Goal: Transaction & Acquisition: Register for event/course

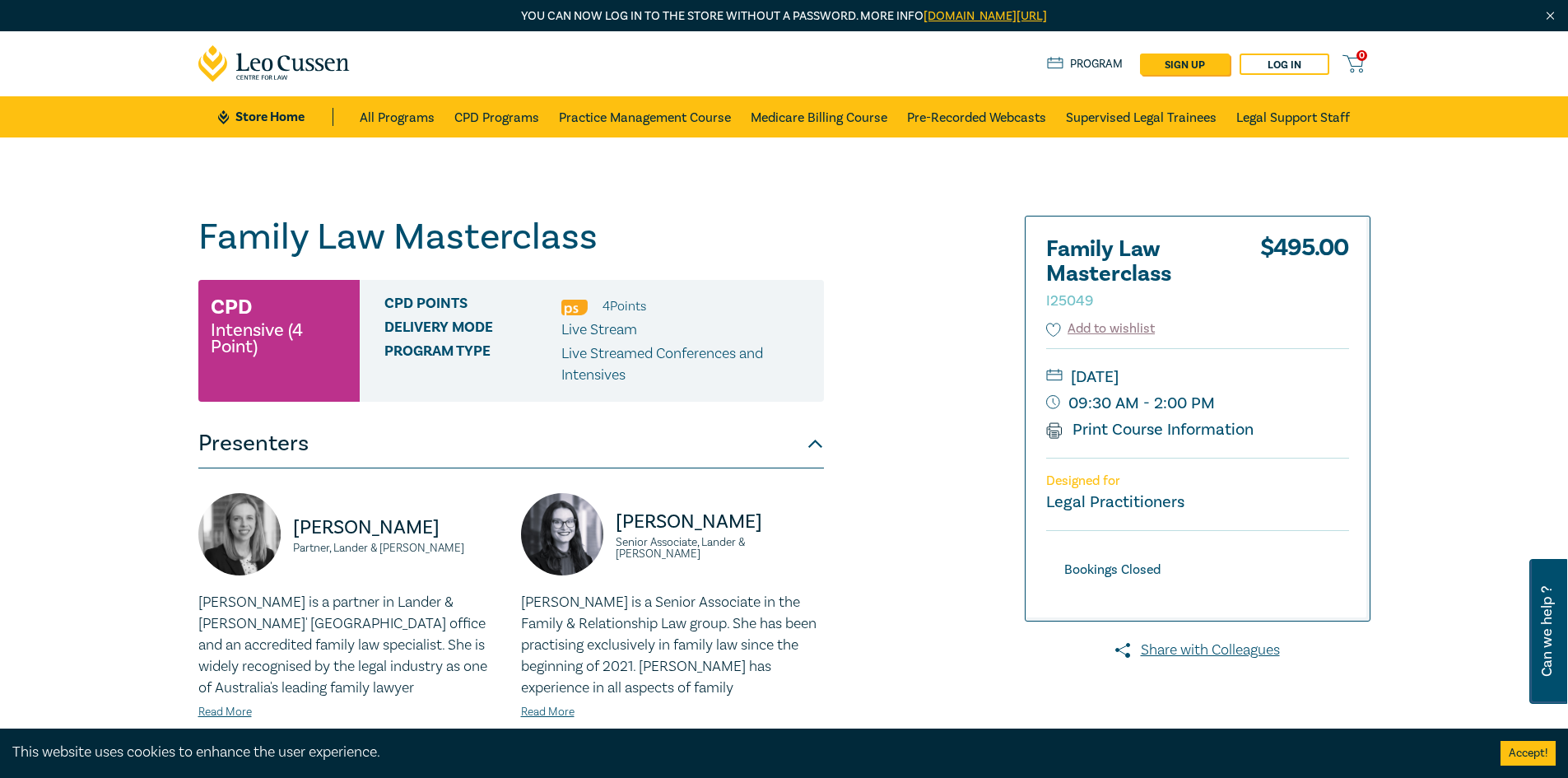
click at [935, 291] on div "Family Law Masterclass I25049 CPD Intensive (4 Point) CPD Points 4 Point s Deli…" at bounding box center [586, 784] width 794 height 1136
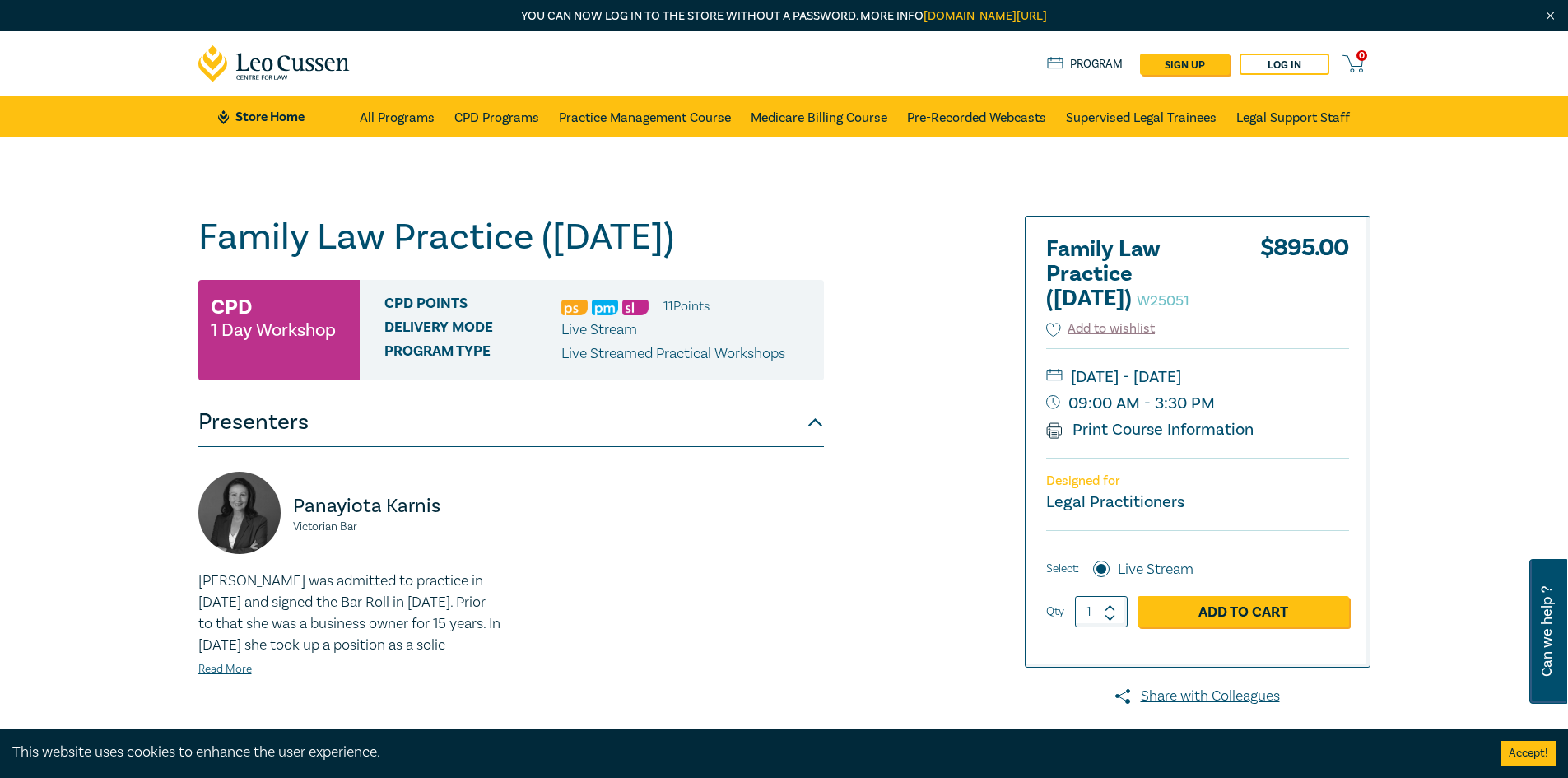
click at [903, 417] on small "09:00 AM - 3:30 PM" at bounding box center [1197, 404] width 303 height 26
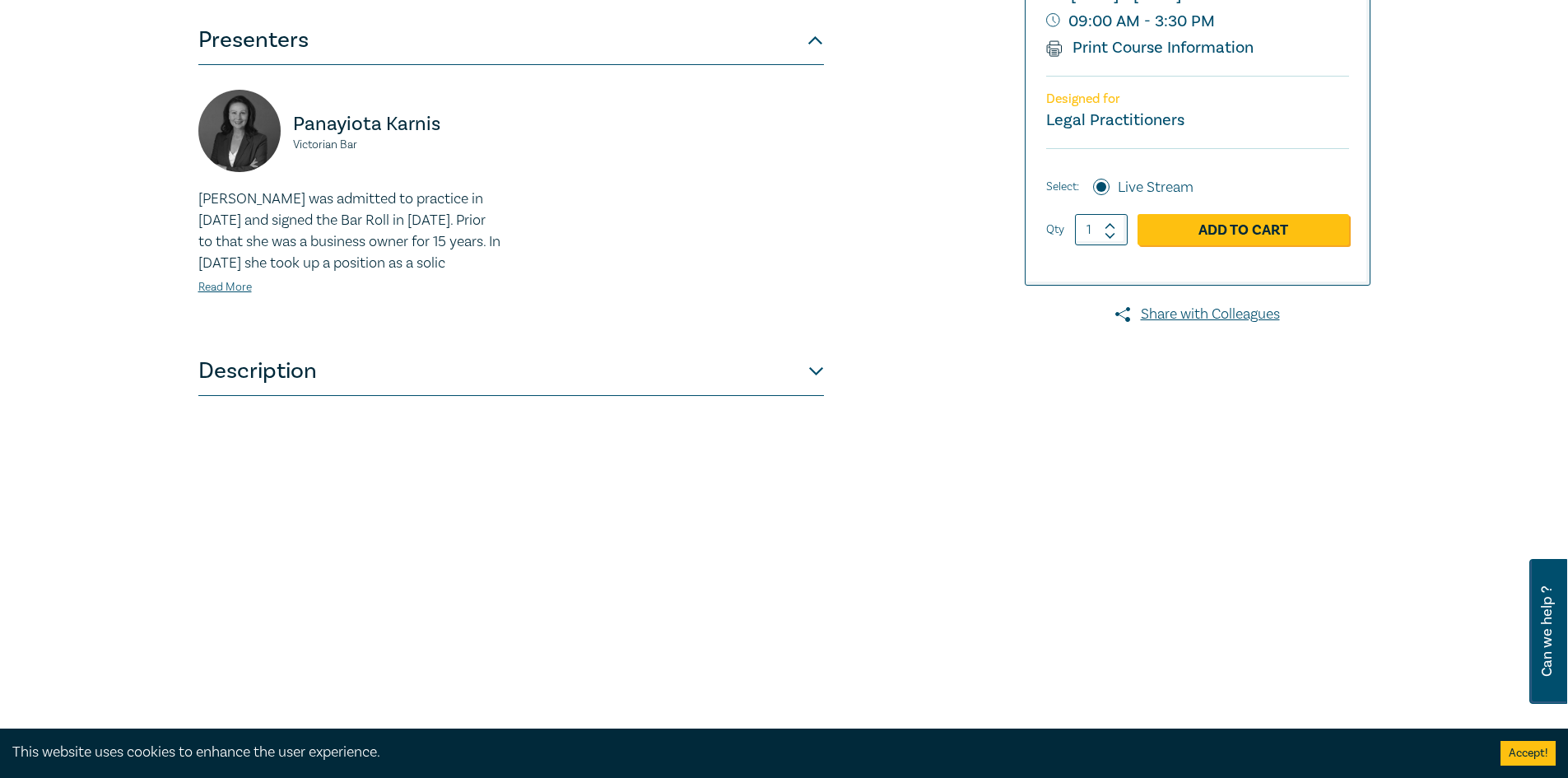
scroll to position [576, 0]
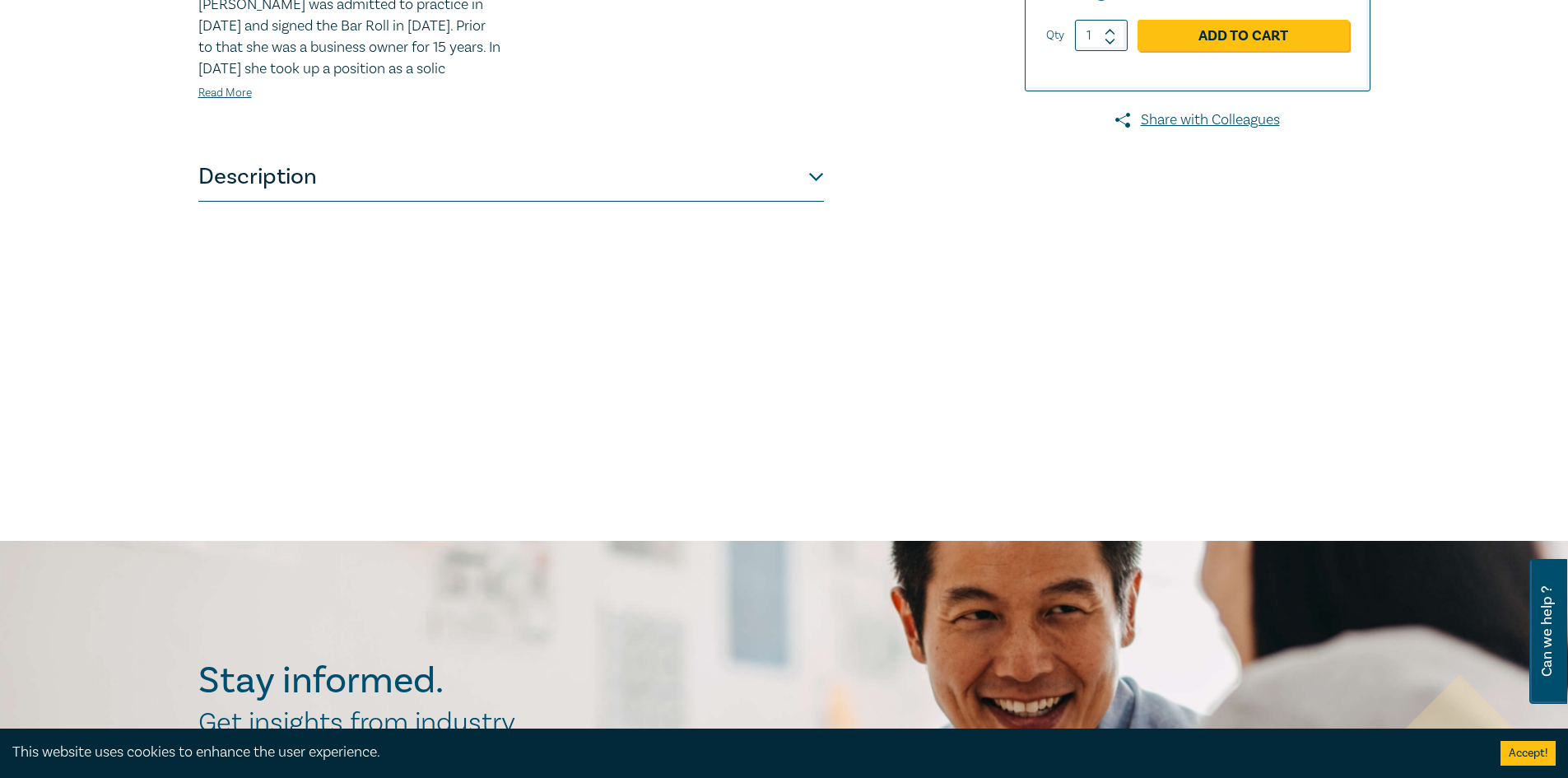
click at [379, 202] on button "Description" at bounding box center [510, 176] width 626 height 50
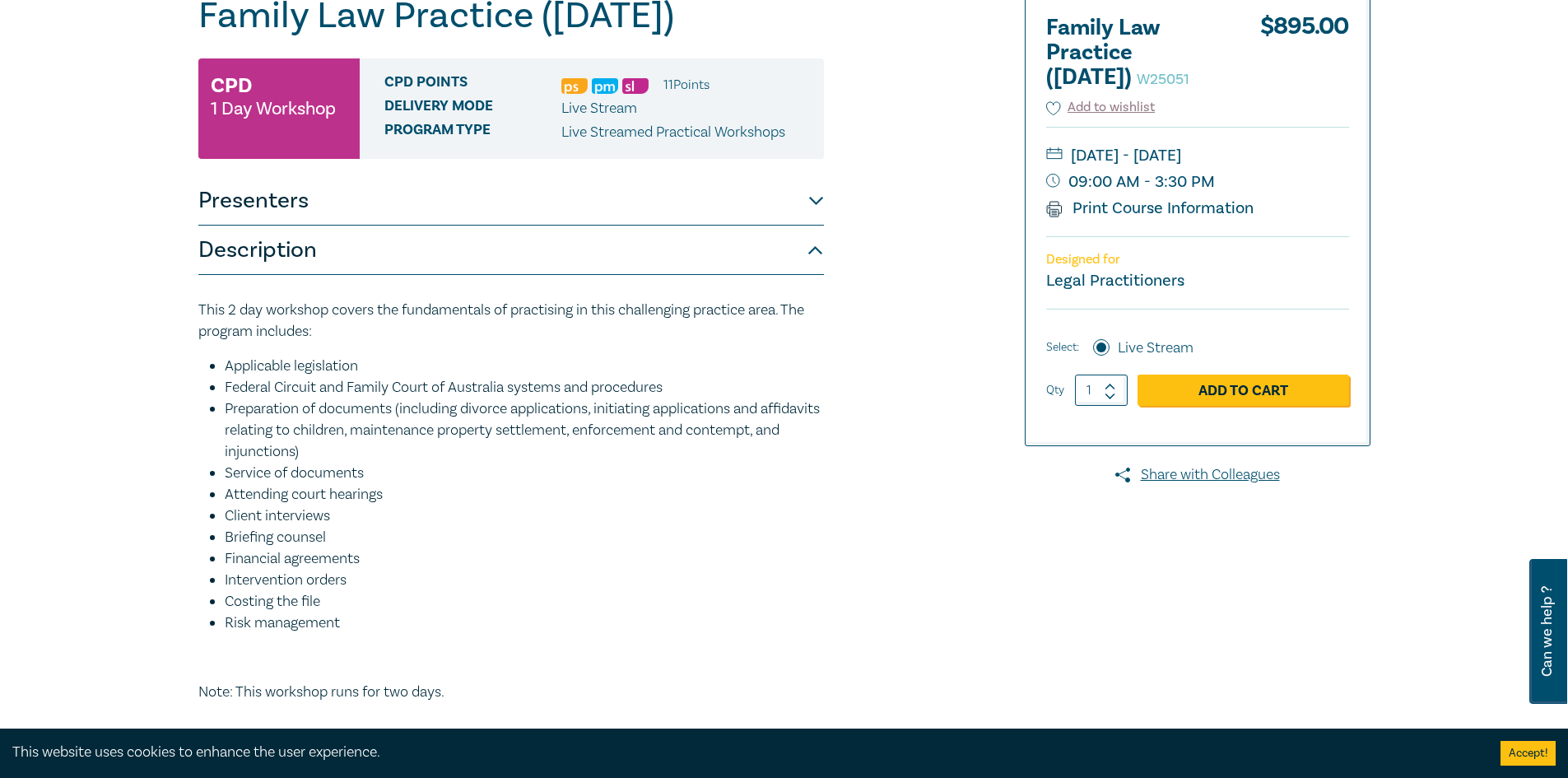
scroll to position [0, 0]
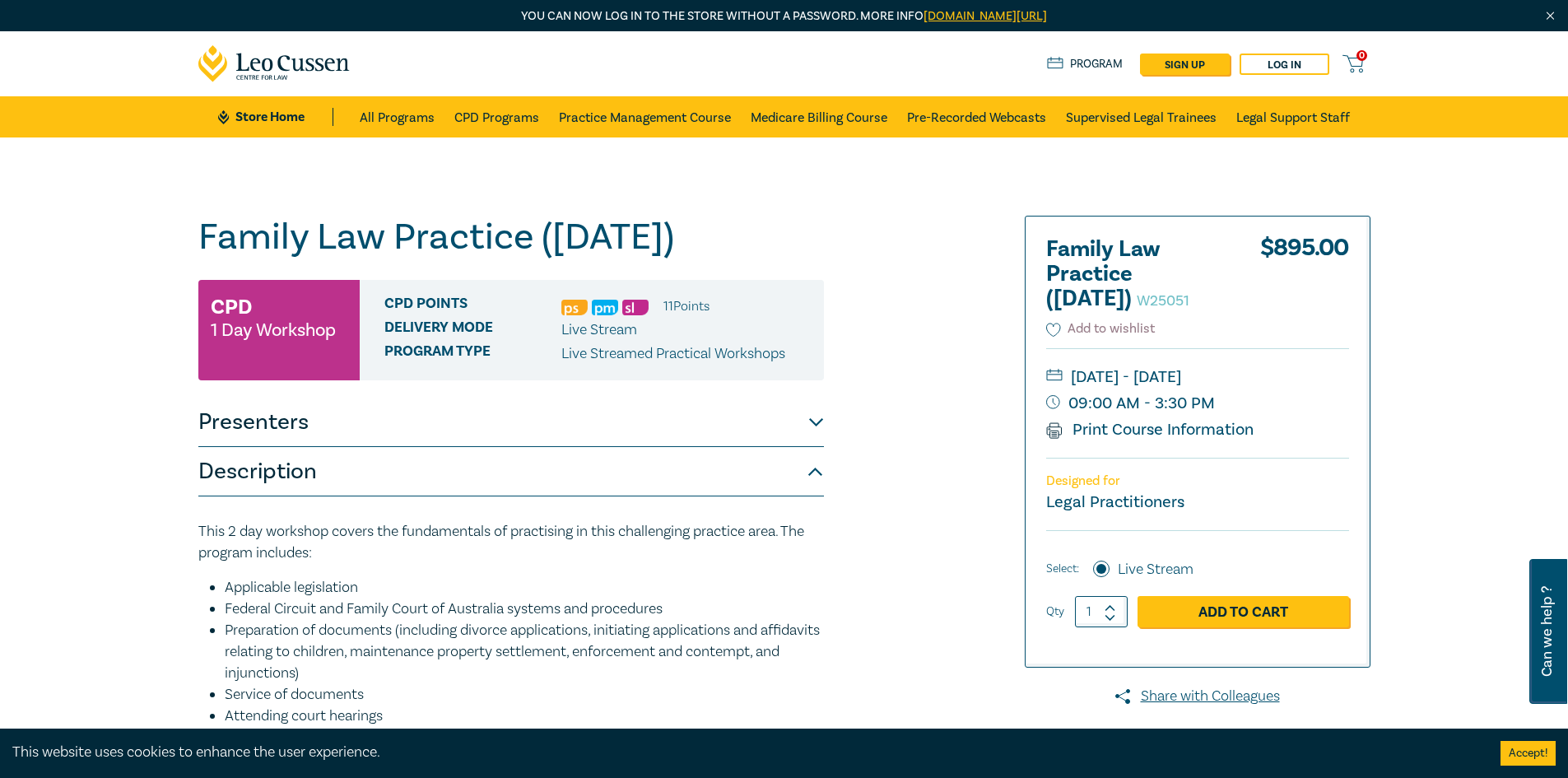
click at [903, 339] on button "Add to wishlist" at bounding box center [1101, 328] width 110 height 19
drag, startPoint x: 564, startPoint y: 368, endPoint x: 661, endPoint y: 365, distance: 97.0
click at [661, 341] on div "Delivery Mode Live Stream" at bounding box center [598, 329] width 427 height 22
click at [647, 341] on div "Delivery Mode Live Stream" at bounding box center [598, 329] width 427 height 22
drag, startPoint x: 555, startPoint y: 349, endPoint x: 569, endPoint y: 350, distance: 14.0
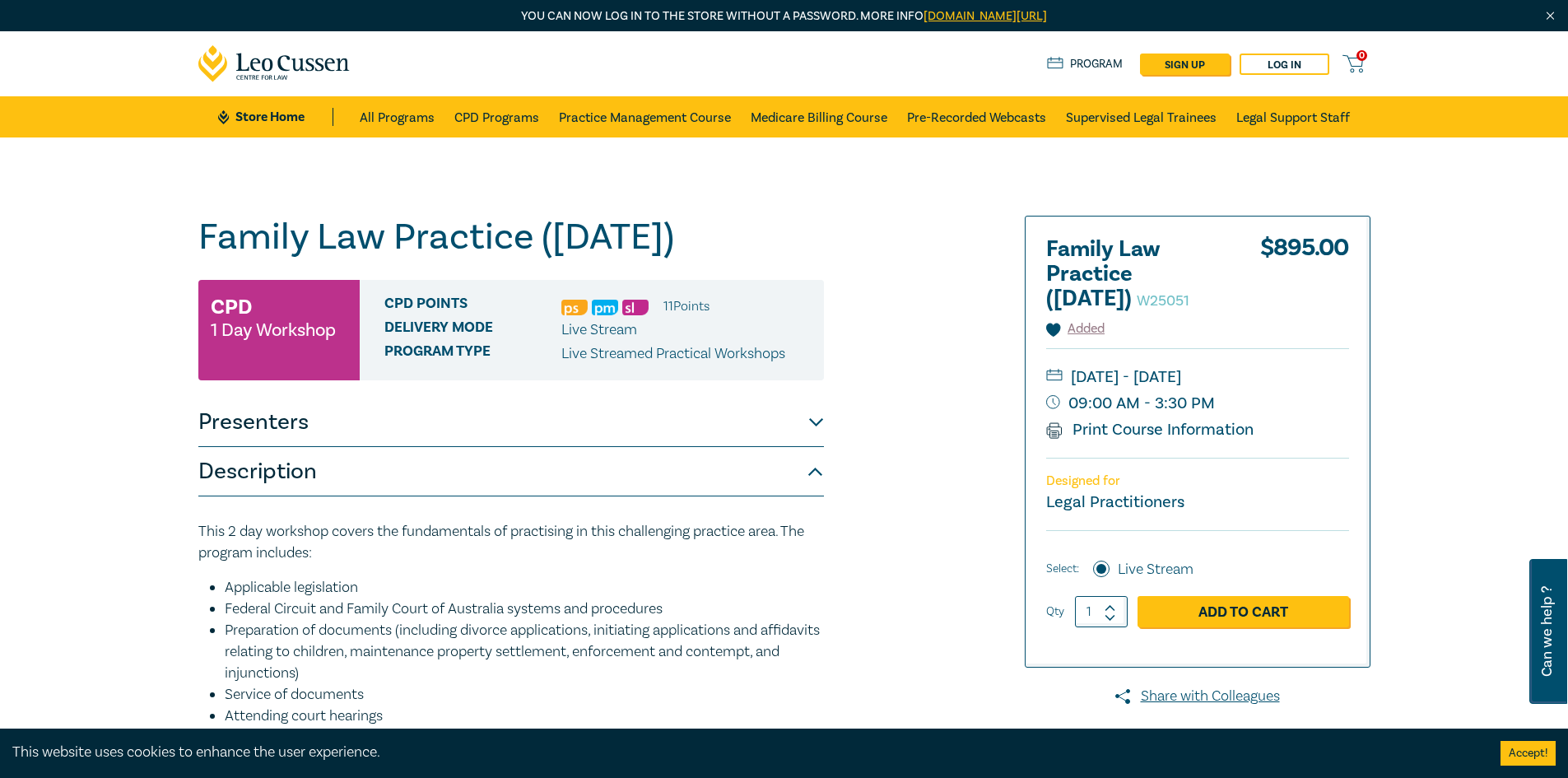
click at [558, 317] on span "CPD Points" at bounding box center [473, 306] width 177 height 22
click at [611, 315] on img at bounding box center [605, 307] width 26 height 16
click at [640, 315] on img at bounding box center [635, 307] width 26 height 16
drag, startPoint x: 572, startPoint y: 395, endPoint x: 791, endPoint y: 389, distance: 219.1
click at [791, 365] on div "Program type Live Streamed Practical Workshops" at bounding box center [598, 354] width 427 height 22
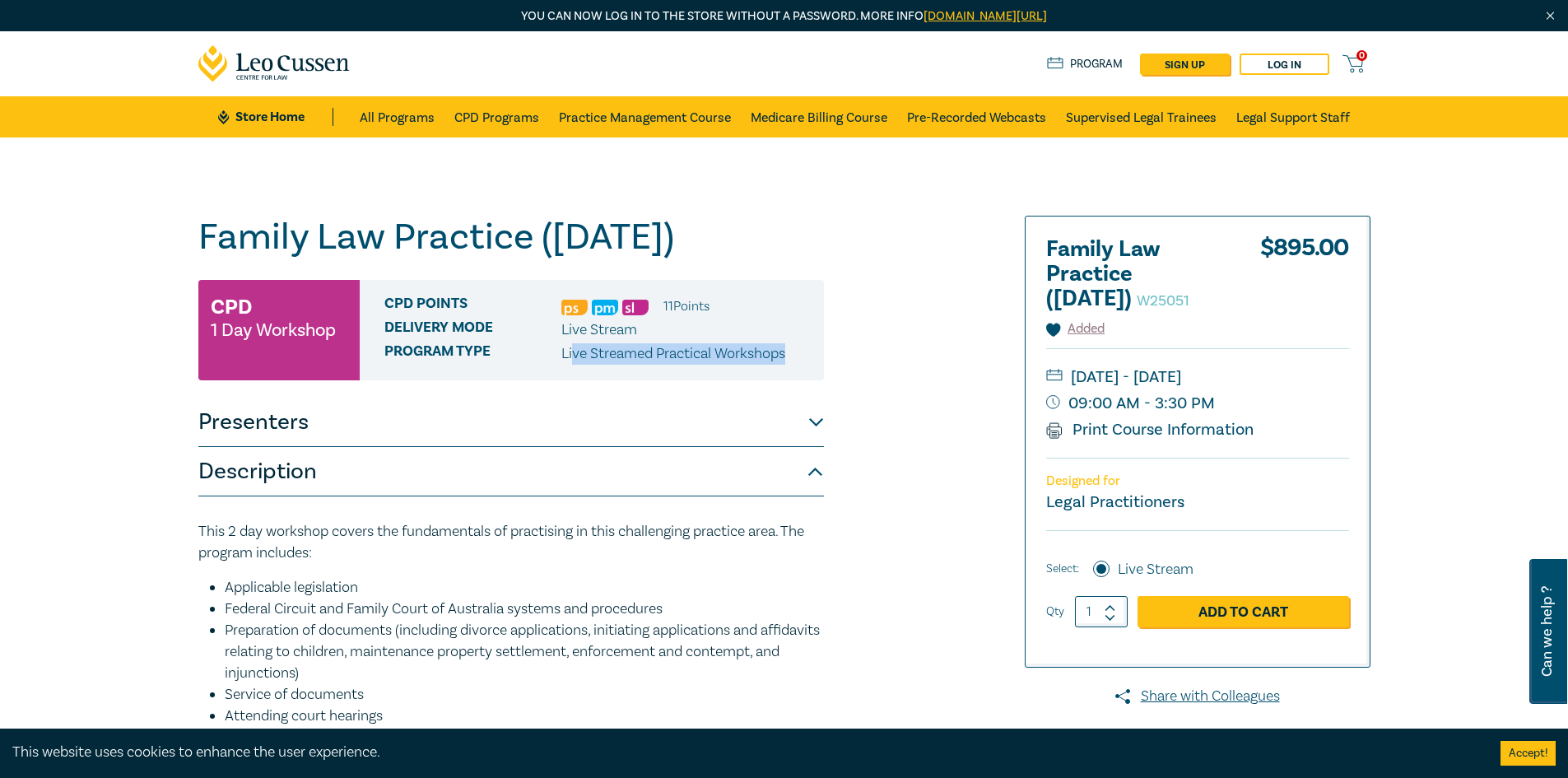
click at [747, 365] on p "Live Streamed Practical Workshops" at bounding box center [673, 354] width 224 height 22
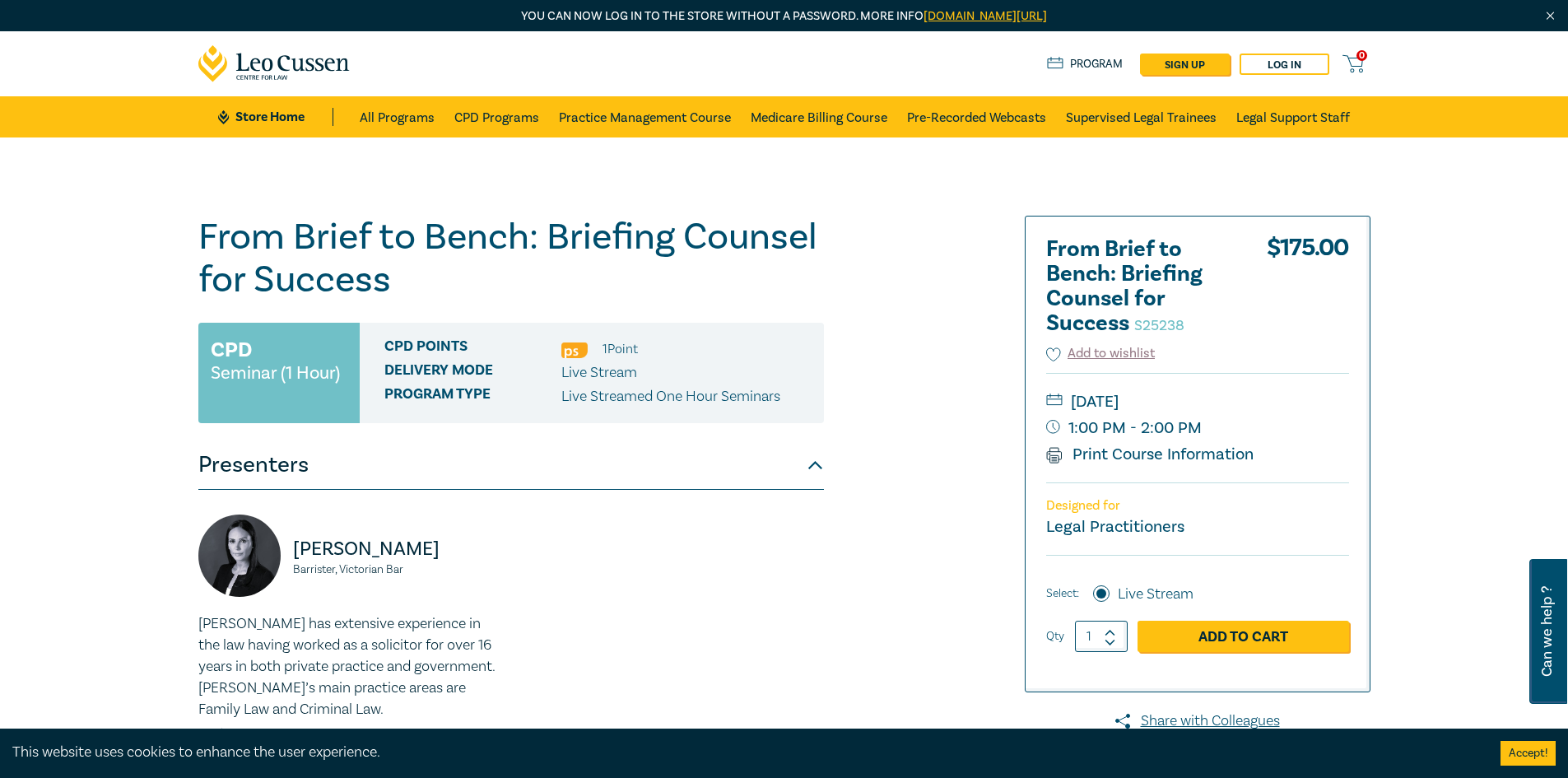
drag, startPoint x: 1070, startPoint y: 399, endPoint x: 1301, endPoint y: 405, distance: 231.1
click at [1301, 405] on small "[DATE]" at bounding box center [1197, 402] width 303 height 26
click at [1181, 326] on small "S25238" at bounding box center [1160, 326] width 51 height 19
click at [1129, 352] on button "Add to wishlist" at bounding box center [1101, 354] width 110 height 19
click at [1504, 743] on button "Accept!" at bounding box center [1528, 753] width 55 height 24
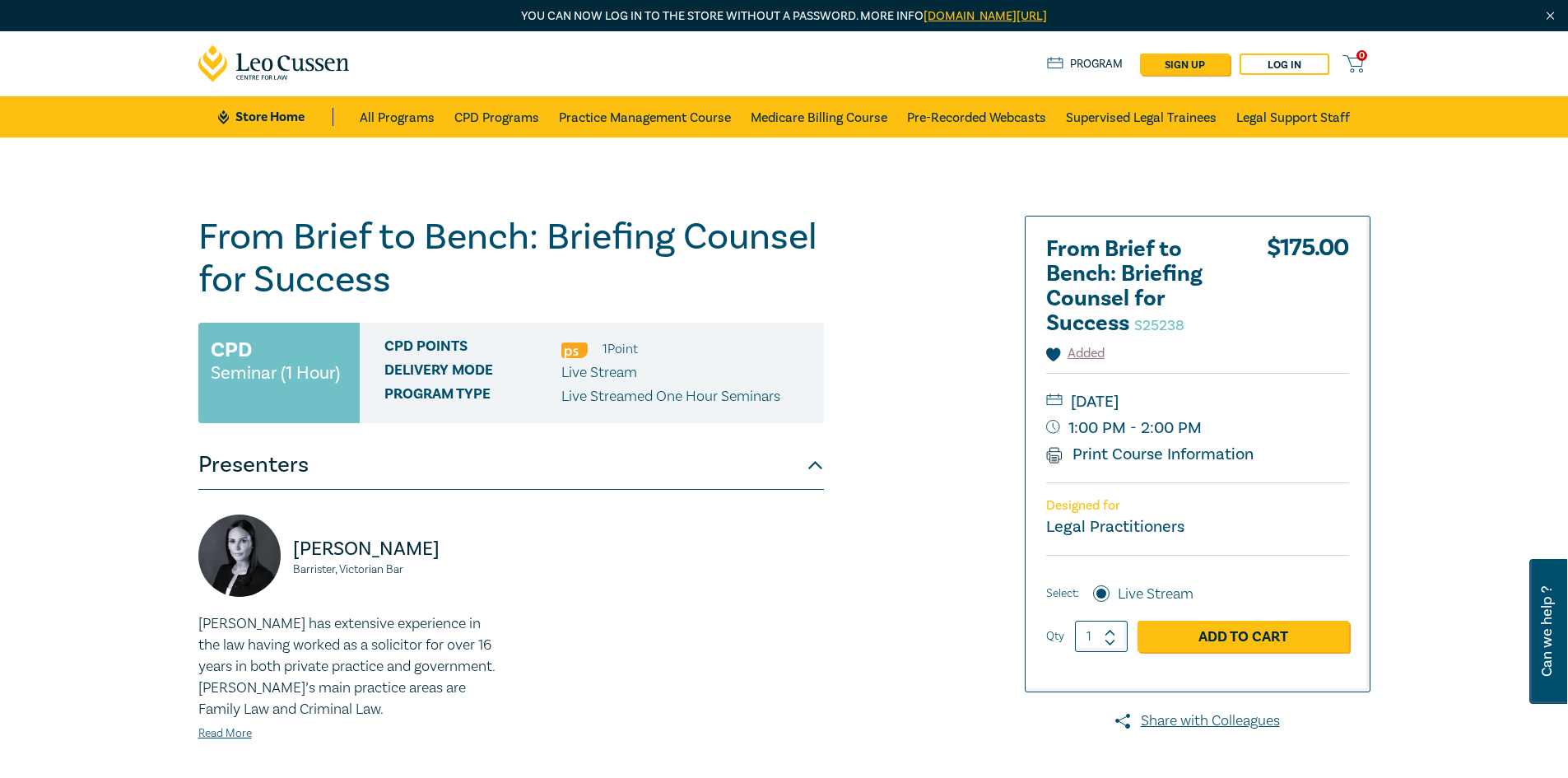
click at [1362, 57] on span "0" at bounding box center [1362, 55] width 10 height 10
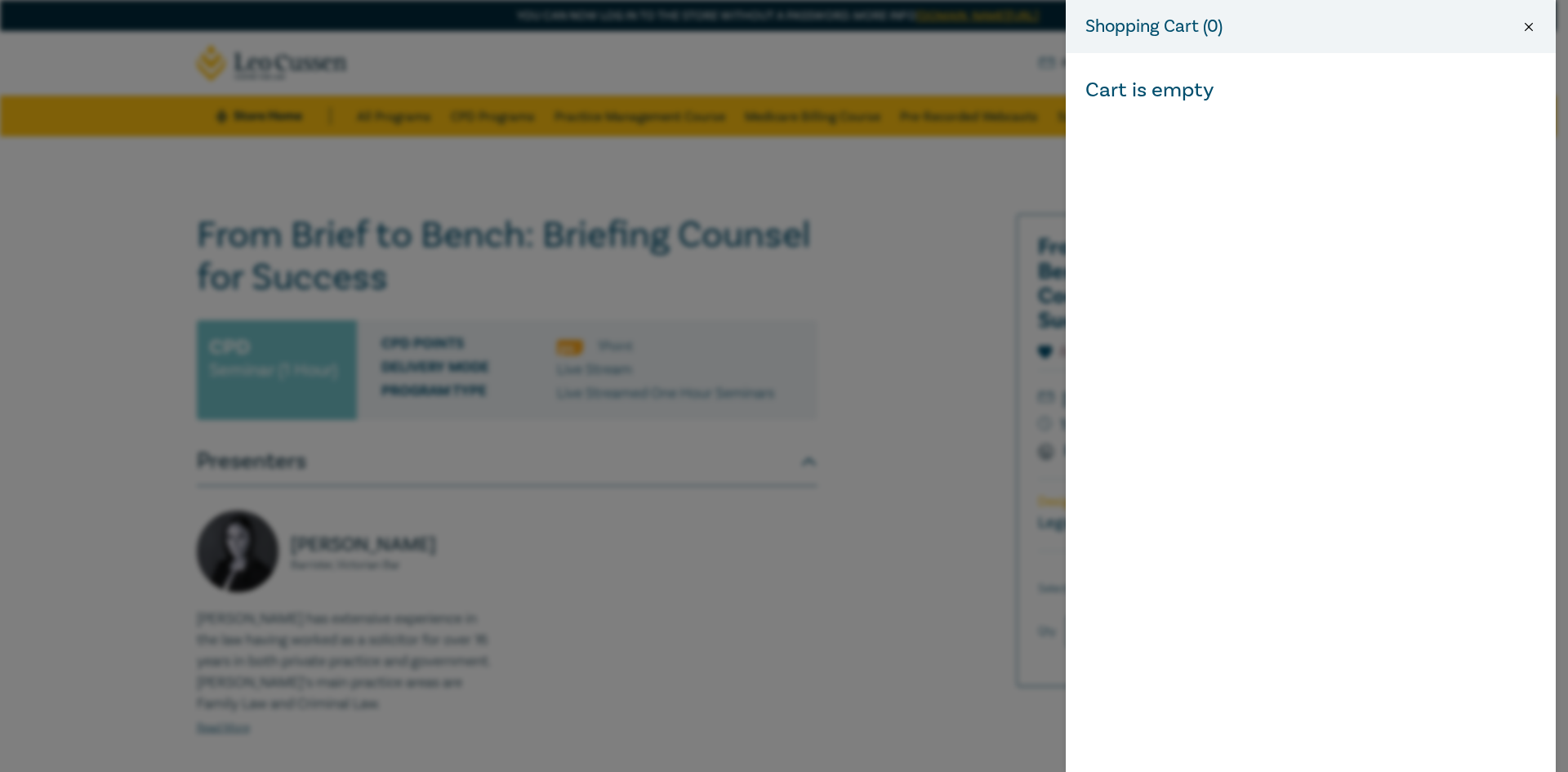
click at [1527, 31] on button "Close" at bounding box center [1529, 27] width 15 height 15
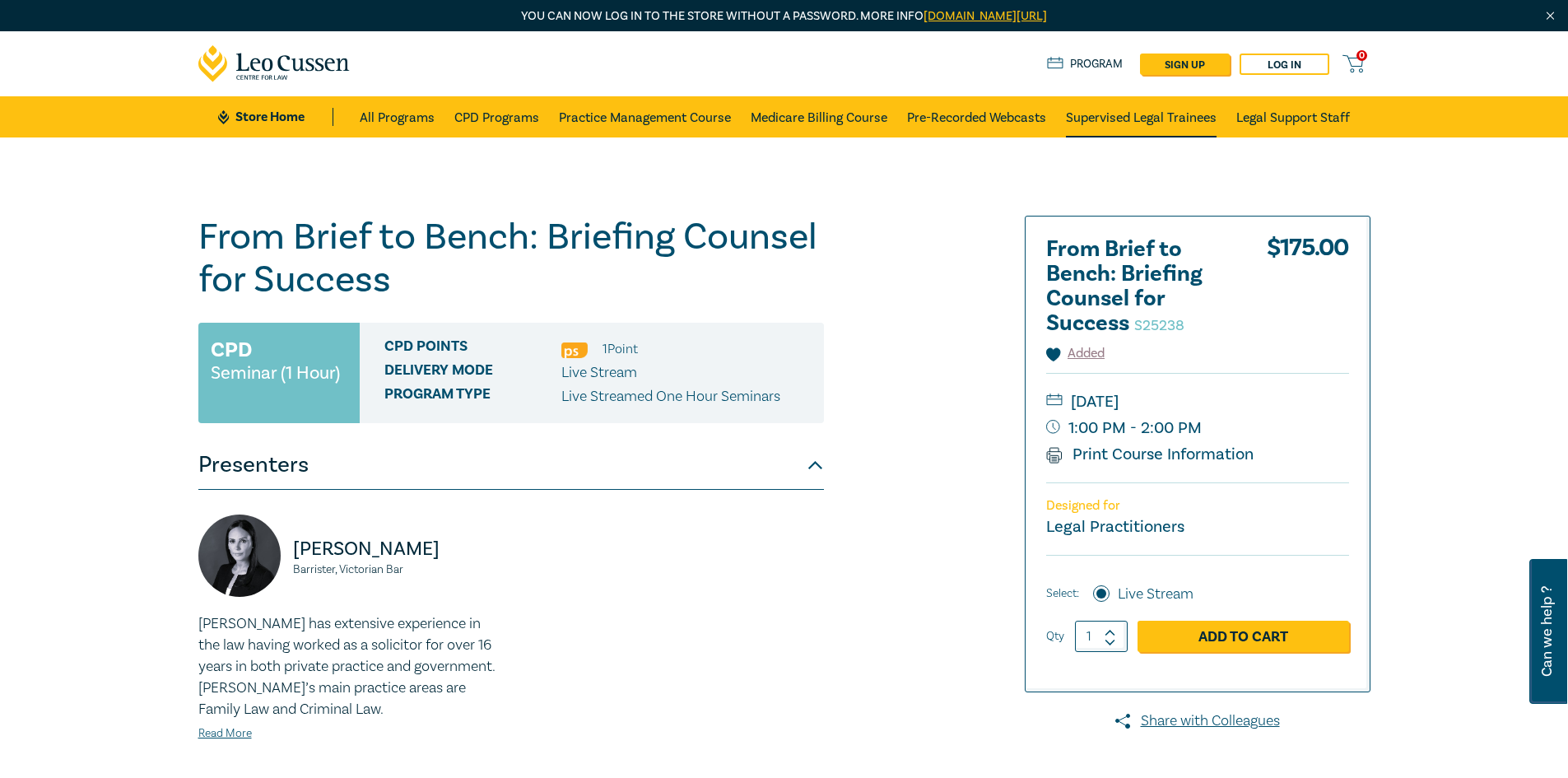
drag, startPoint x: 1180, startPoint y: 64, endPoint x: 1092, endPoint y: 135, distance: 113.1
click at [1078, 152] on div "From Brief to Bench: Briefing Counsel for Success S25238 CPD Seminar (1 Hour) C…" at bounding box center [784, 627] width 1568 height 980
click at [1178, 60] on link "sign up" at bounding box center [1185, 64] width 90 height 22
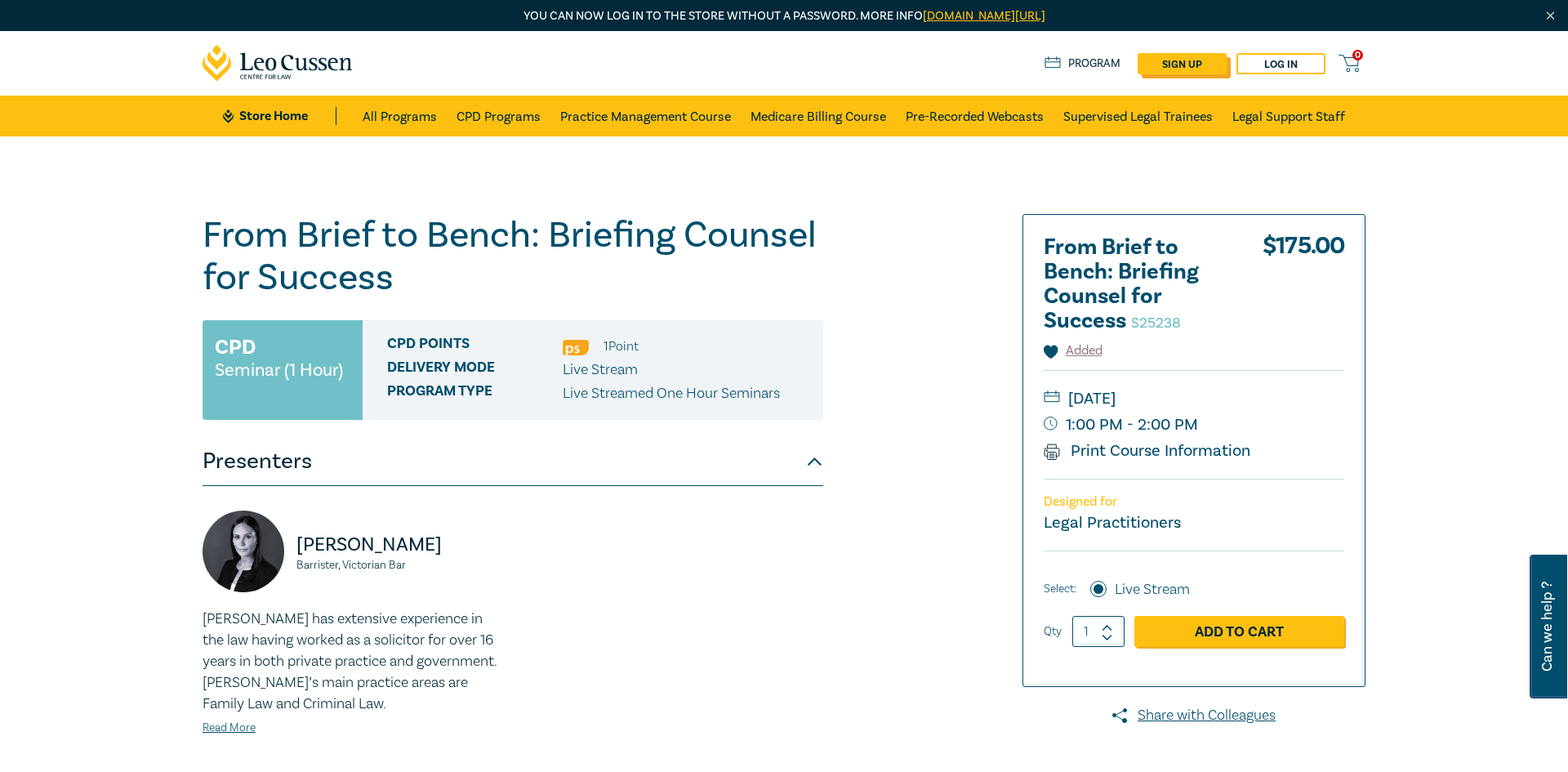
select select "AU"
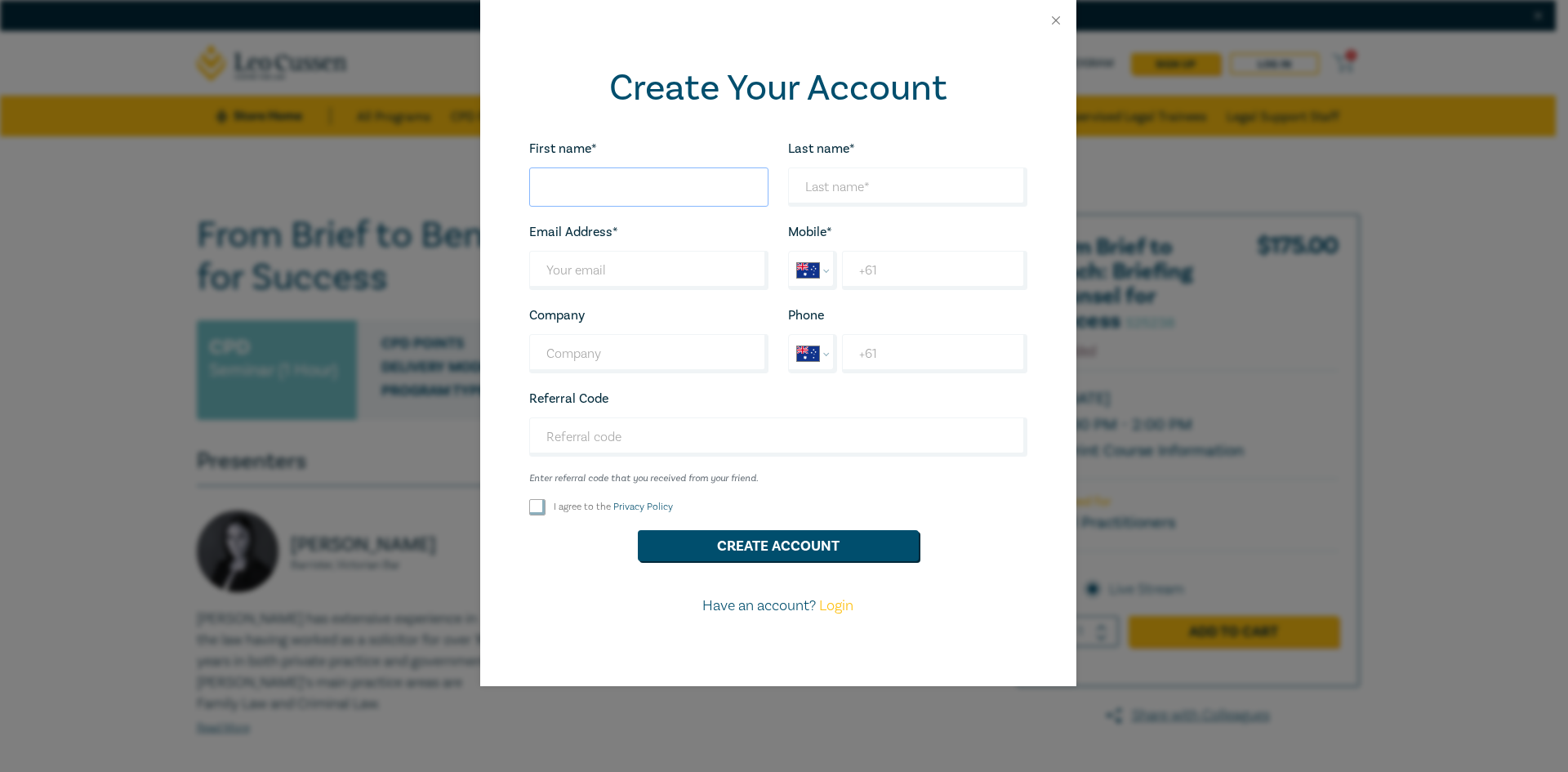
click at [623, 193] on input "First name*" at bounding box center [648, 187] width 239 height 39
type input "Ingrid"
type input "Naiman"
type input "ingrid@pjwillshire.com.au"
click at [950, 278] on input "+61" at bounding box center [934, 270] width 184 height 39
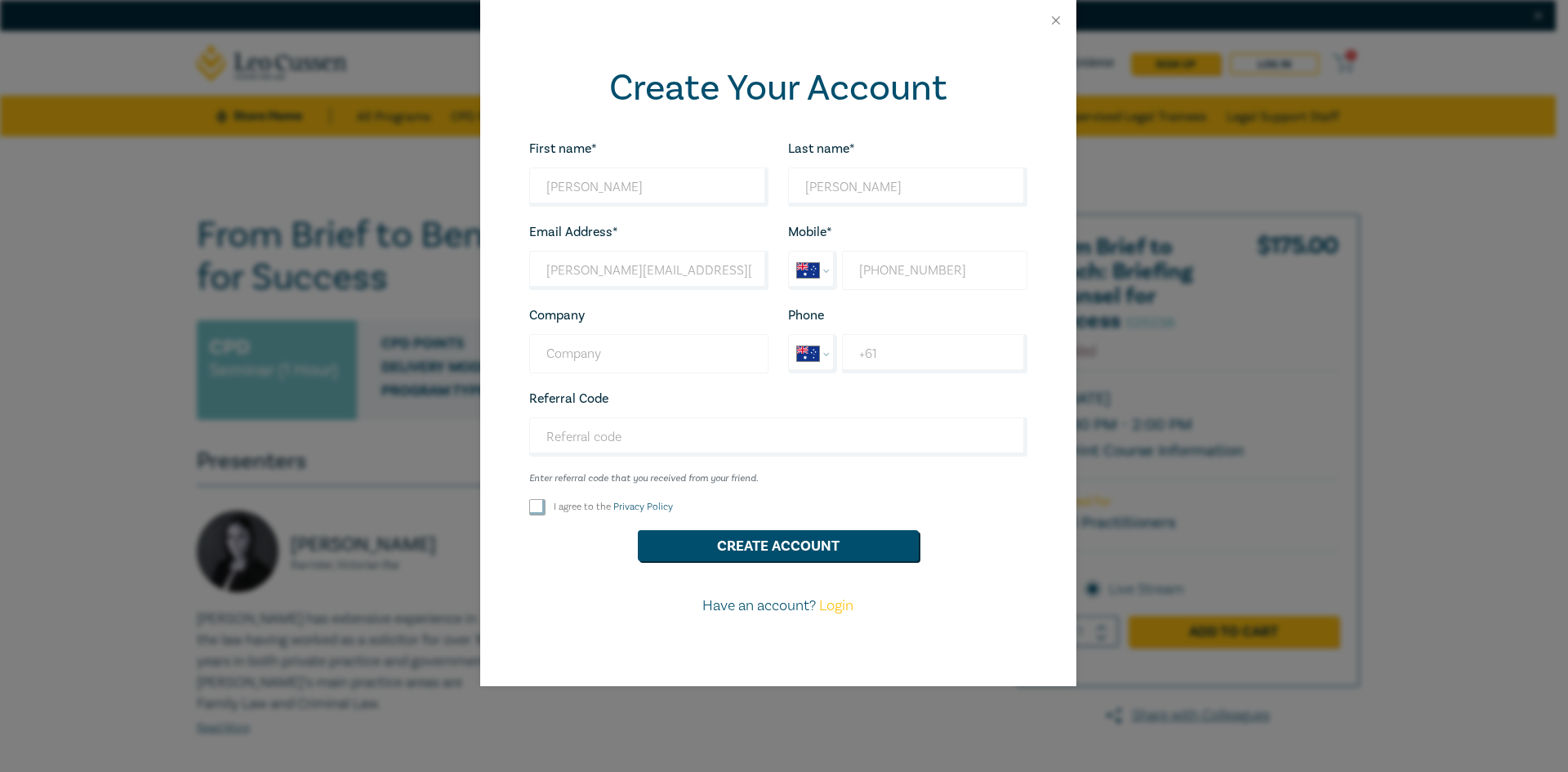
type input "+61 457 104 320"
click at [675, 344] on input "Company" at bounding box center [648, 354] width 239 height 39
type input "Willshire Law"
click at [526, 509] on div "I agree to the Privacy Policy" at bounding box center [649, 508] width 259 height 17
click at [533, 507] on input "I agree to the Privacy Policy" at bounding box center [537, 508] width 17 height 17
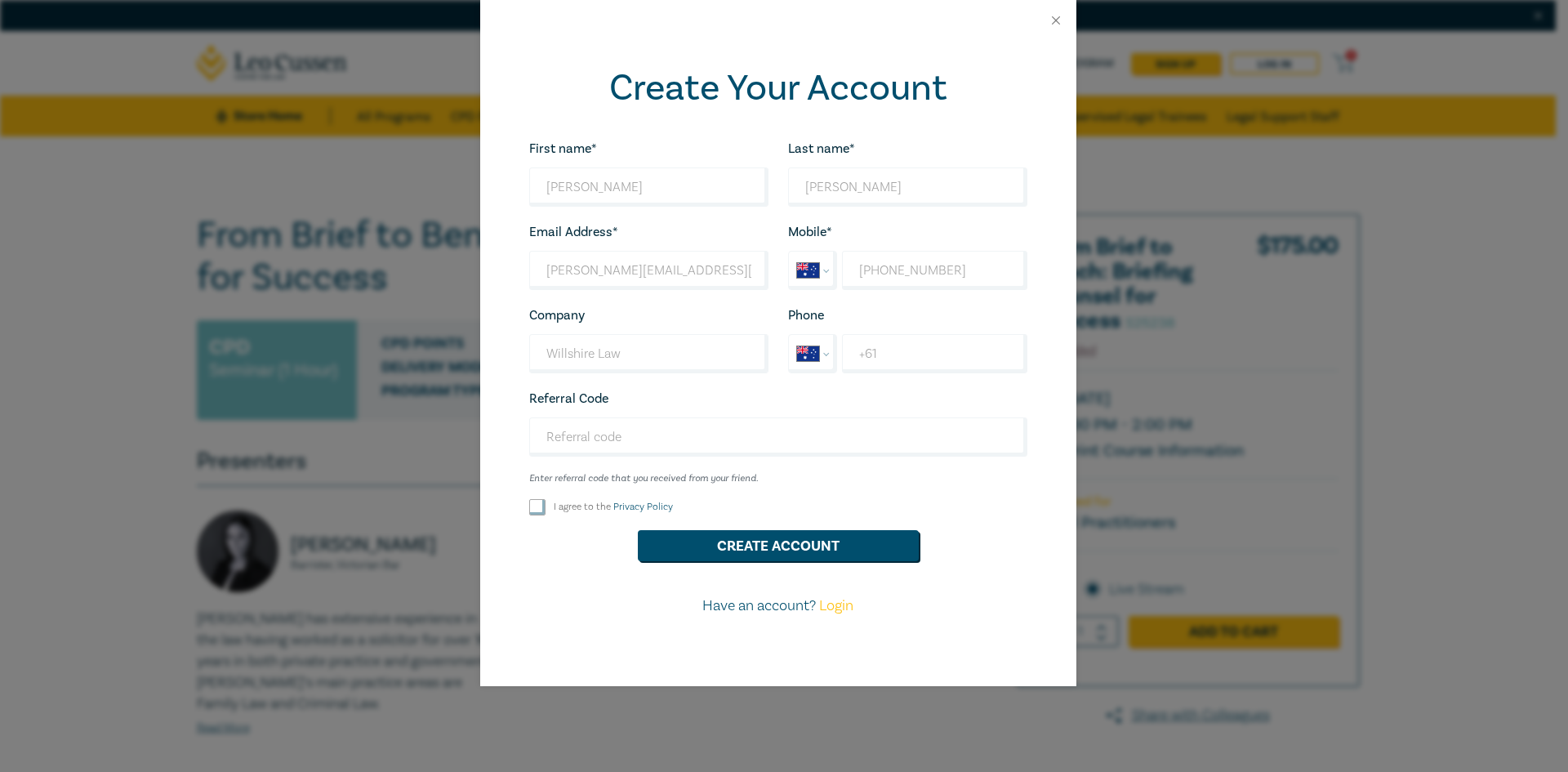
checkbox input "true"
click at [738, 558] on button "Create Account" at bounding box center [778, 545] width 281 height 31
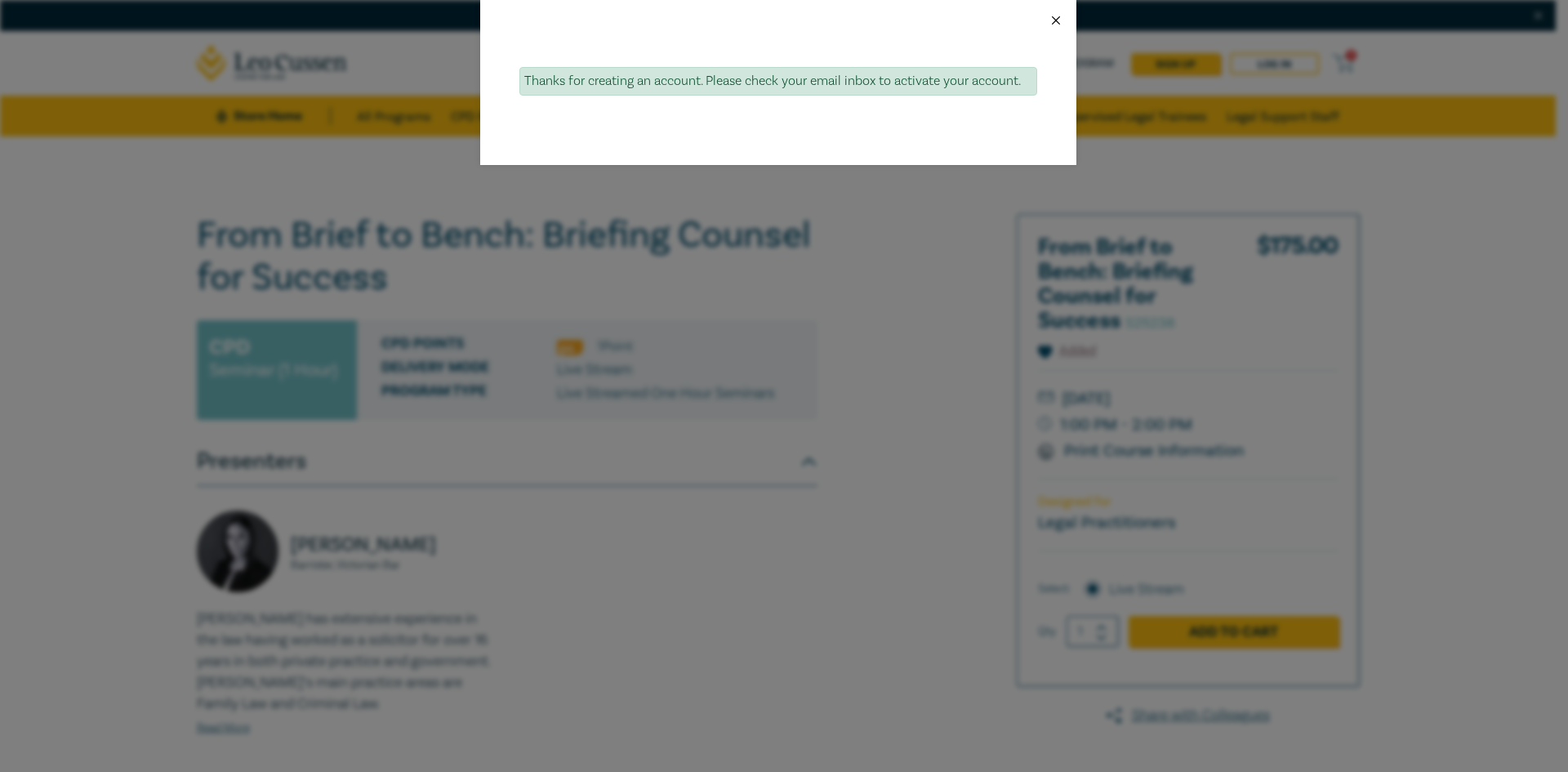
click at [1056, 16] on button "Close" at bounding box center [1056, 20] width 15 height 15
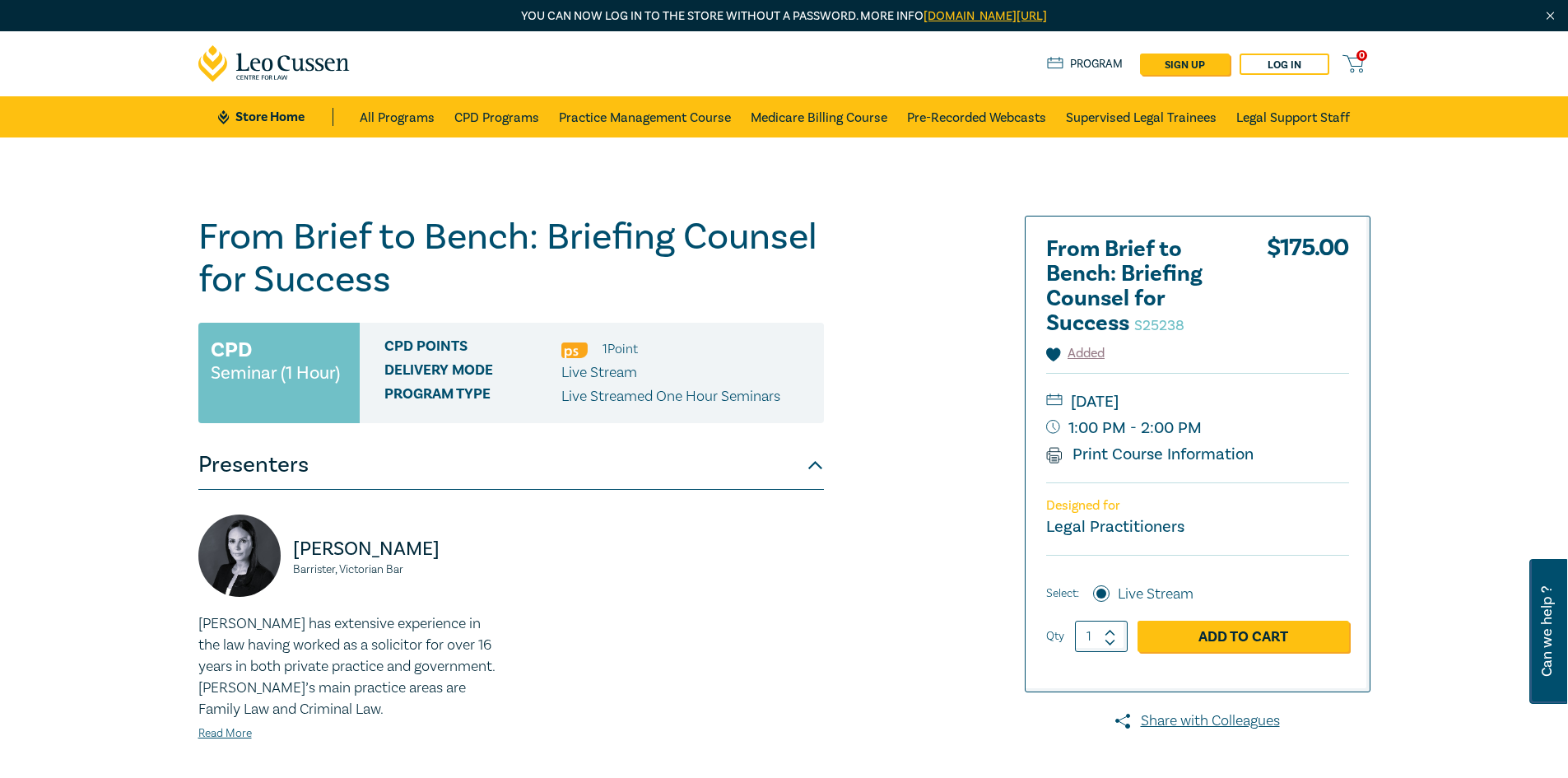
click at [936, 316] on div "From Brief to Bench: Briefing Counsel for Success S25238 CPD Seminar (1 Hour) C…" at bounding box center [586, 627] width 794 height 823
click at [1261, 62] on link "Log in" at bounding box center [1285, 64] width 90 height 22
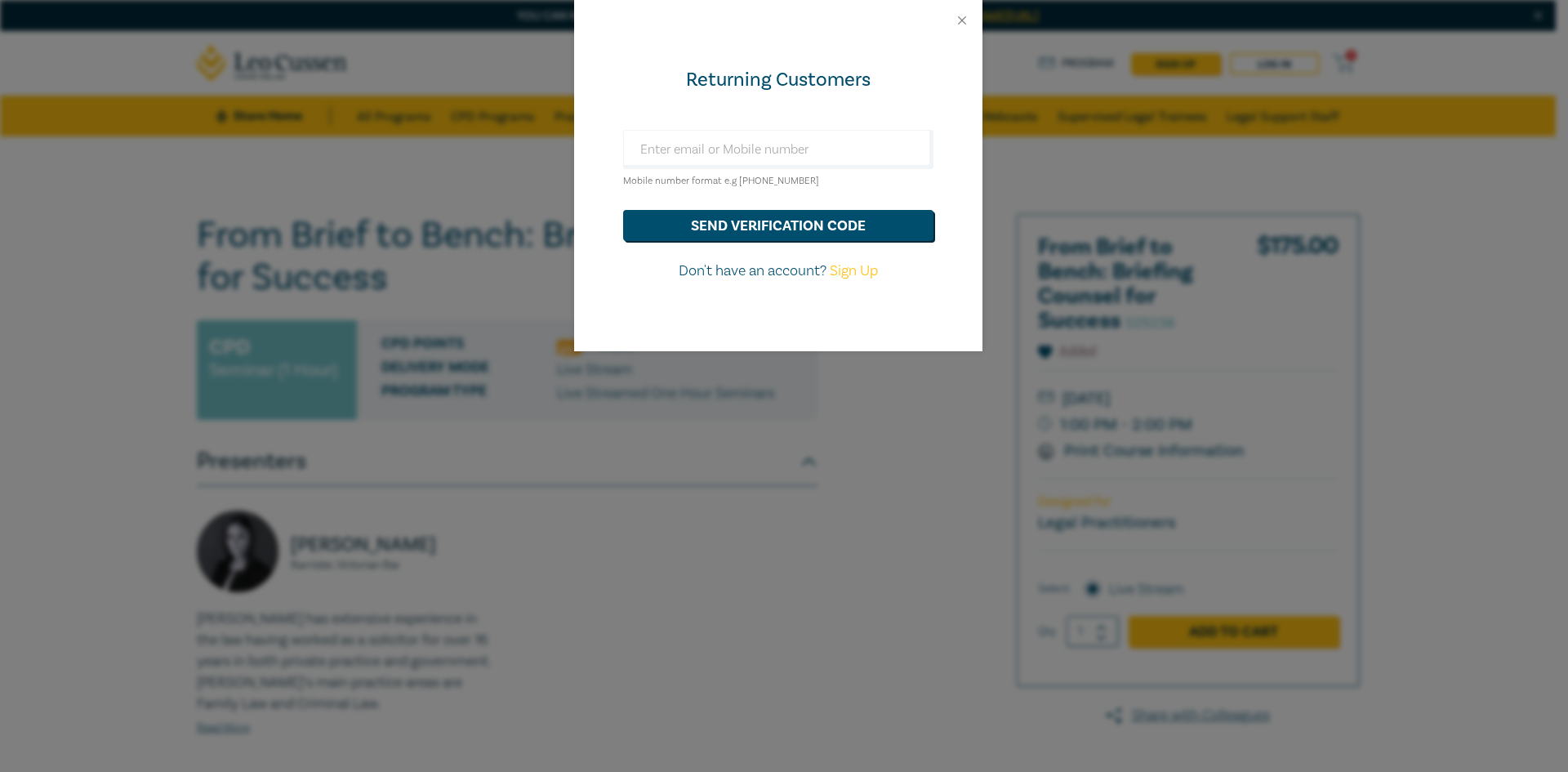
click at [792, 129] on div "Returning Customers Mobile number format e.g +61 000000000 send verification co…" at bounding box center [778, 196] width 409 height 310
click at [779, 145] on input "text" at bounding box center [777, 149] width 310 height 39
type input "ingrid@pjwillshire.com.au"
click at [623, 210] on button "send verification code" at bounding box center [777, 224] width 310 height 31
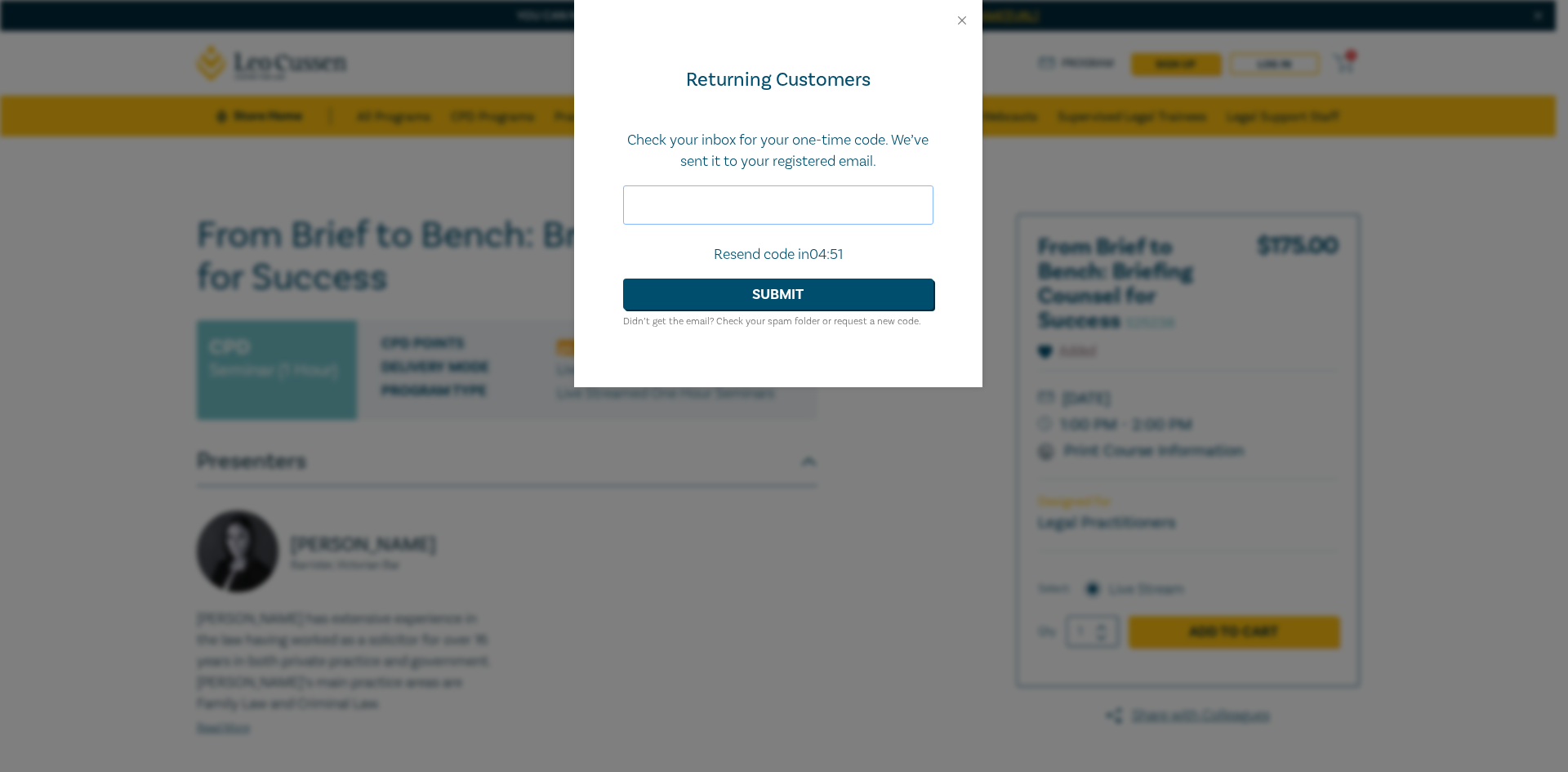
click at [794, 207] on input "text" at bounding box center [777, 205] width 310 height 39
paste input "215408"
type input "215408"
click at [753, 302] on button "Submit" at bounding box center [777, 293] width 310 height 31
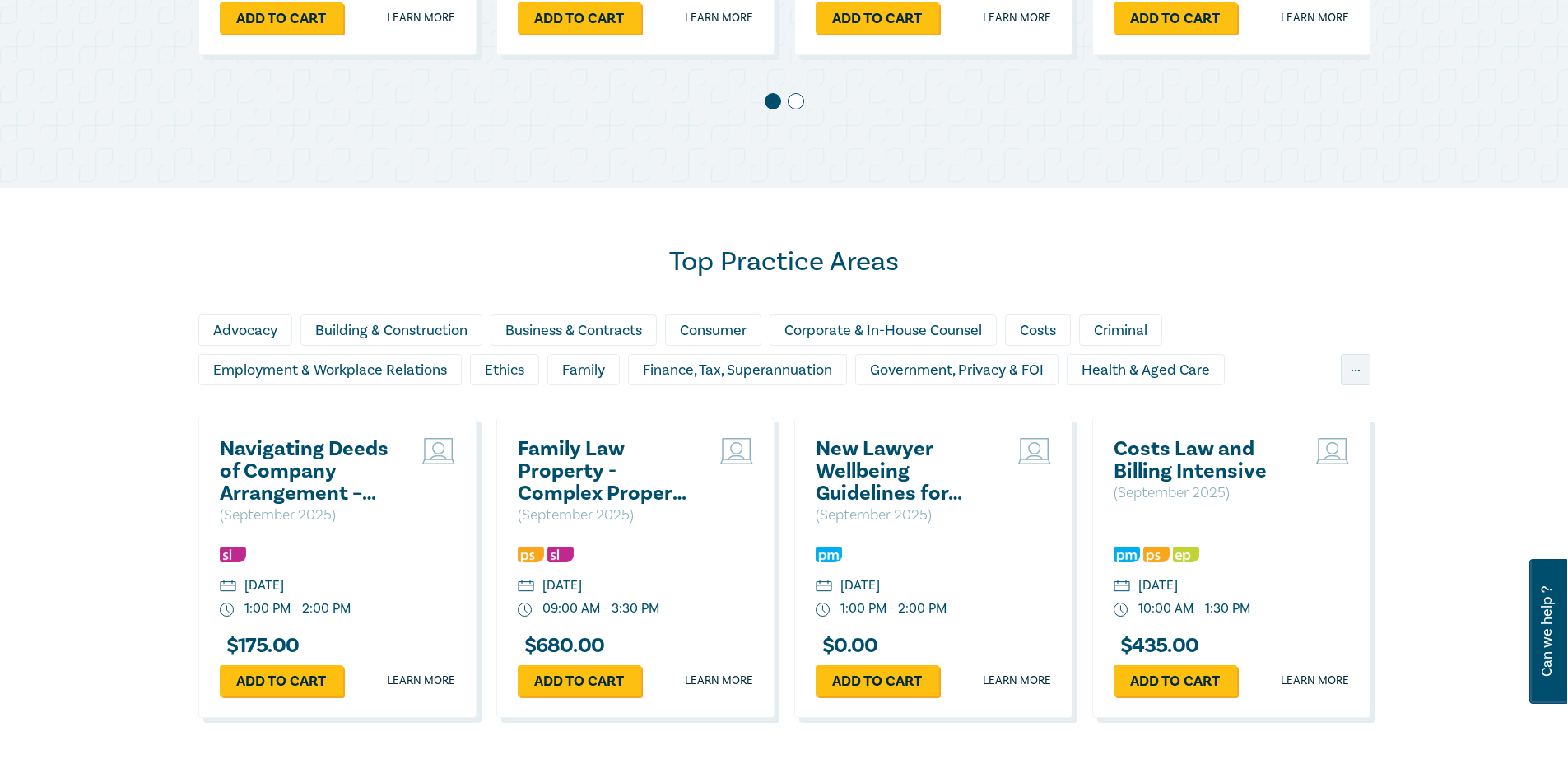
scroll to position [1235, 0]
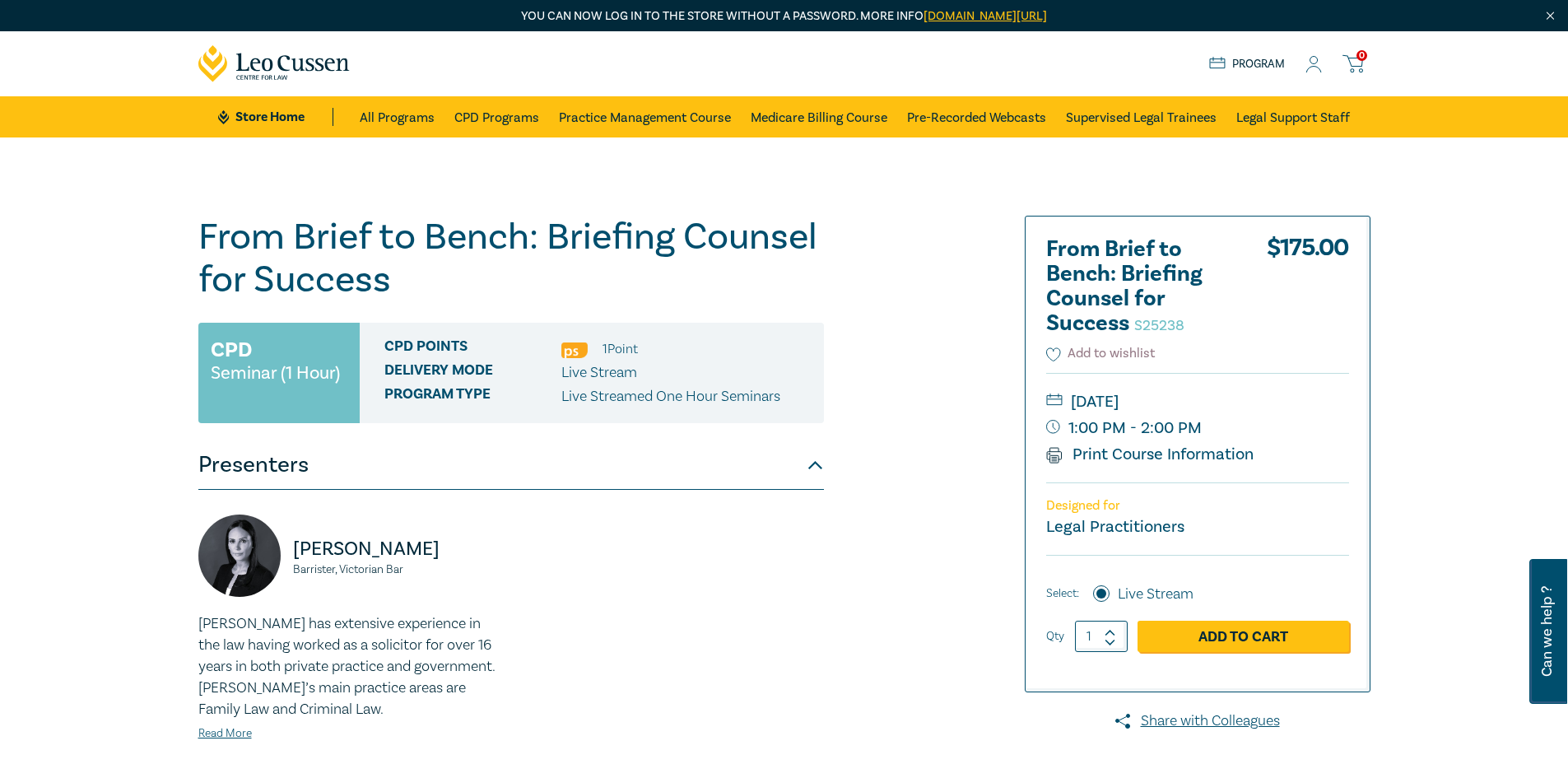
click at [1053, 352] on icon at bounding box center [1054, 355] width 15 height 15
click at [891, 525] on div "From Brief to Bench: Briefing Counsel for Success S25238 CPD Seminar (1 Hour) C…" at bounding box center [586, 627] width 794 height 823
click at [1319, 70] on icon at bounding box center [1314, 65] width 17 height 17
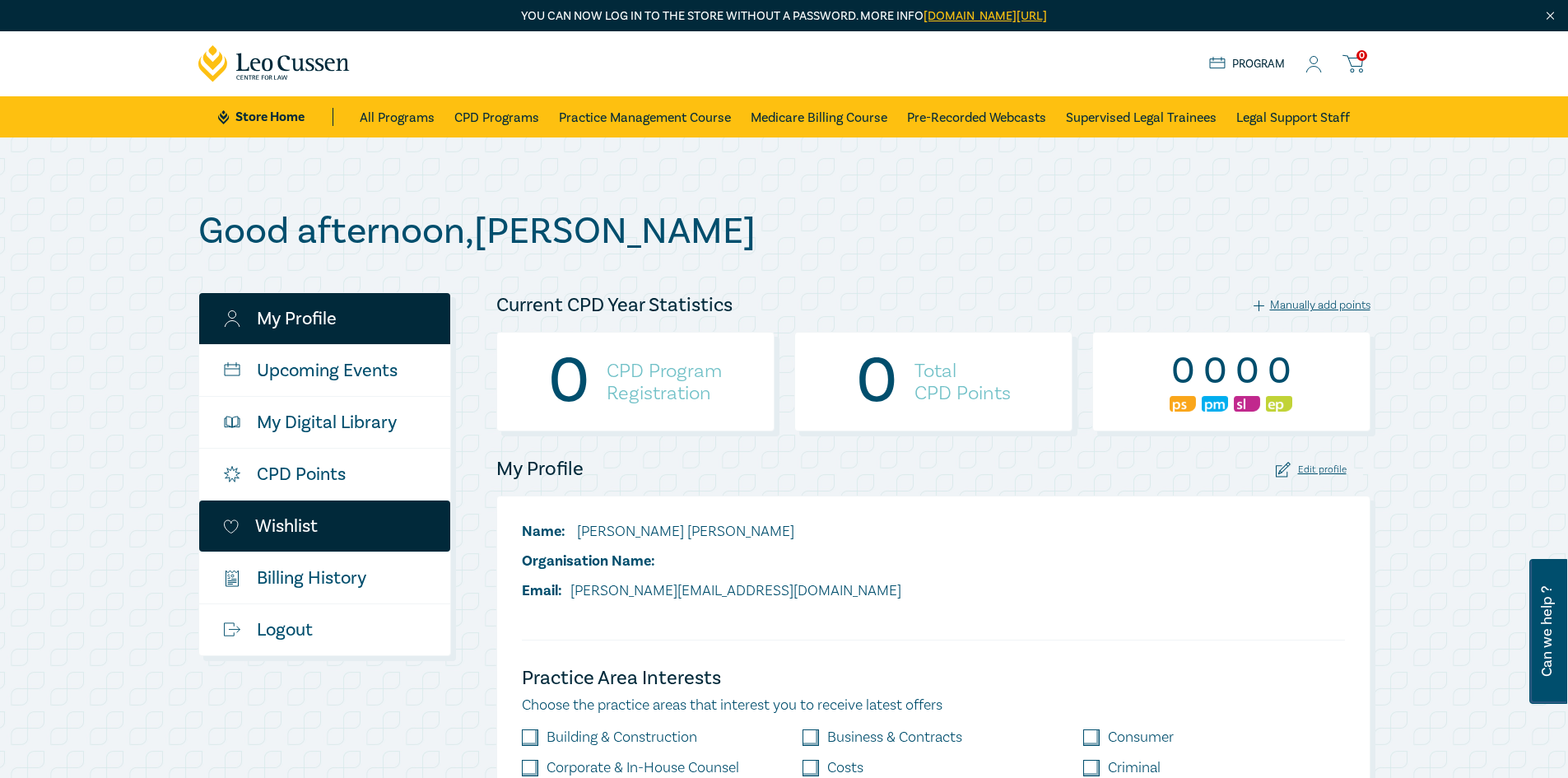
click at [328, 505] on link "Wishlist" at bounding box center [325, 526] width 251 height 51
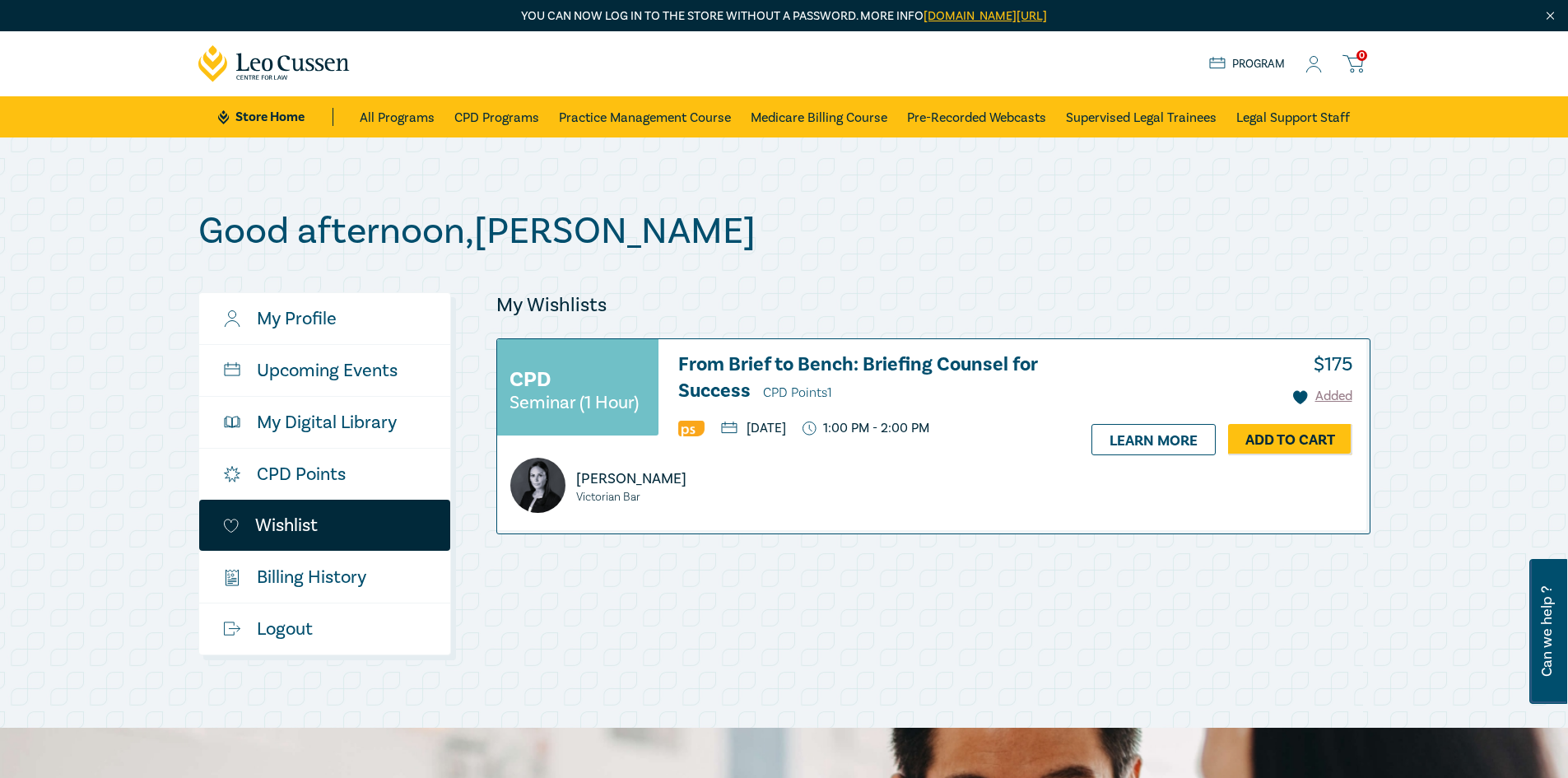
click at [87, 443] on div "Good afternoon , [PERSON_NAME] My Profile Upcoming Events My Digital Library CP…" at bounding box center [784, 432] width 1568 height 590
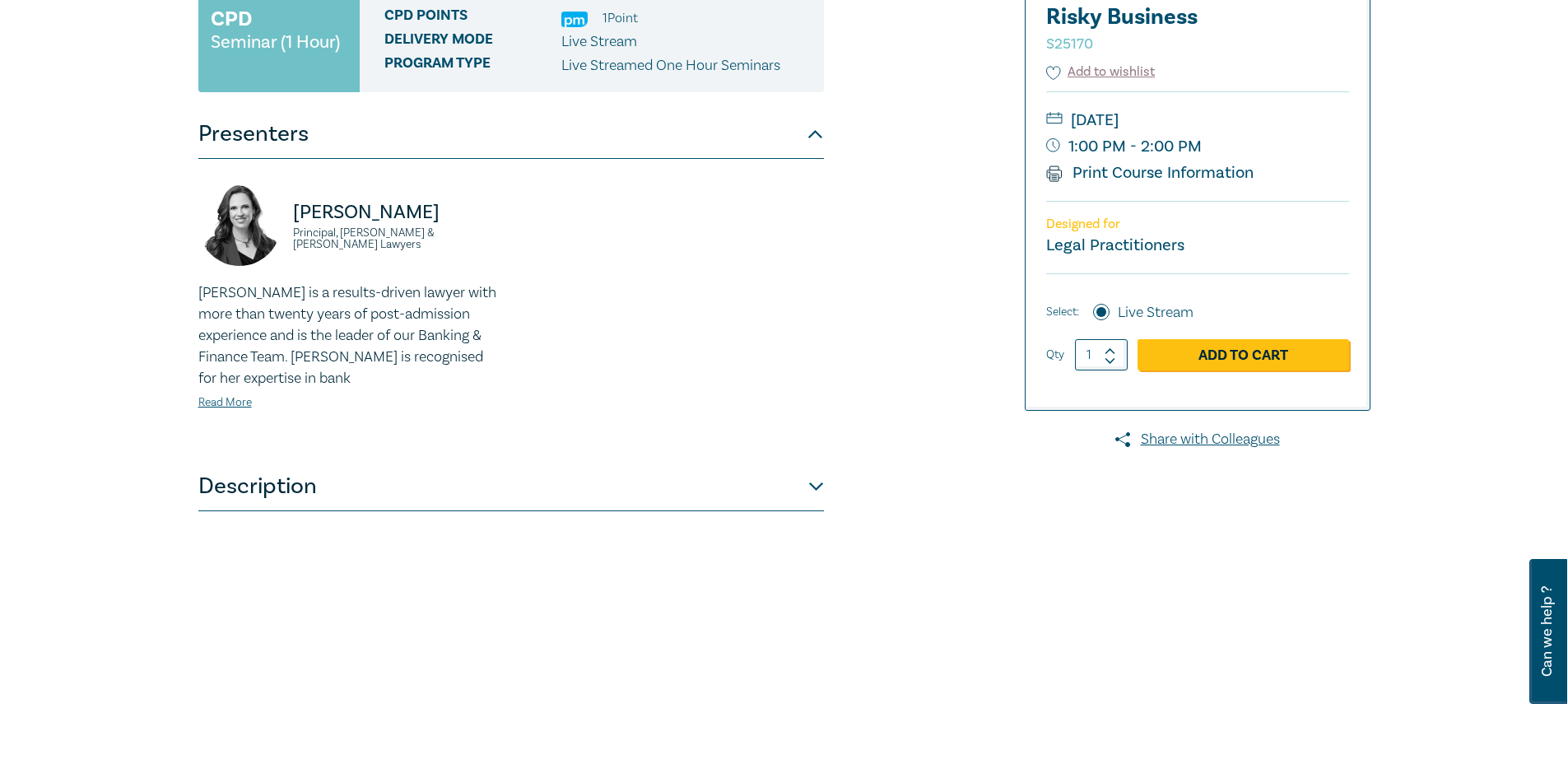
scroll to position [329, 0]
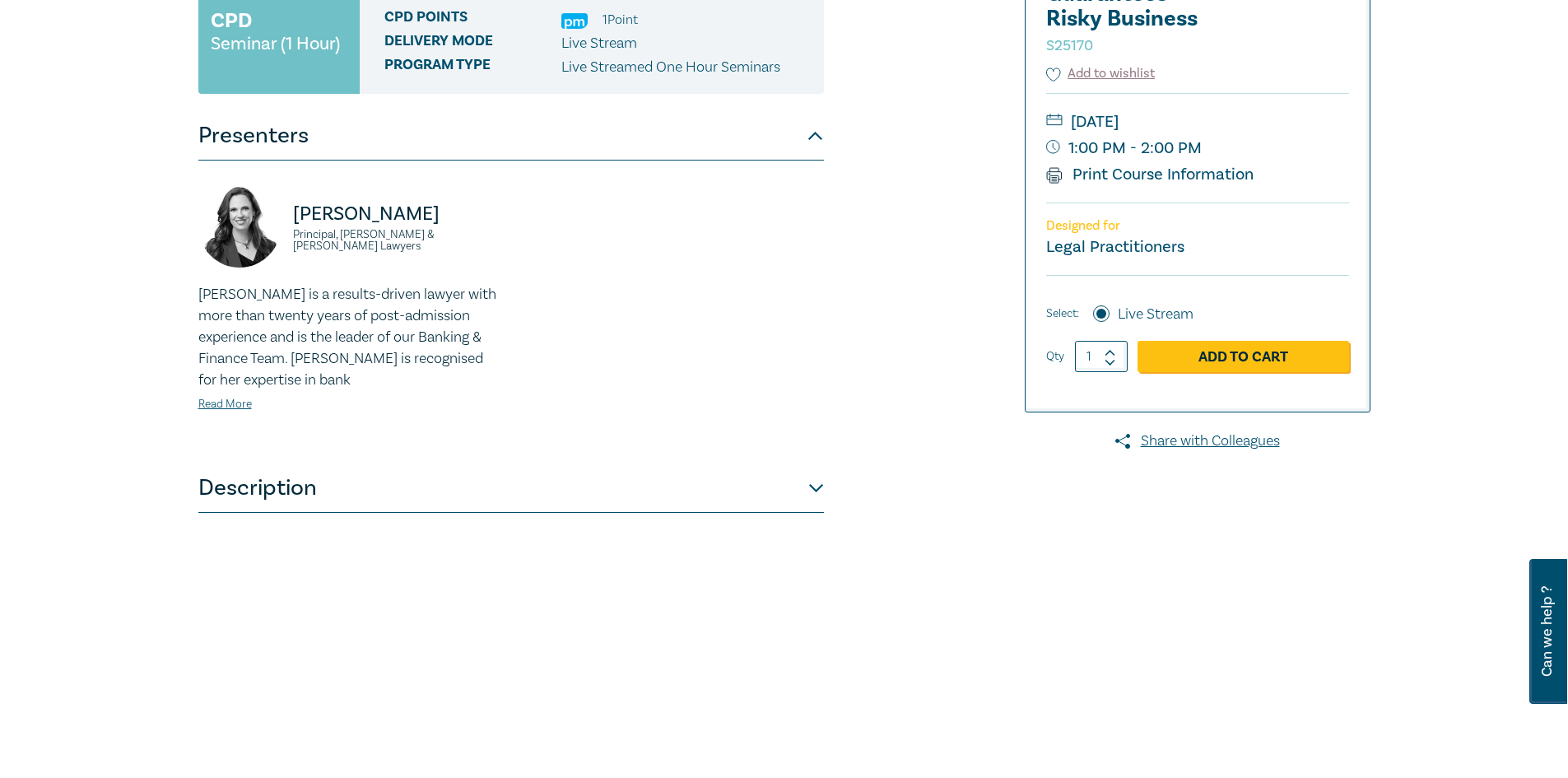
click at [411, 504] on button "Description" at bounding box center [510, 488] width 626 height 50
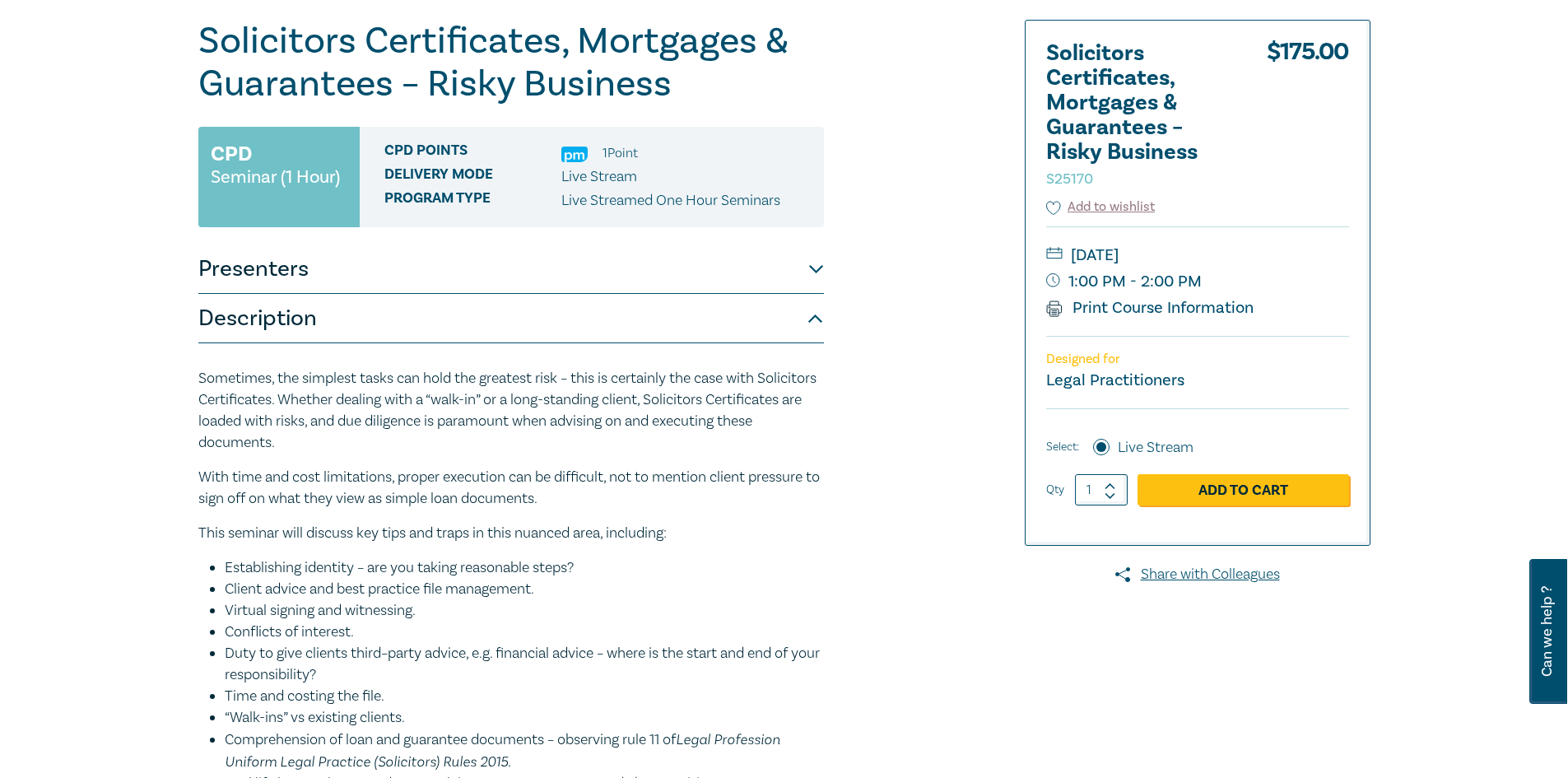
scroll to position [0, 0]
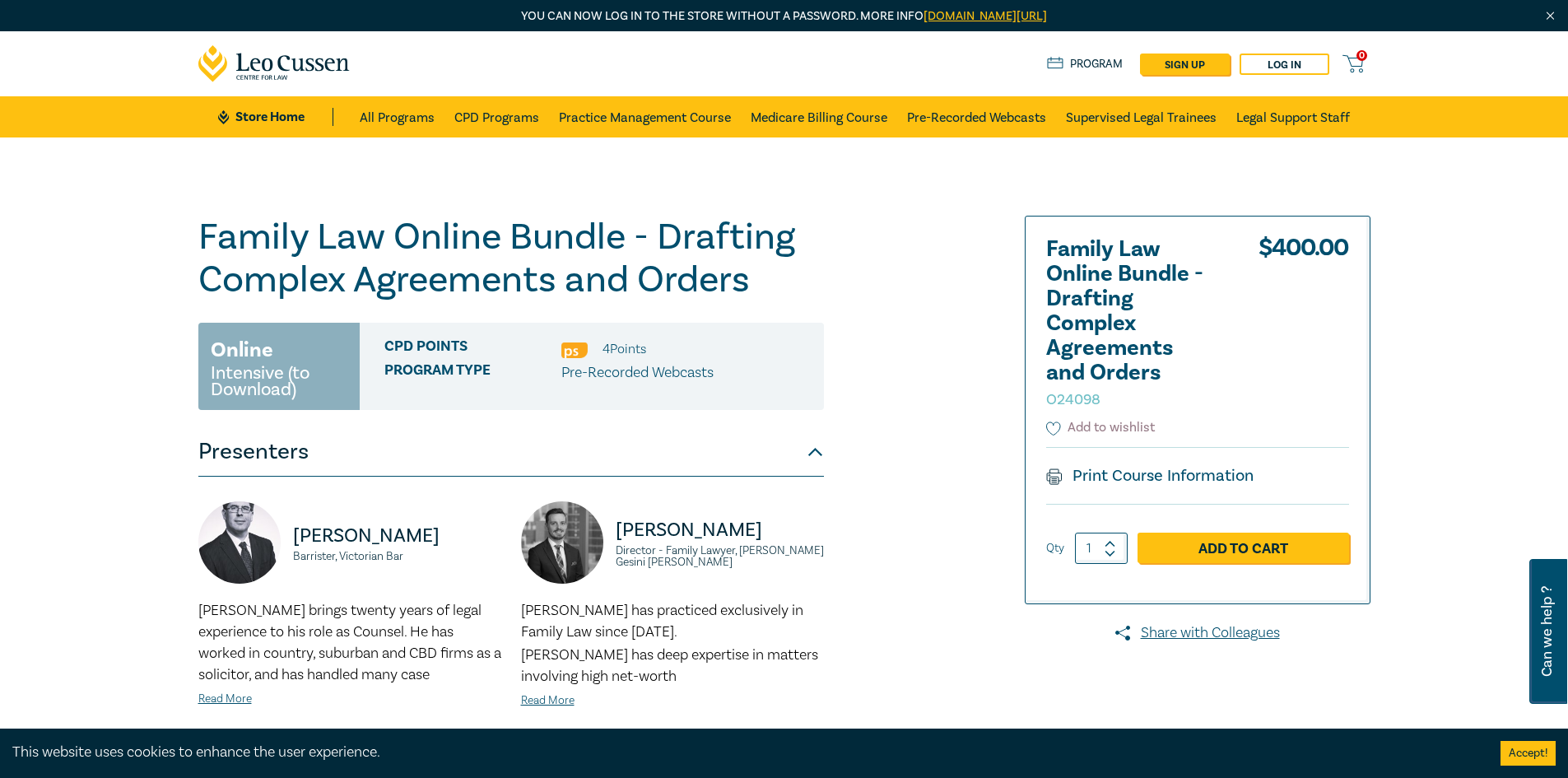
click at [1050, 433] on icon at bounding box center [1054, 429] width 15 height 15
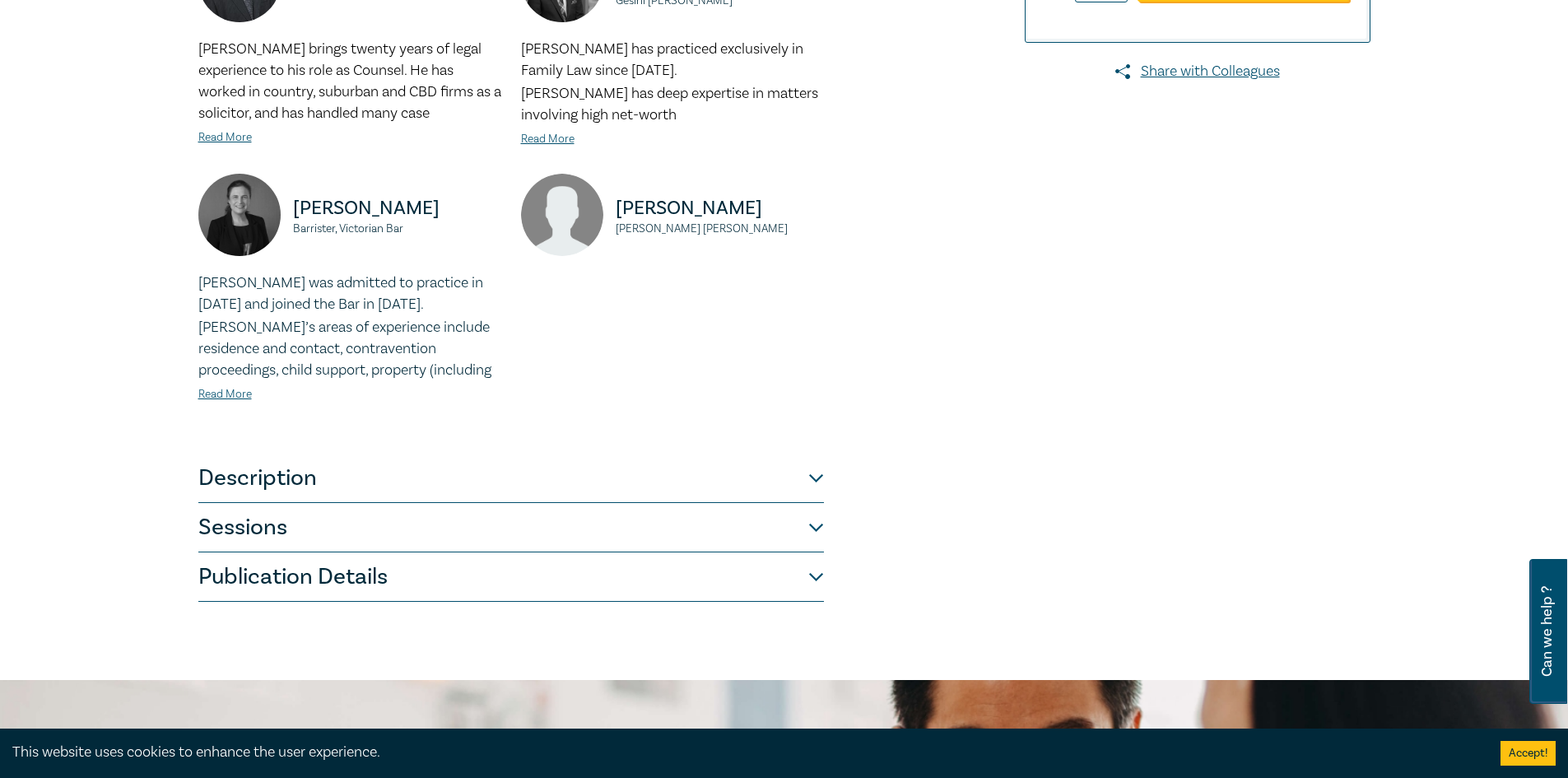
scroll to position [576, 0]
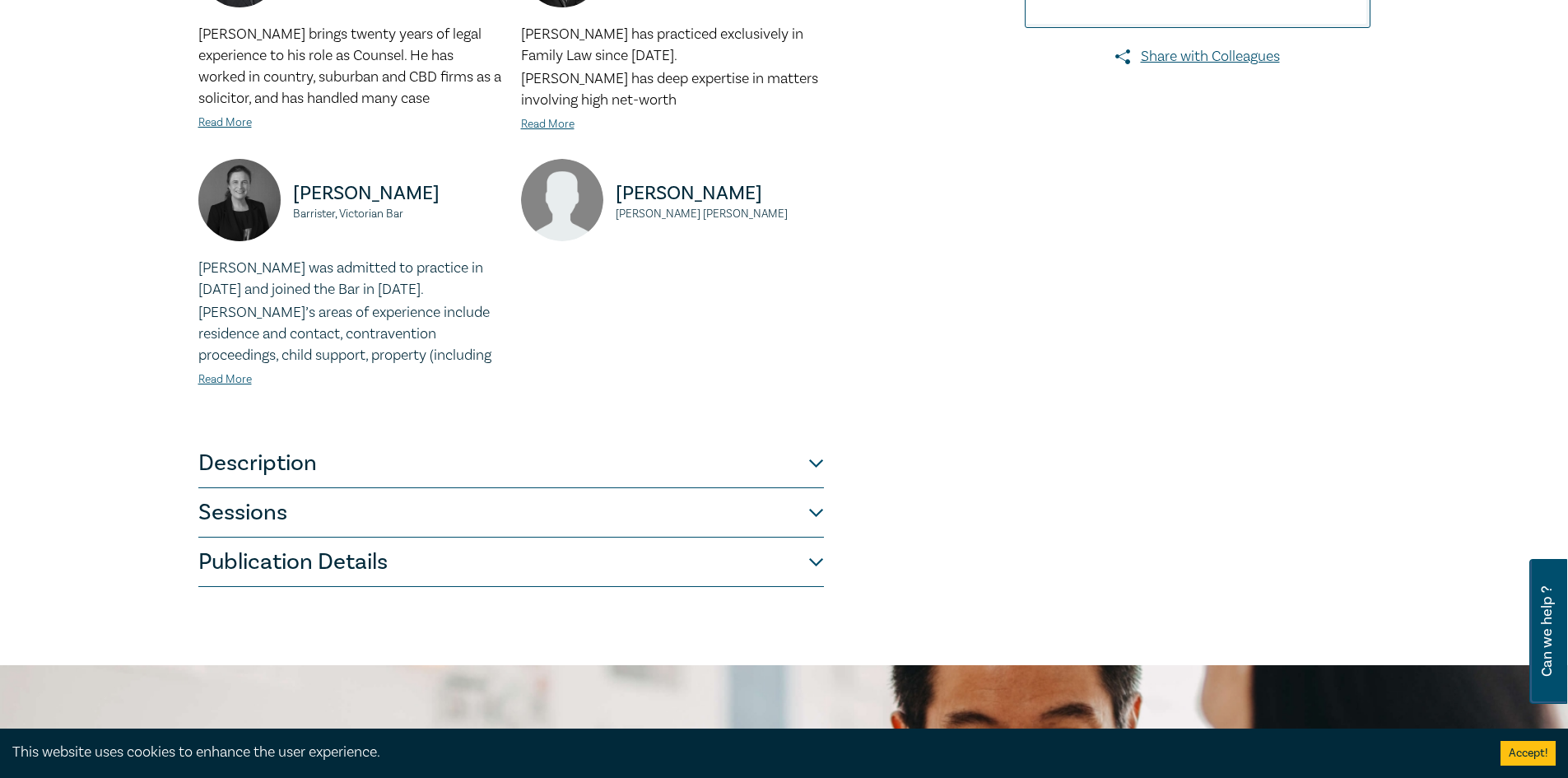
click at [254, 473] on button "Description" at bounding box center [510, 464] width 626 height 50
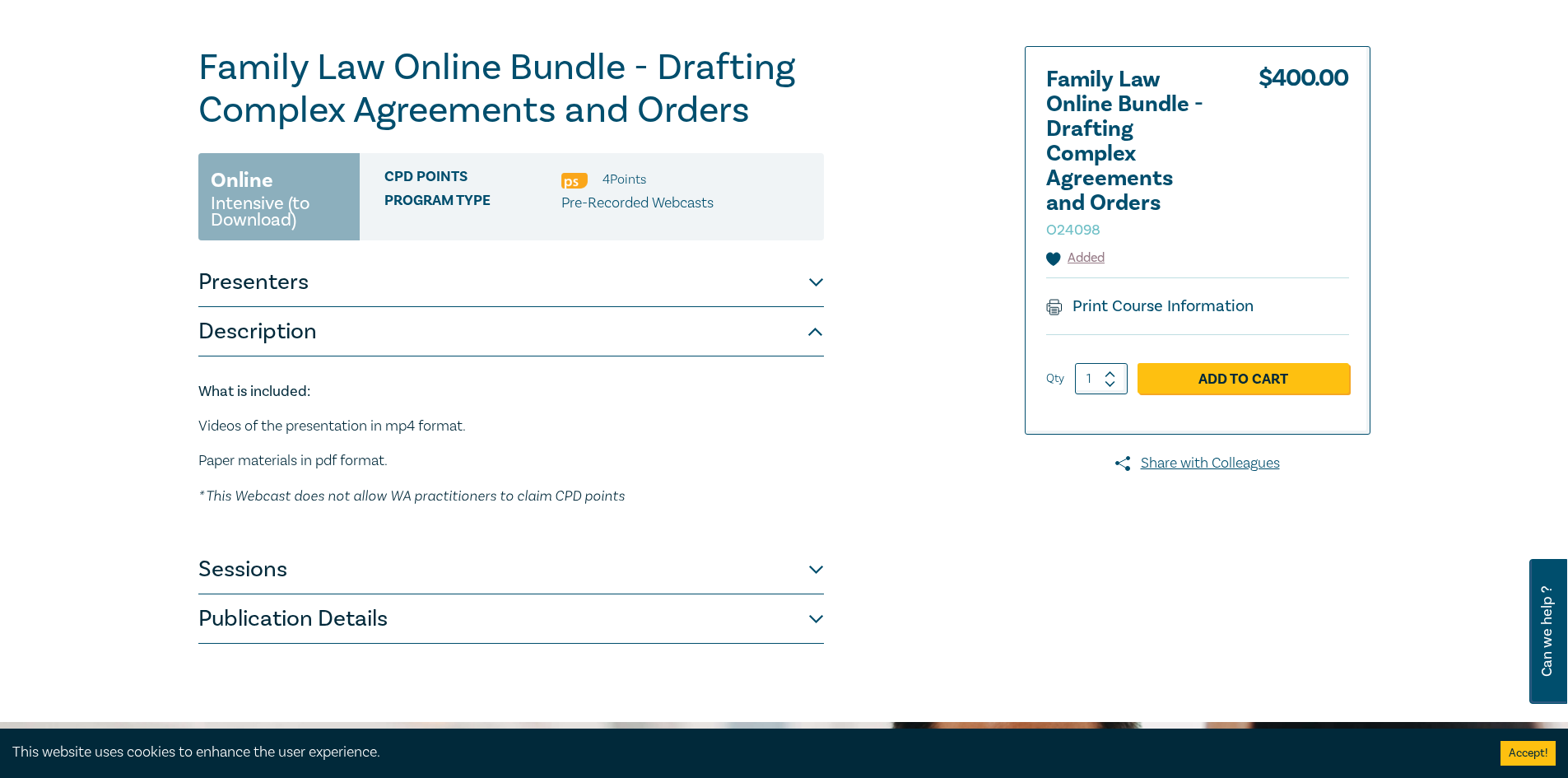
scroll to position [164, 0]
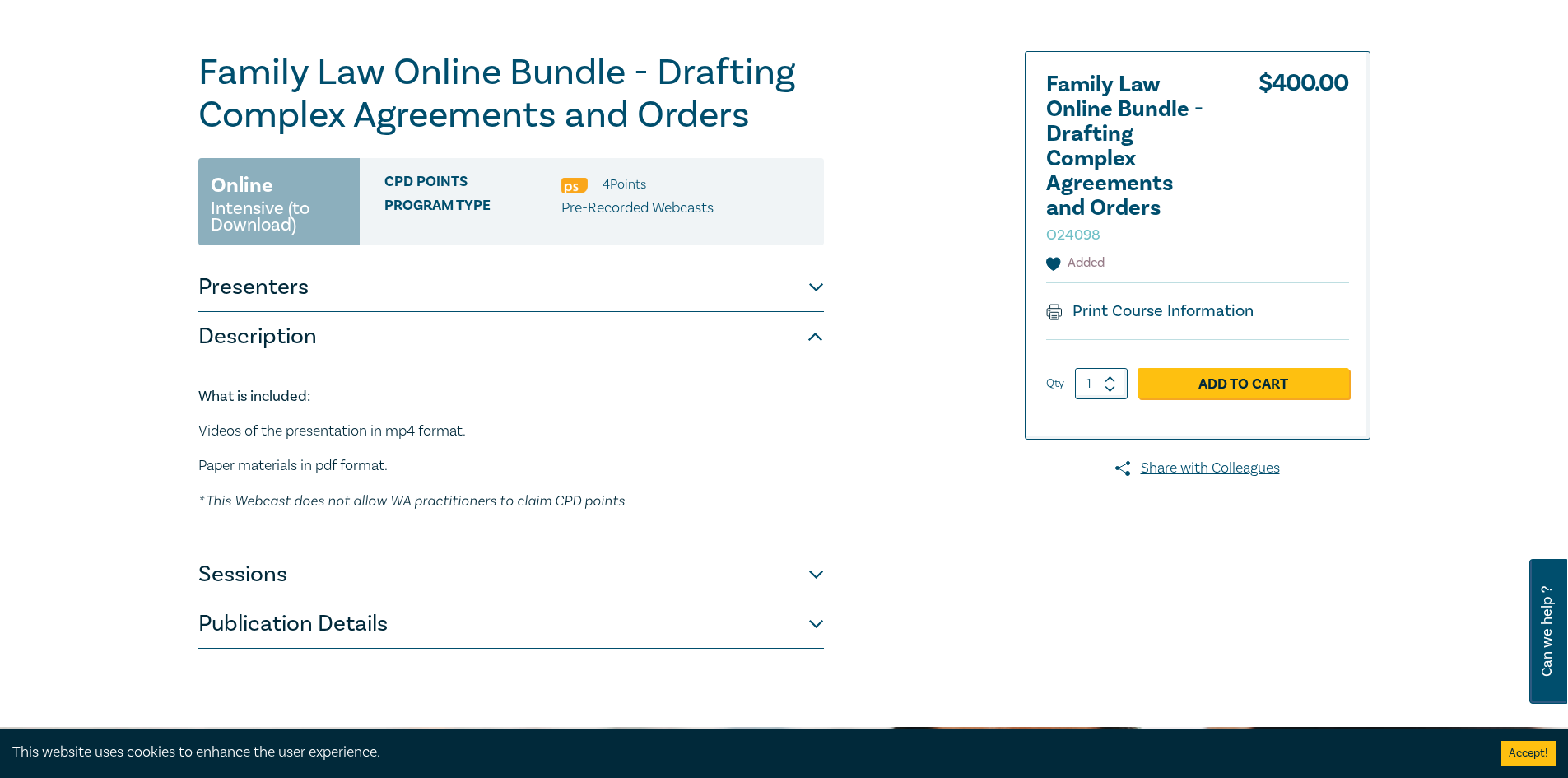
click at [339, 585] on button "Sessions" at bounding box center [510, 574] width 626 height 50
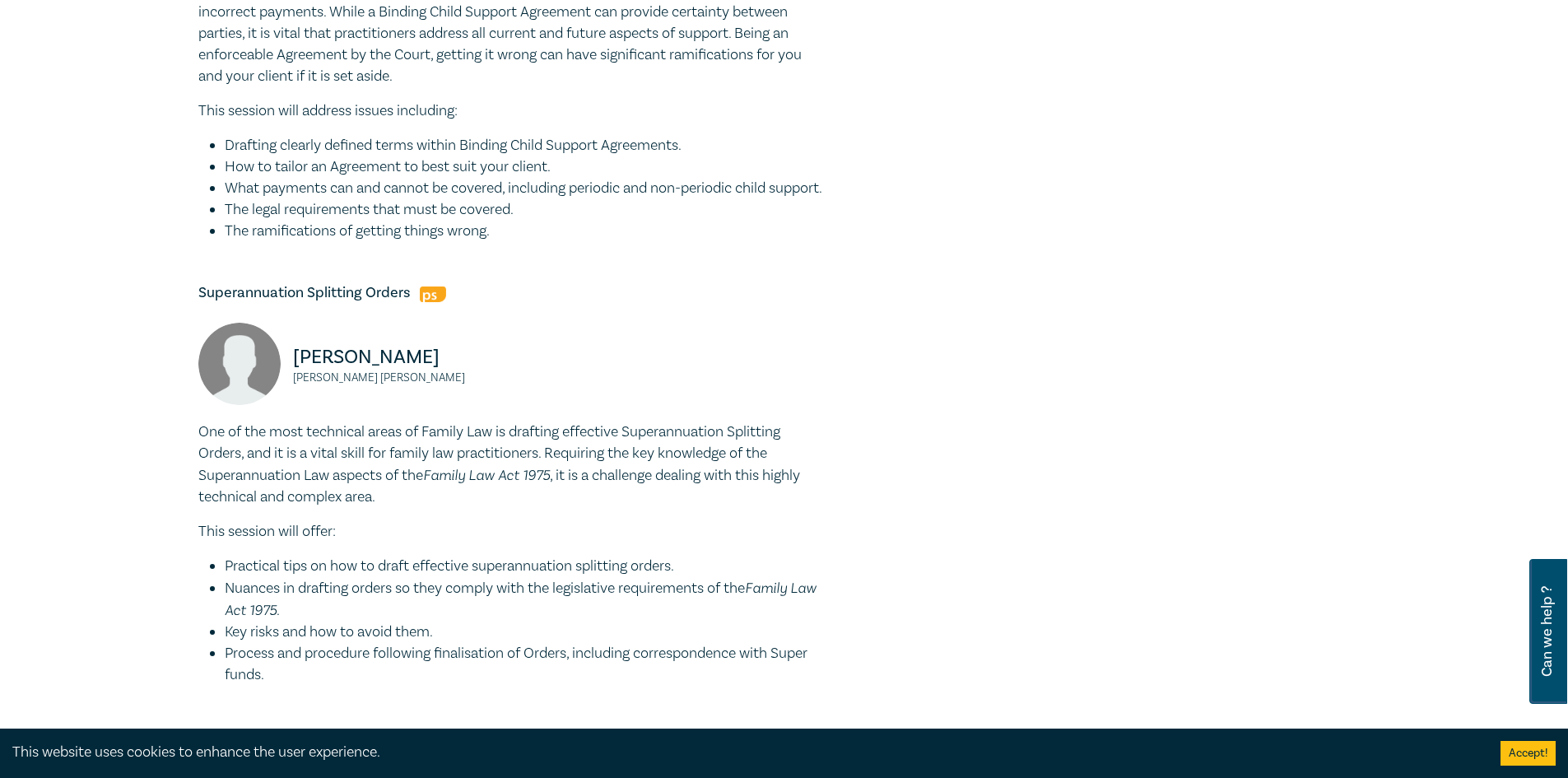
scroll to position [823, 0]
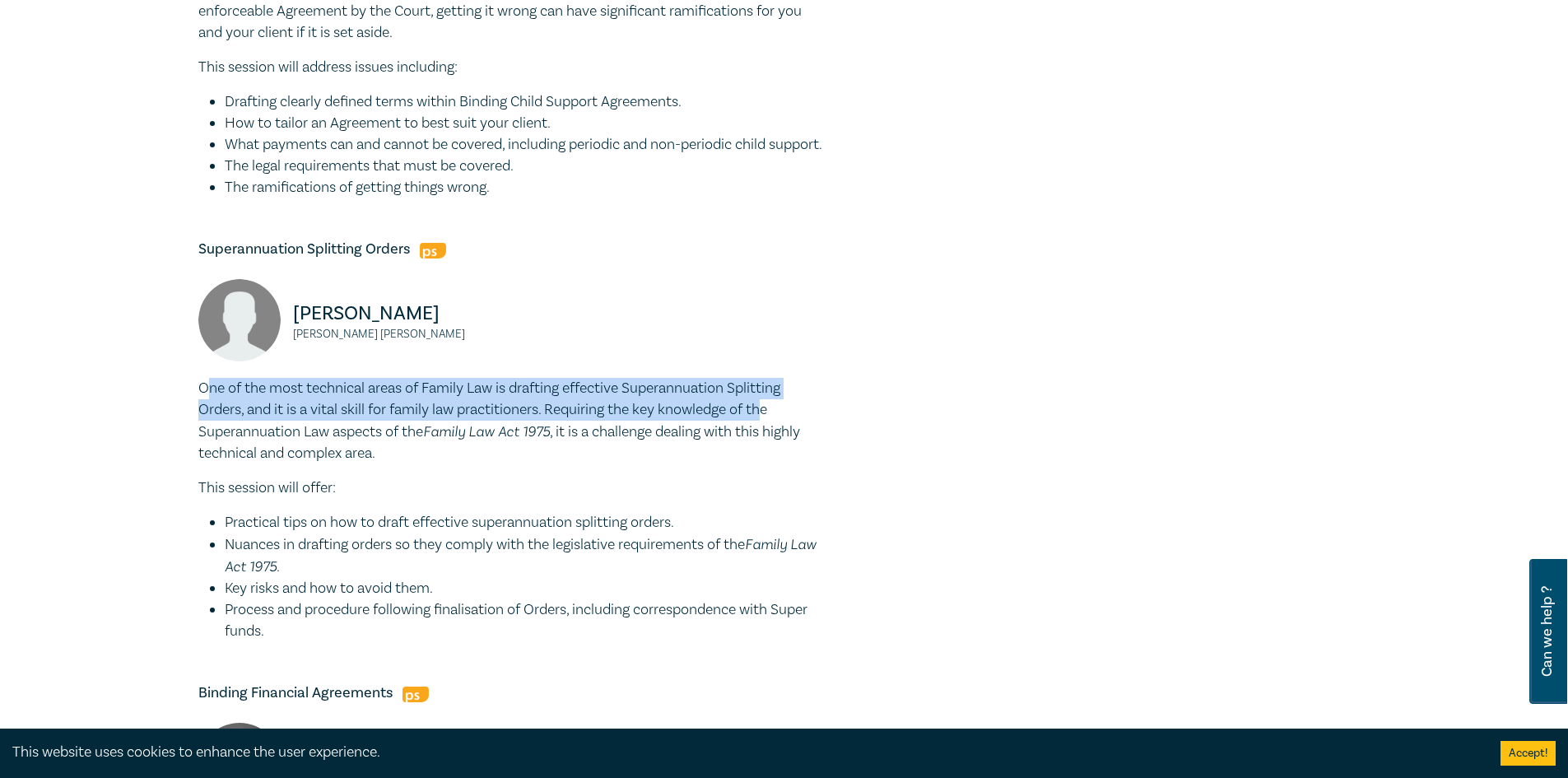
drag, startPoint x: 210, startPoint y: 410, endPoint x: 771, endPoint y: 426, distance: 561.2
click at [771, 426] on p "One of the most technical areas of Family Law is drafting effective Superannuat…" at bounding box center [510, 421] width 626 height 86
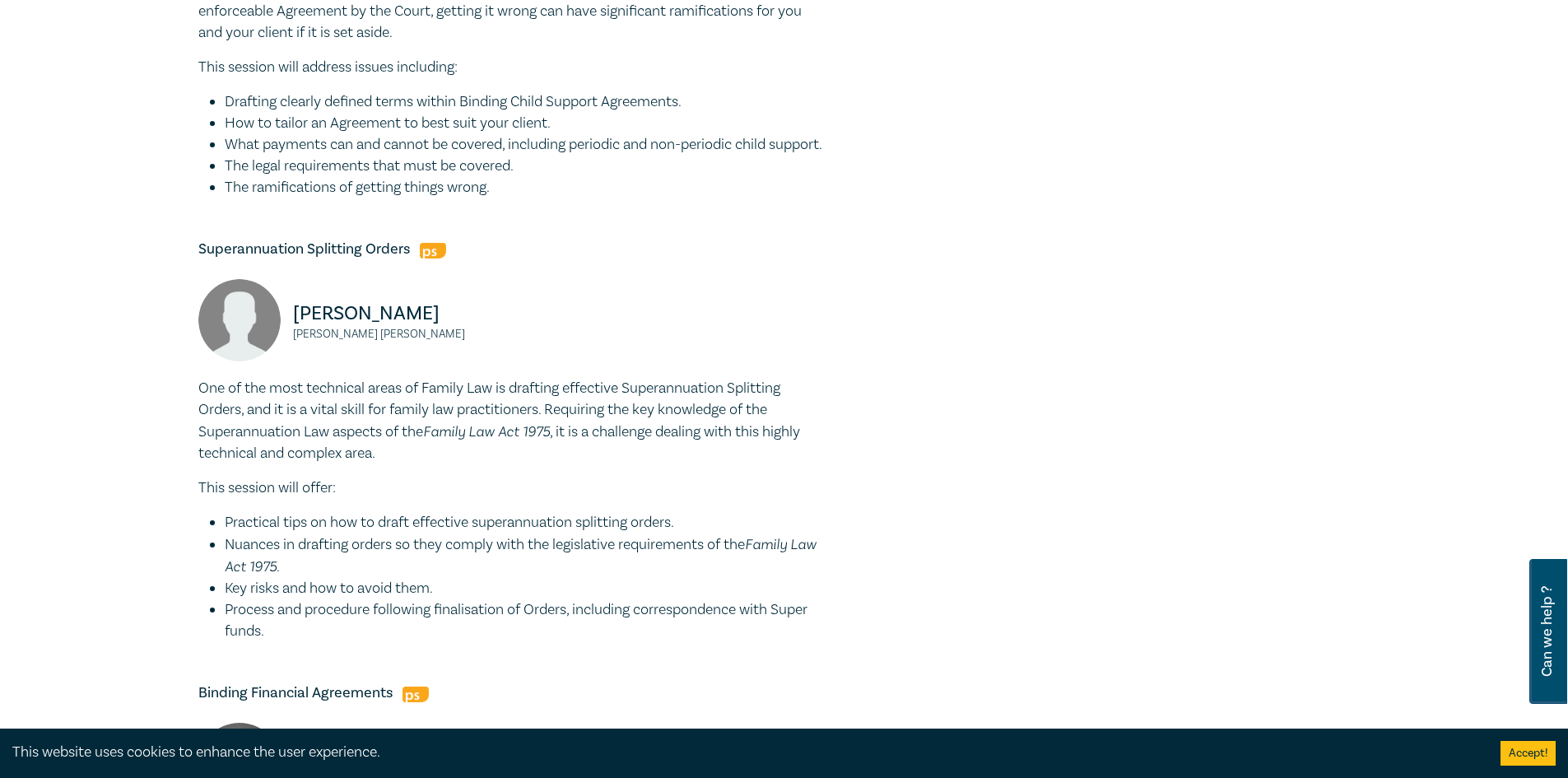
click at [525, 439] on em "Family Law Act 1975" at bounding box center [486, 431] width 127 height 17
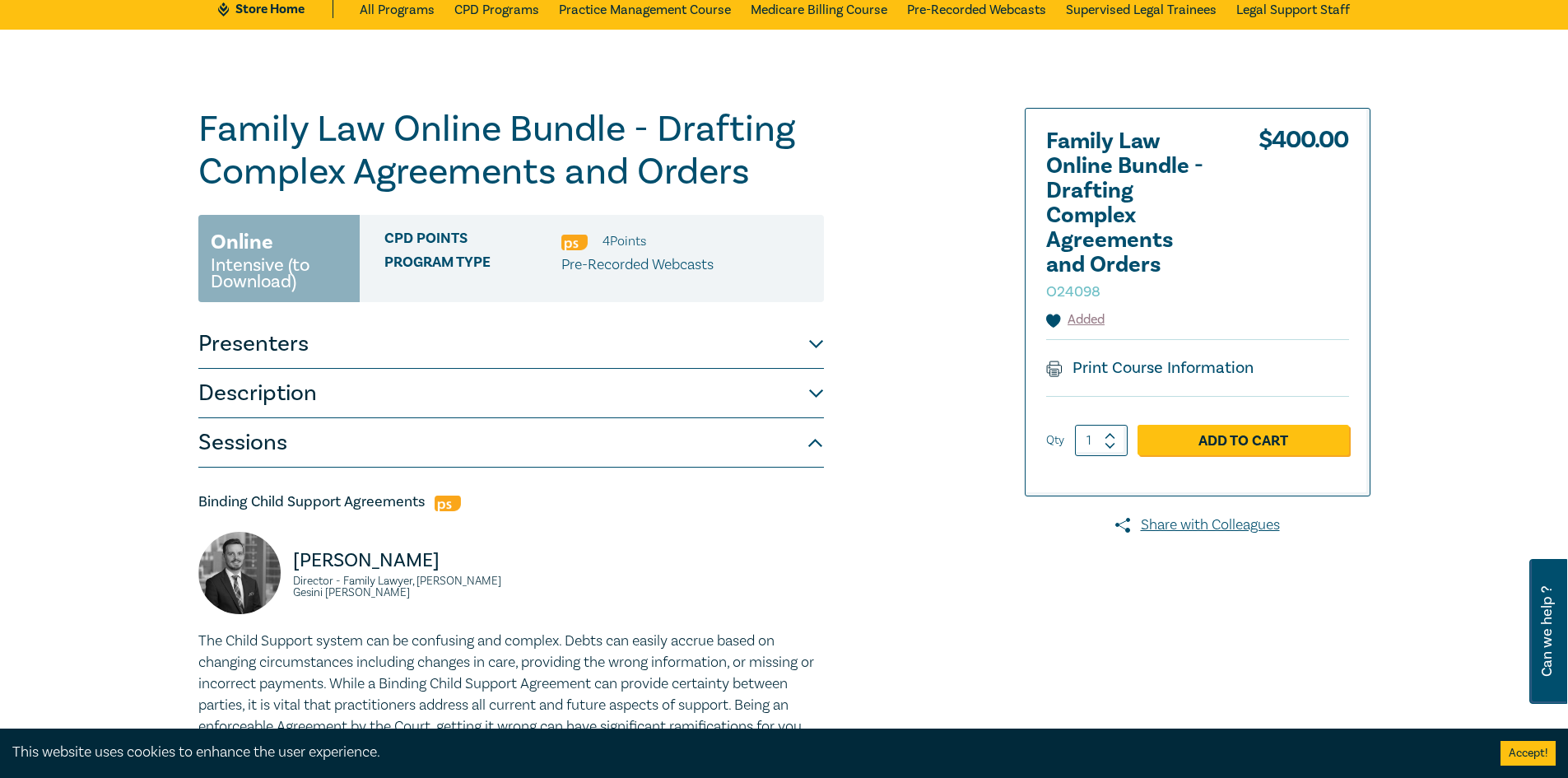
scroll to position [0, 0]
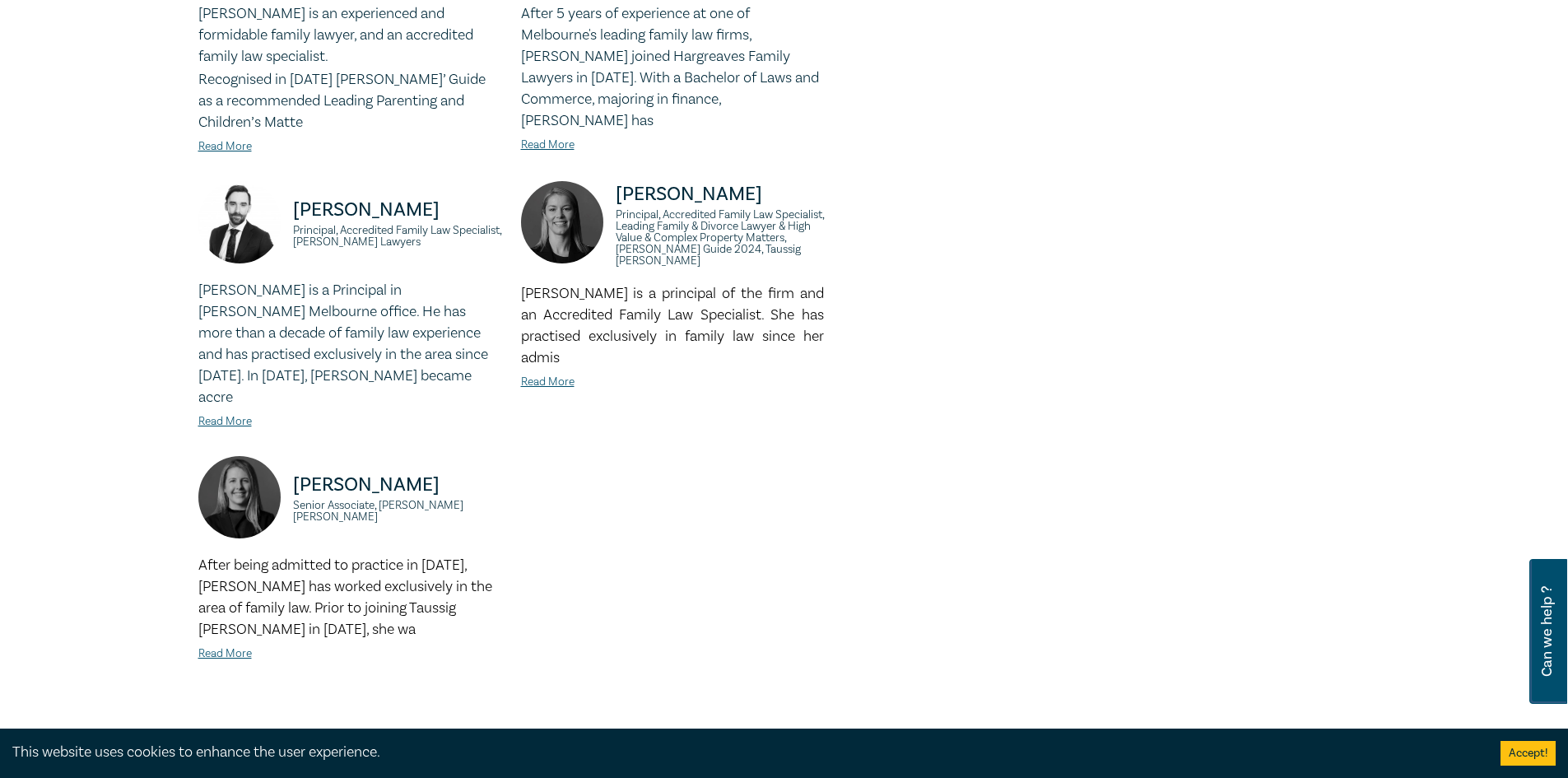
scroll to position [1070, 0]
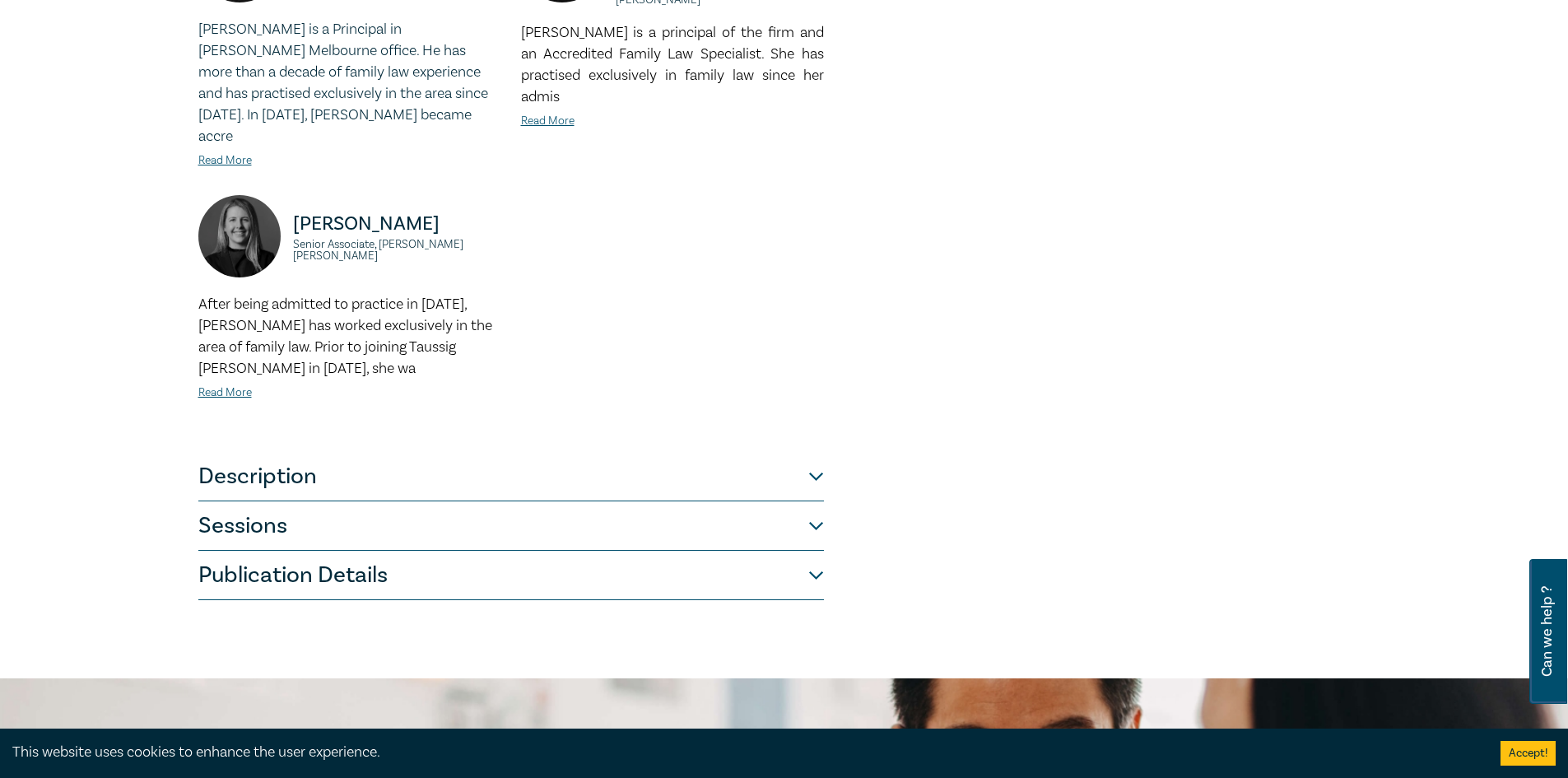
click at [278, 501] on button "Sessions" at bounding box center [510, 526] width 626 height 50
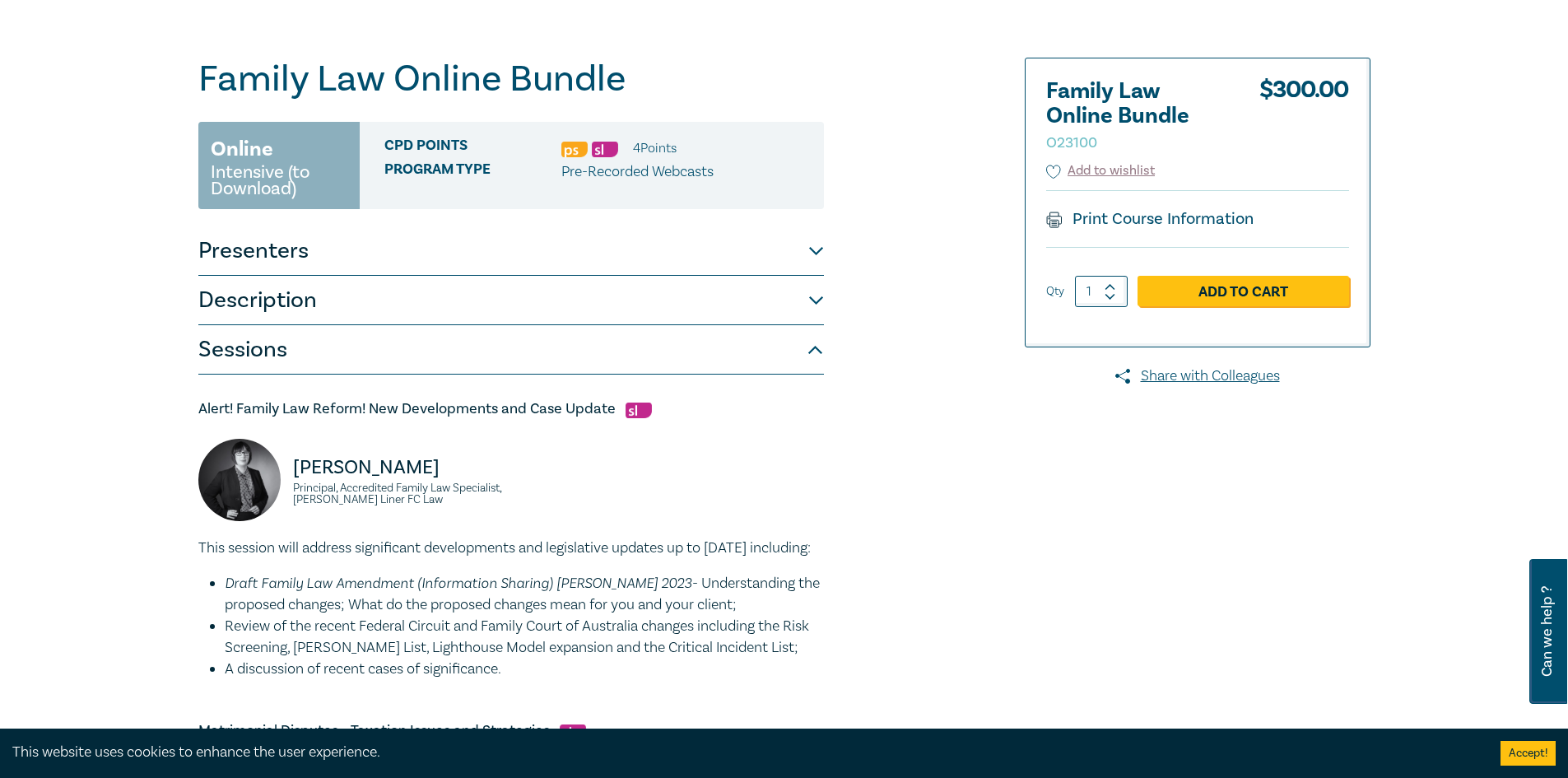
scroll to position [0, 0]
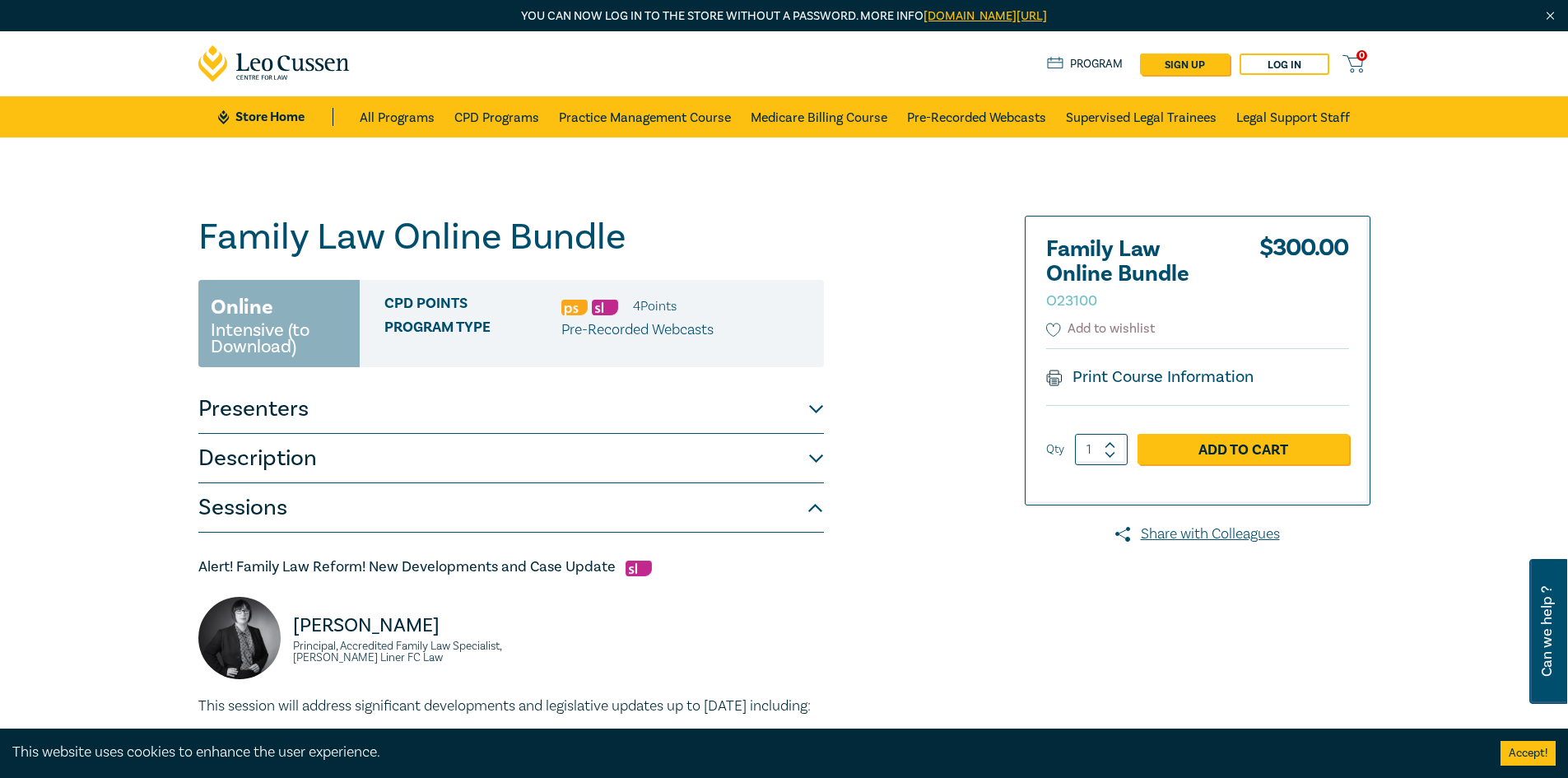
click at [1061, 334] on button "Add to wishlist" at bounding box center [1101, 328] width 110 height 19
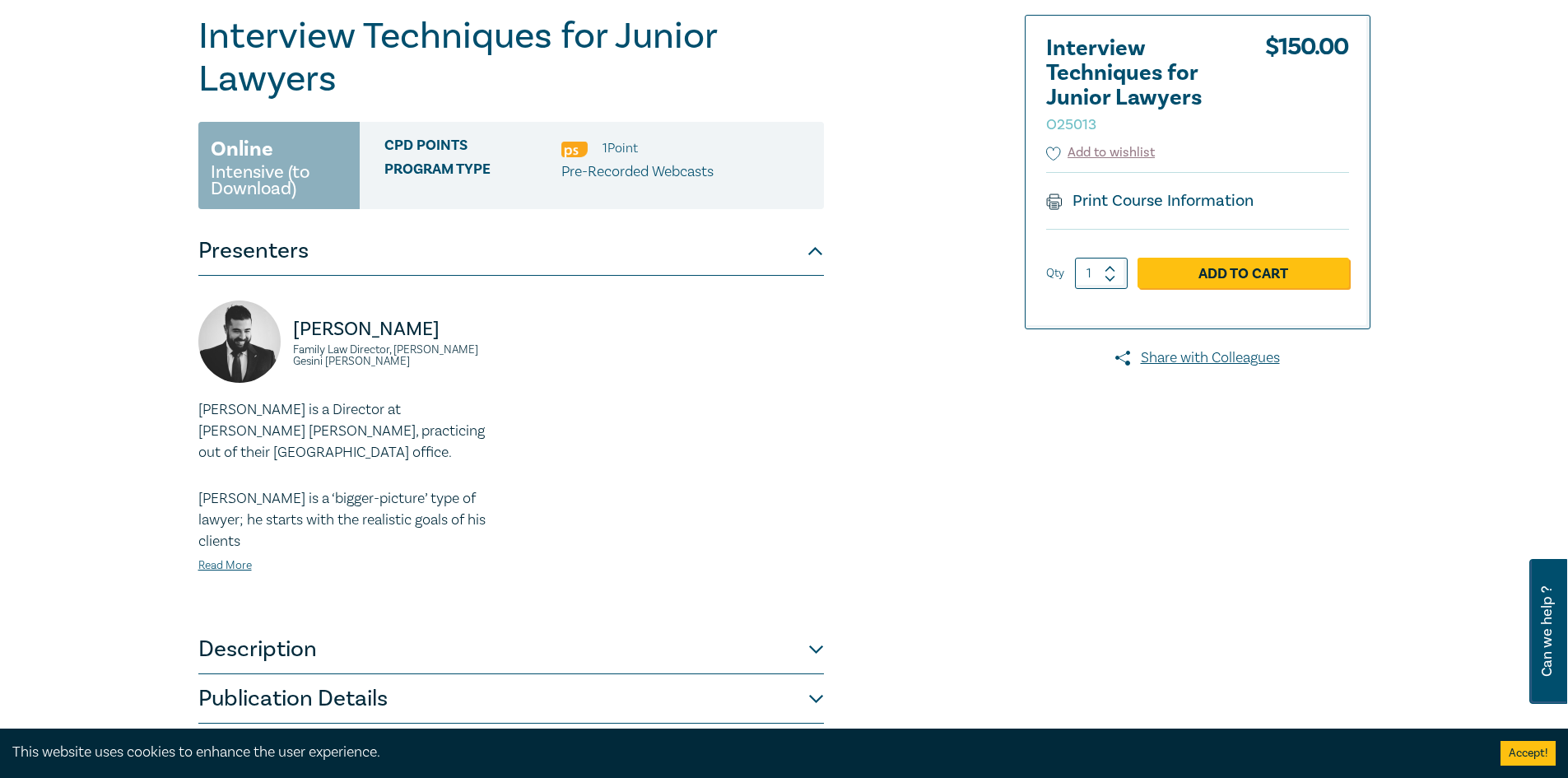
scroll to position [247, 0]
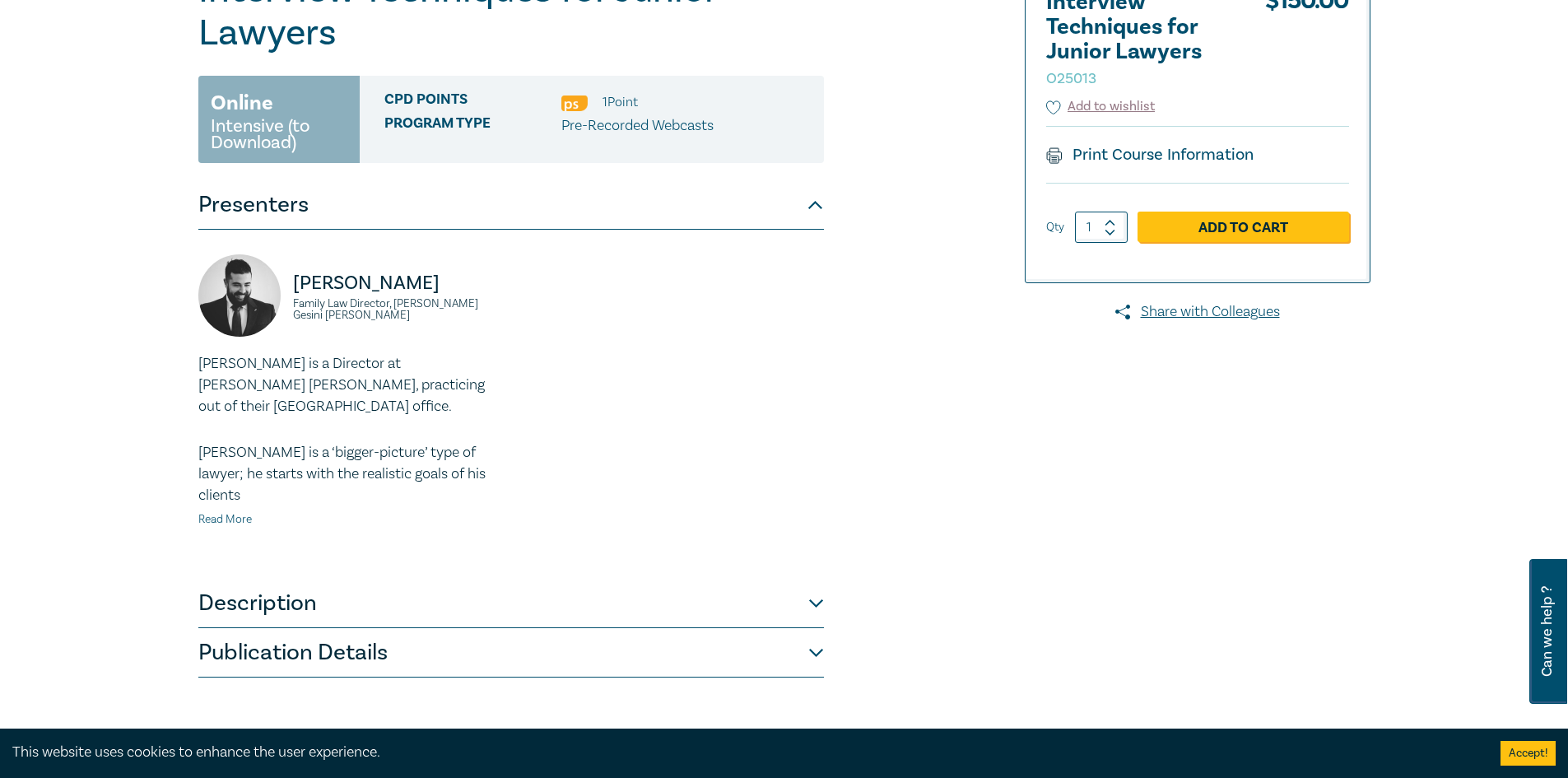
click at [212, 512] on link "Read More" at bounding box center [224, 520] width 53 height 15
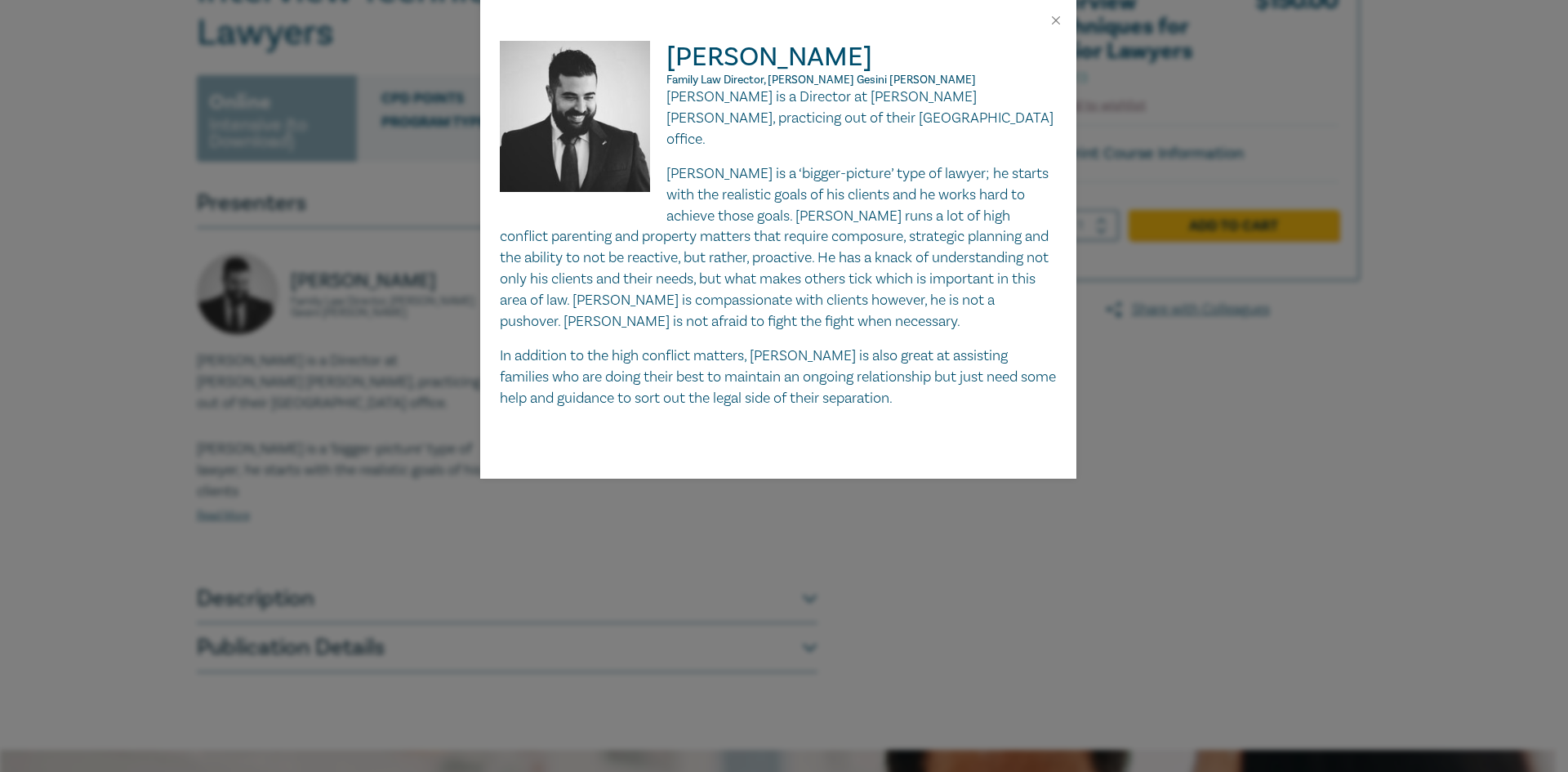
click at [500, 483] on div "Frank Chila Family Law Director, Farrar Gesini Dunn Frank is a Director at Farr…" at bounding box center [784, 386] width 1568 height 772
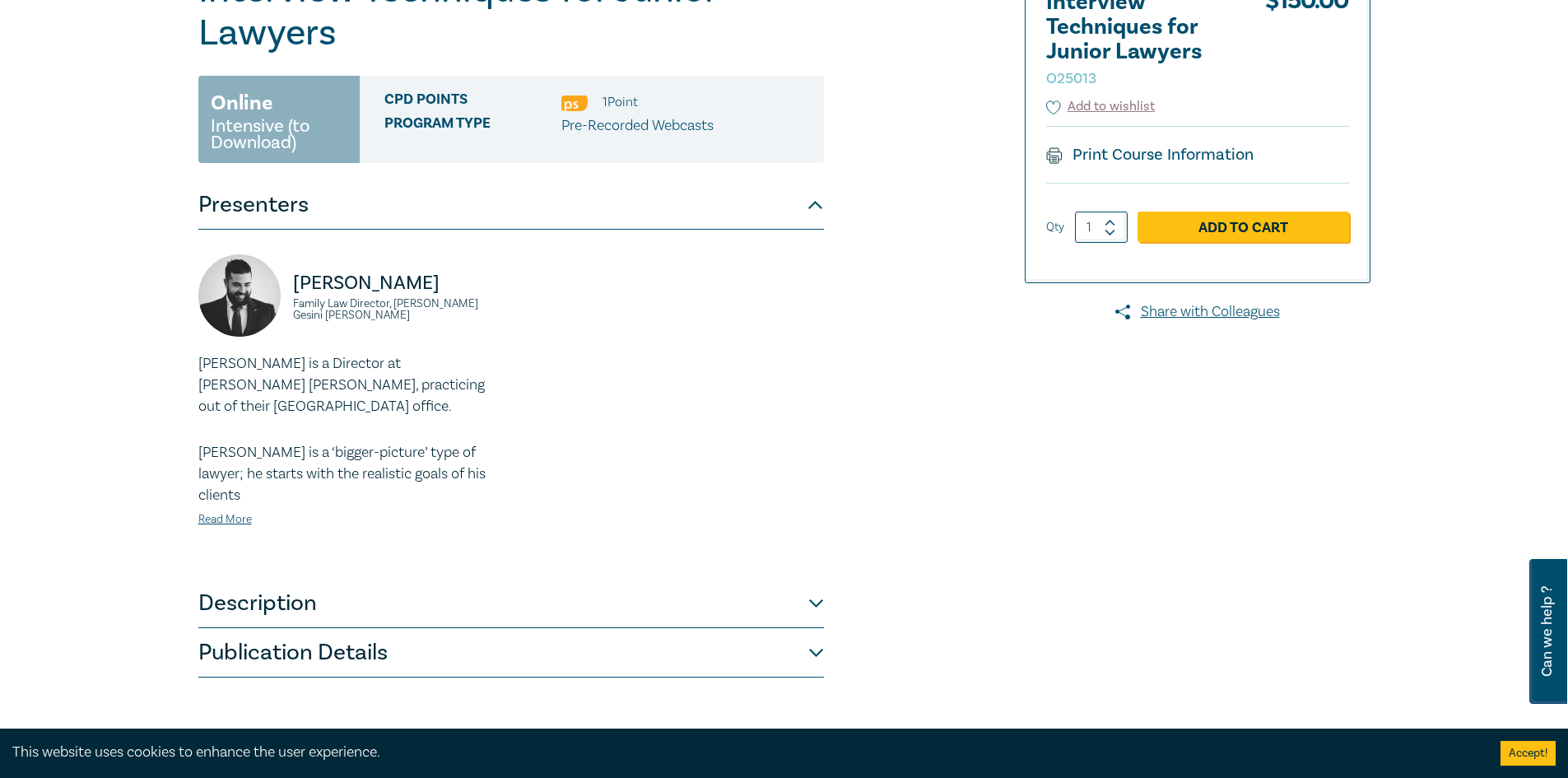
click at [459, 579] on button "Description" at bounding box center [510, 603] width 626 height 50
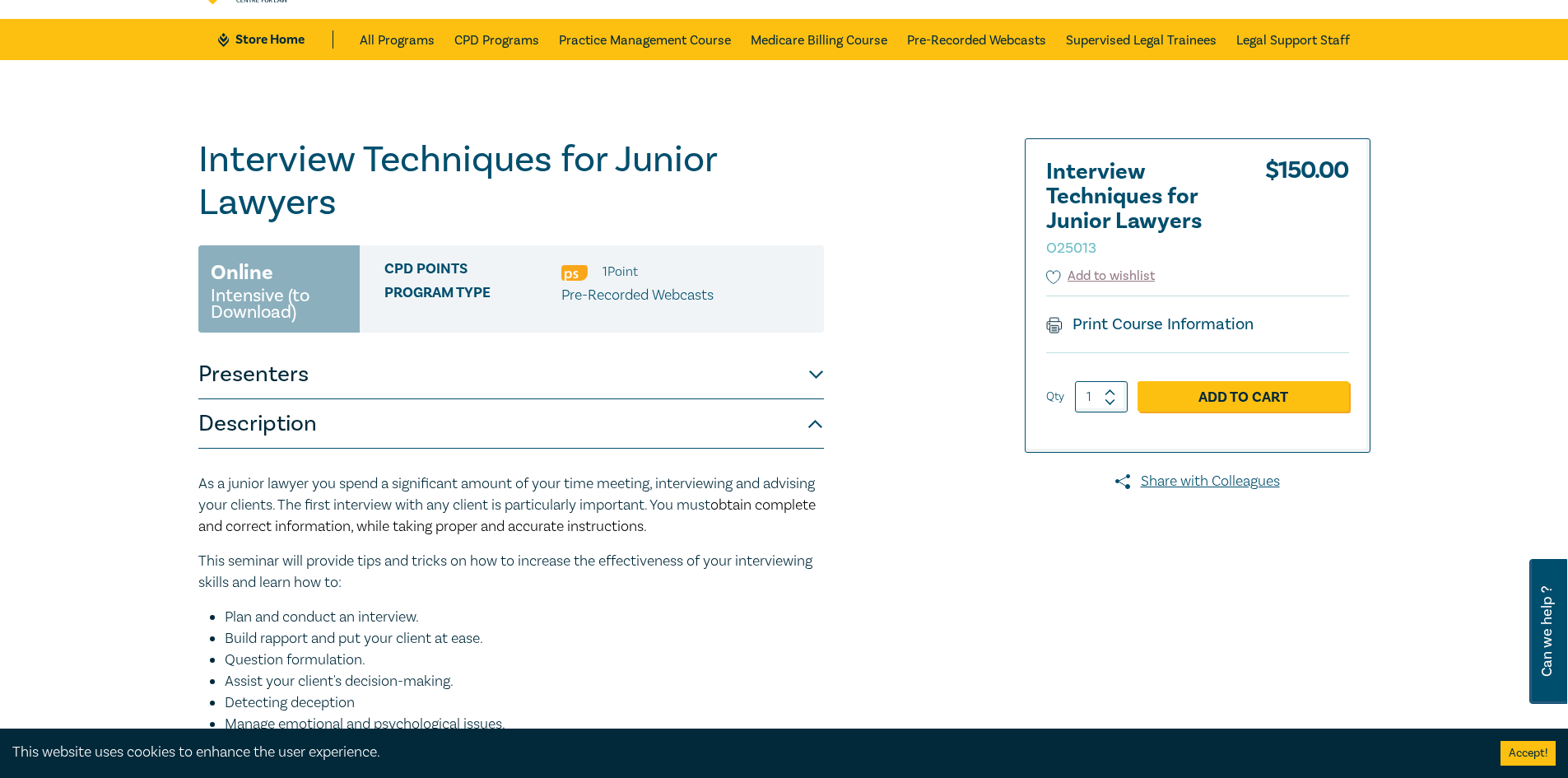
scroll to position [0, 0]
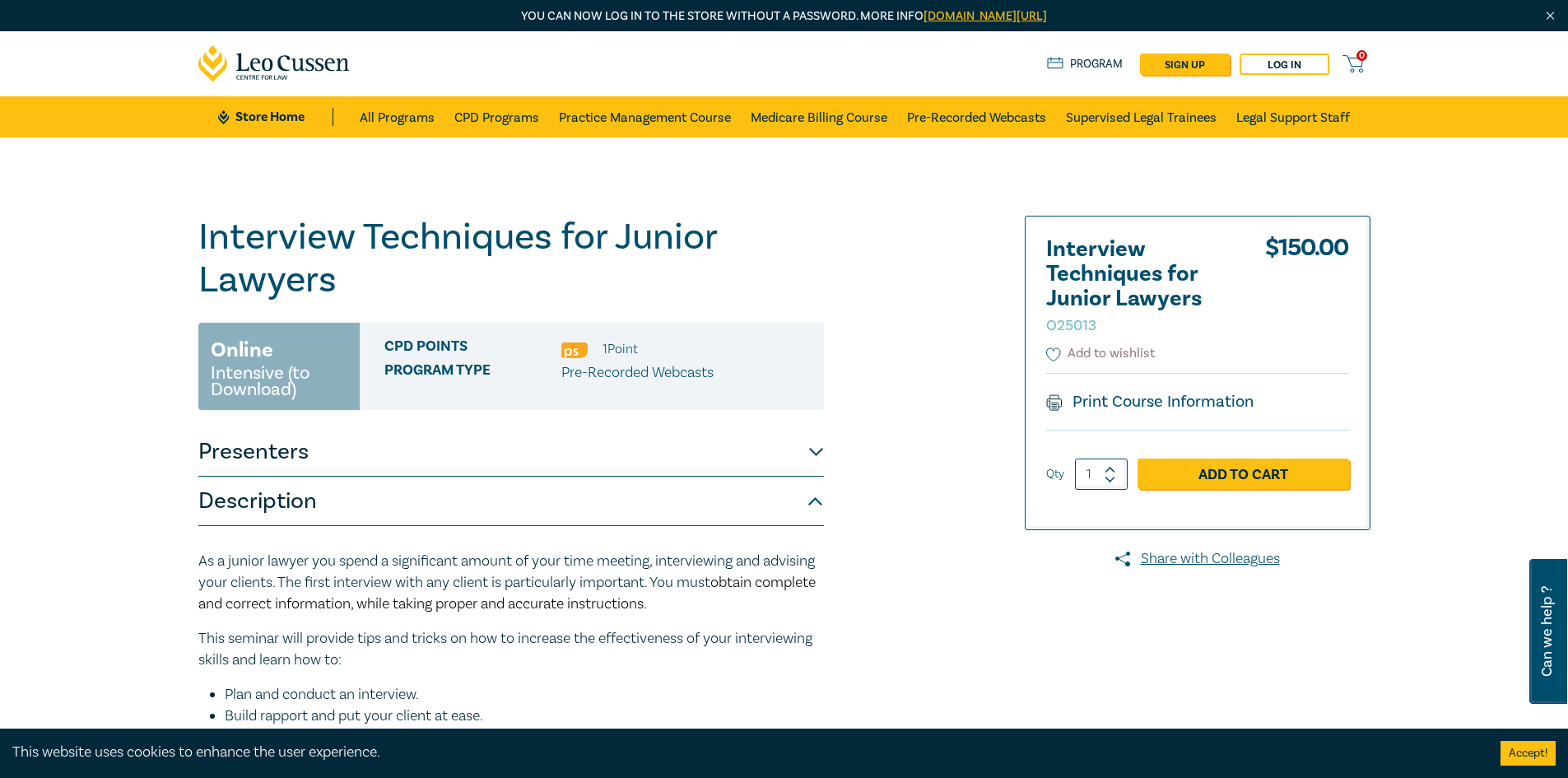
click at [1061, 352] on button "Add to wishlist" at bounding box center [1101, 354] width 110 height 19
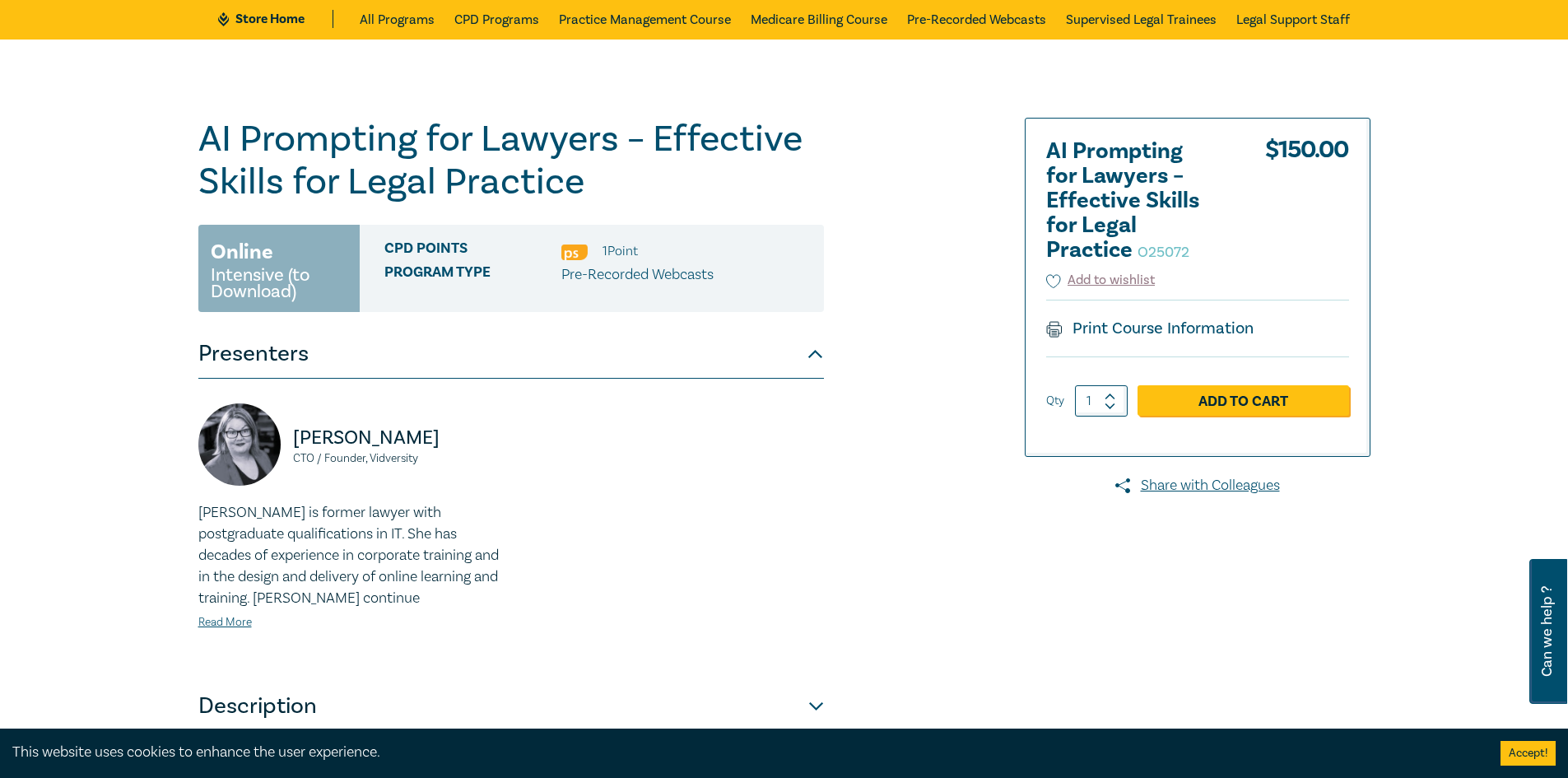
scroll to position [247, 0]
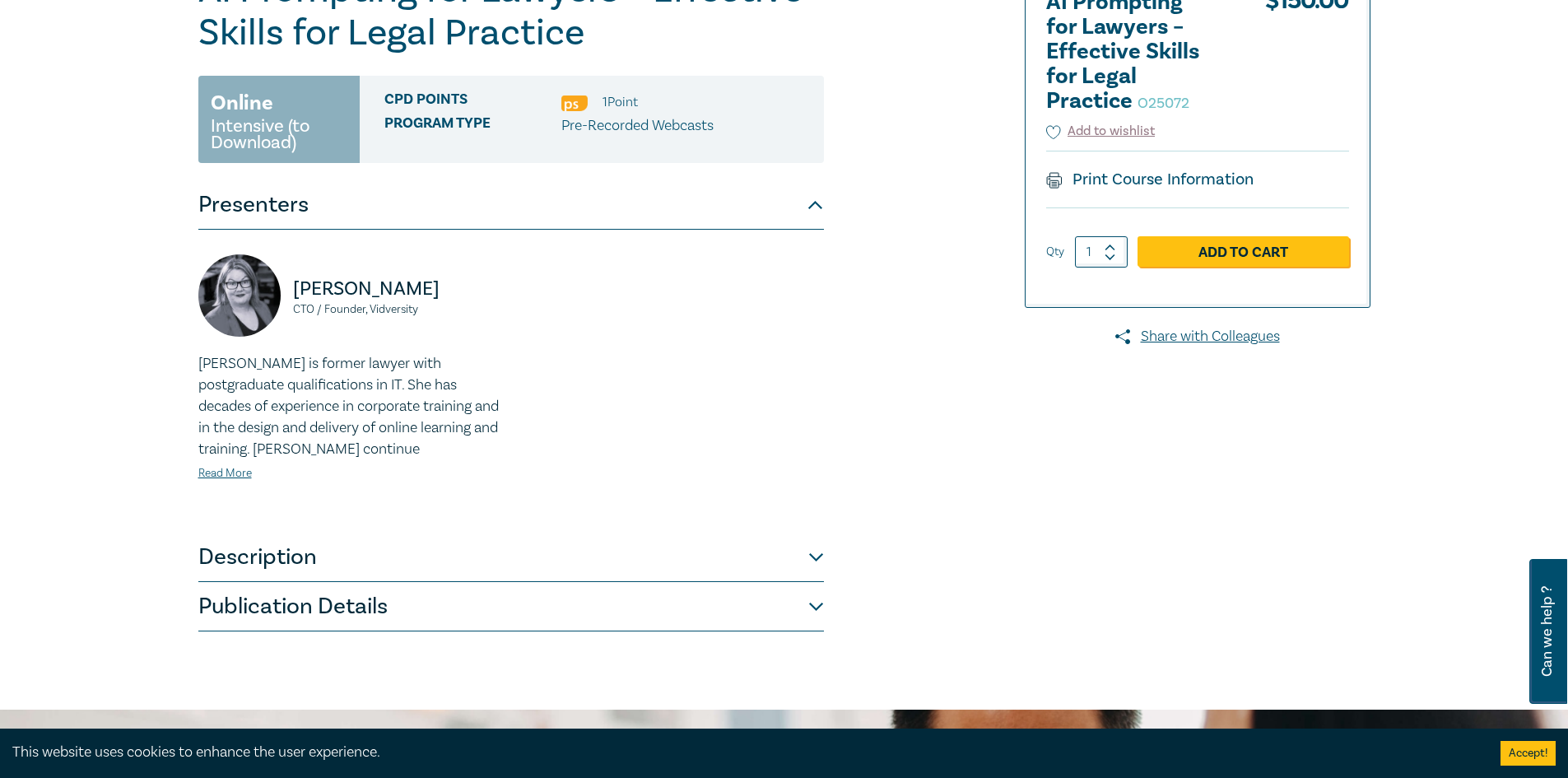
click at [318, 548] on button "Description" at bounding box center [510, 557] width 626 height 50
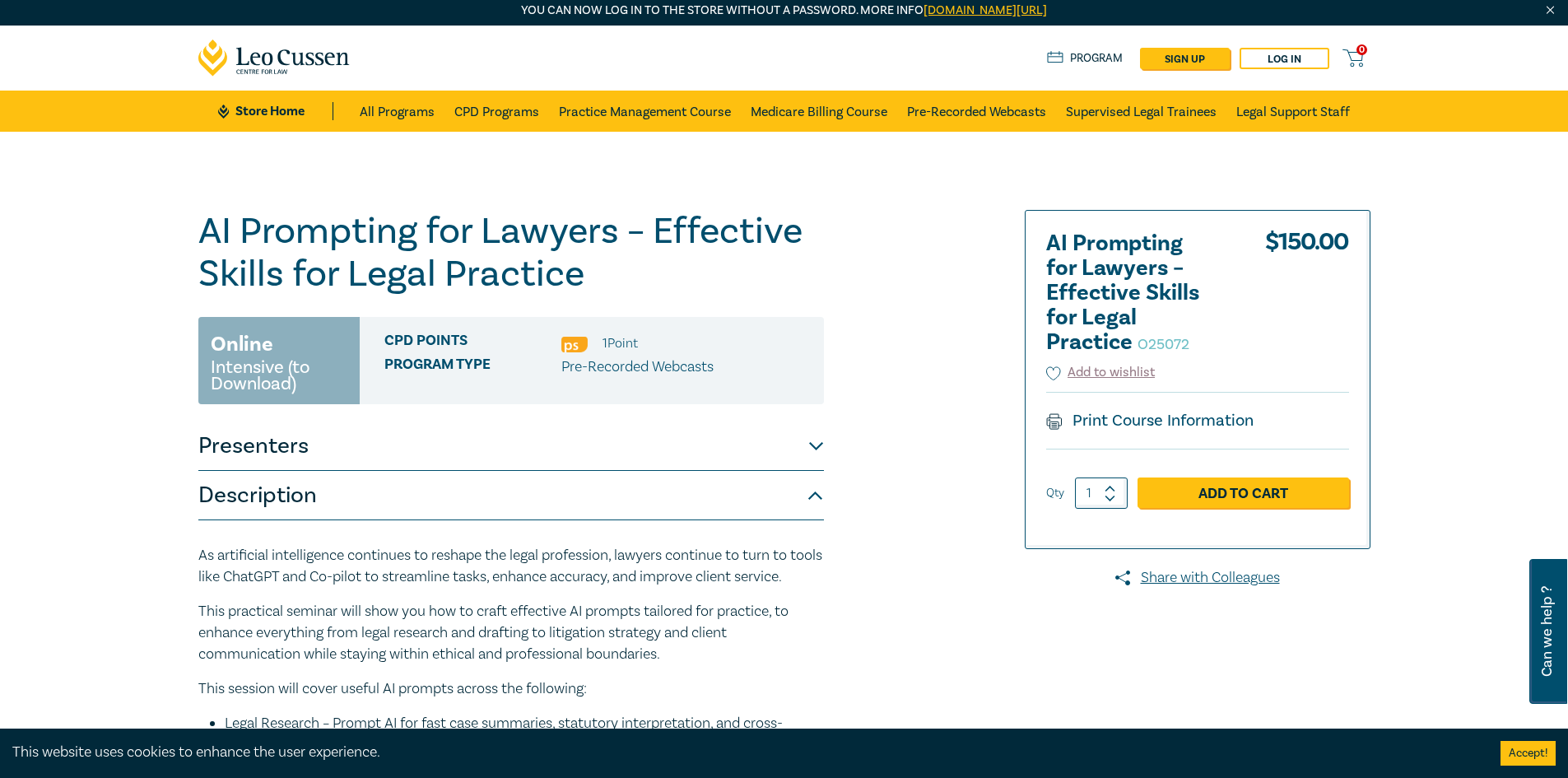
scroll to position [0, 0]
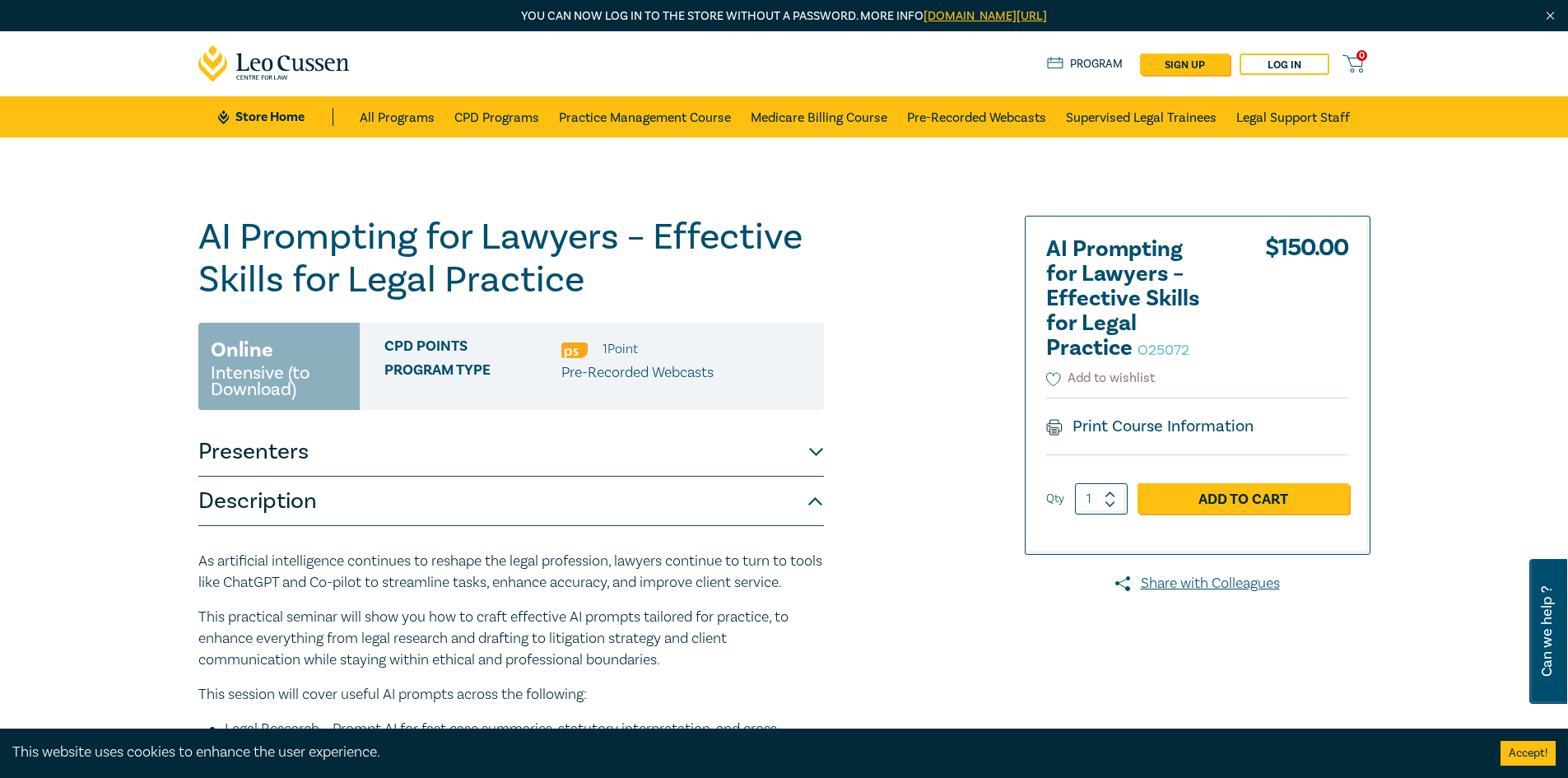
click at [1073, 384] on button "Add to wishlist" at bounding box center [1101, 378] width 110 height 19
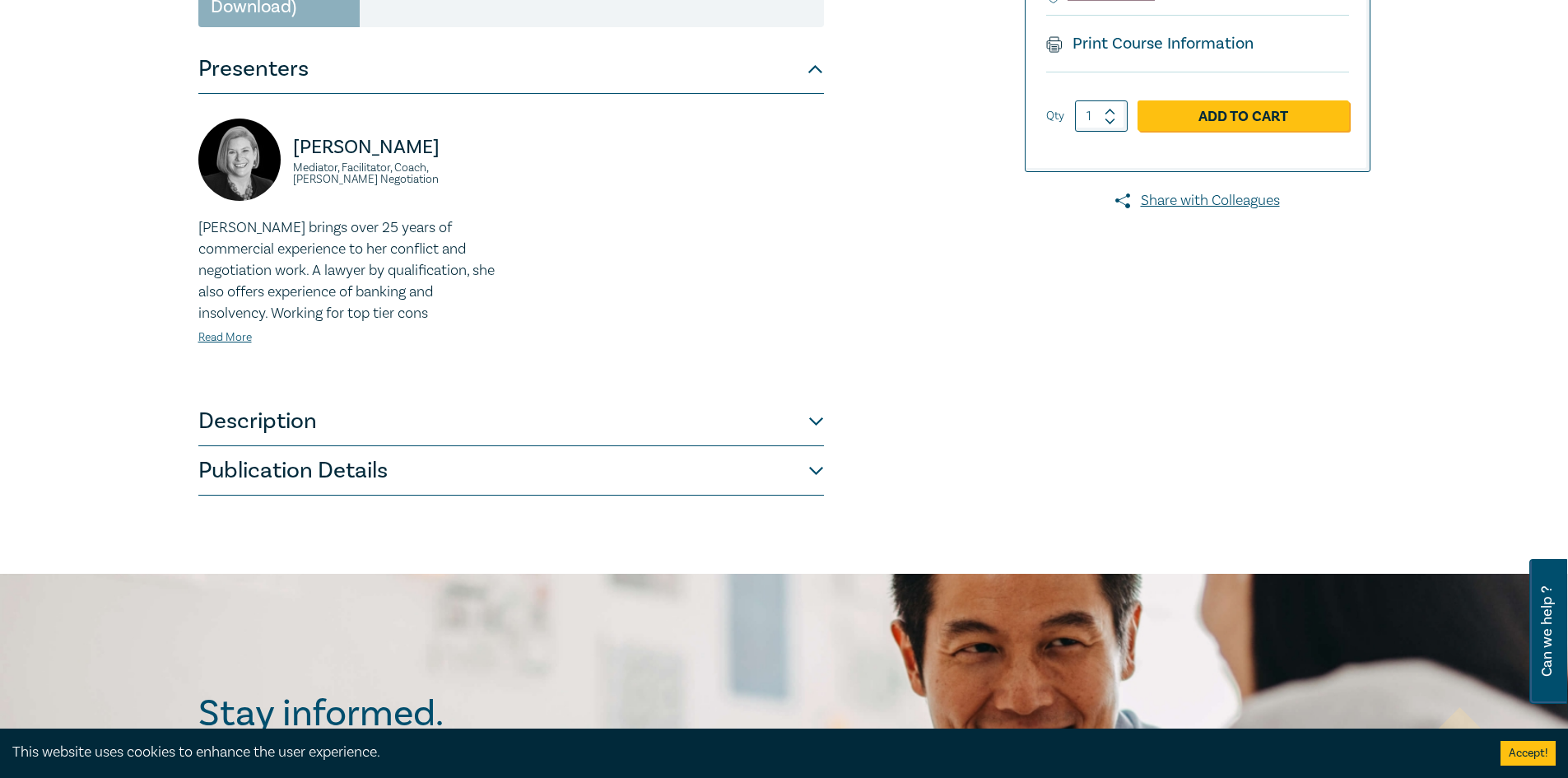
scroll to position [494, 0]
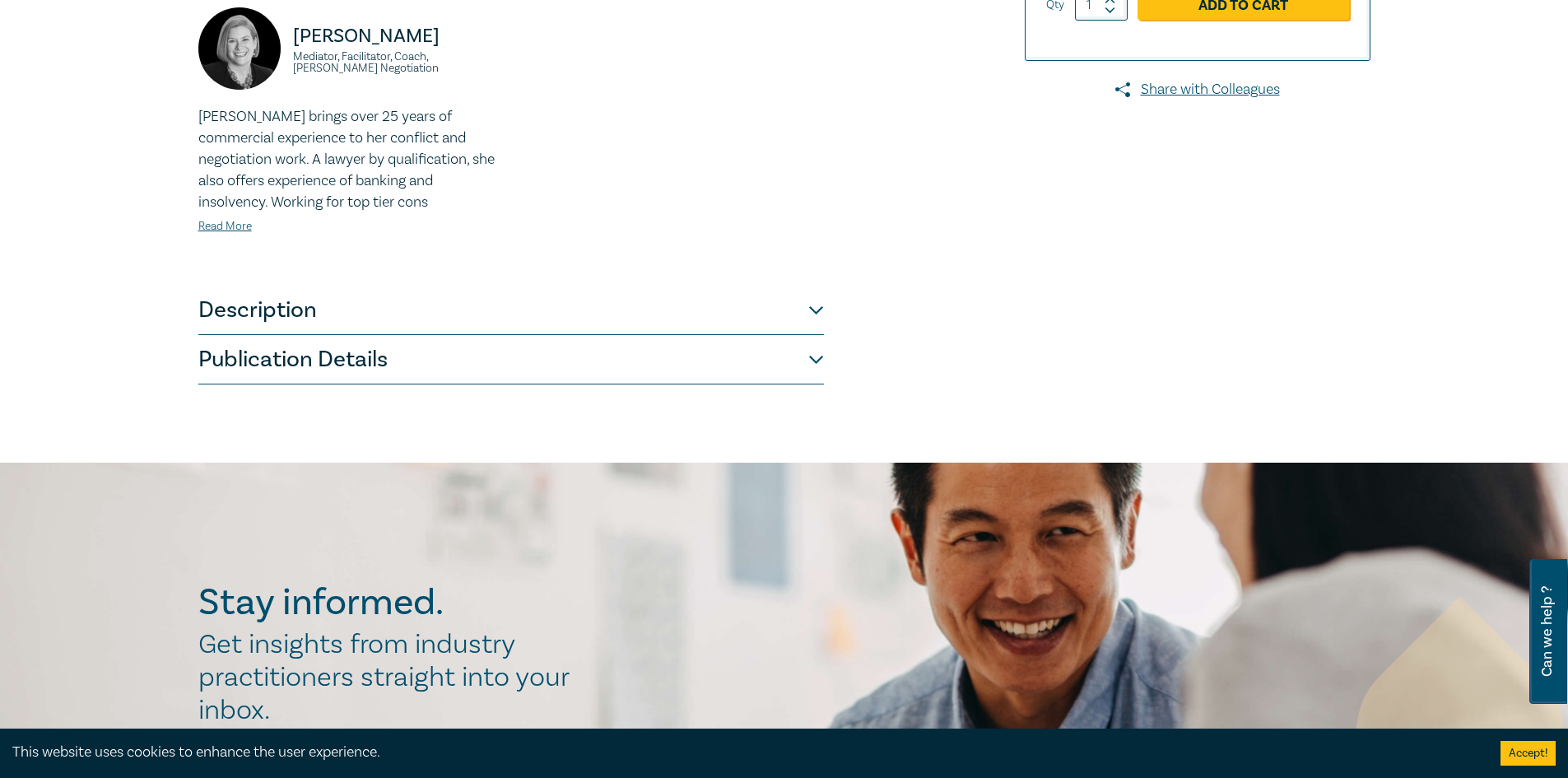
click at [301, 363] on button "Publication Details" at bounding box center [510, 359] width 626 height 50
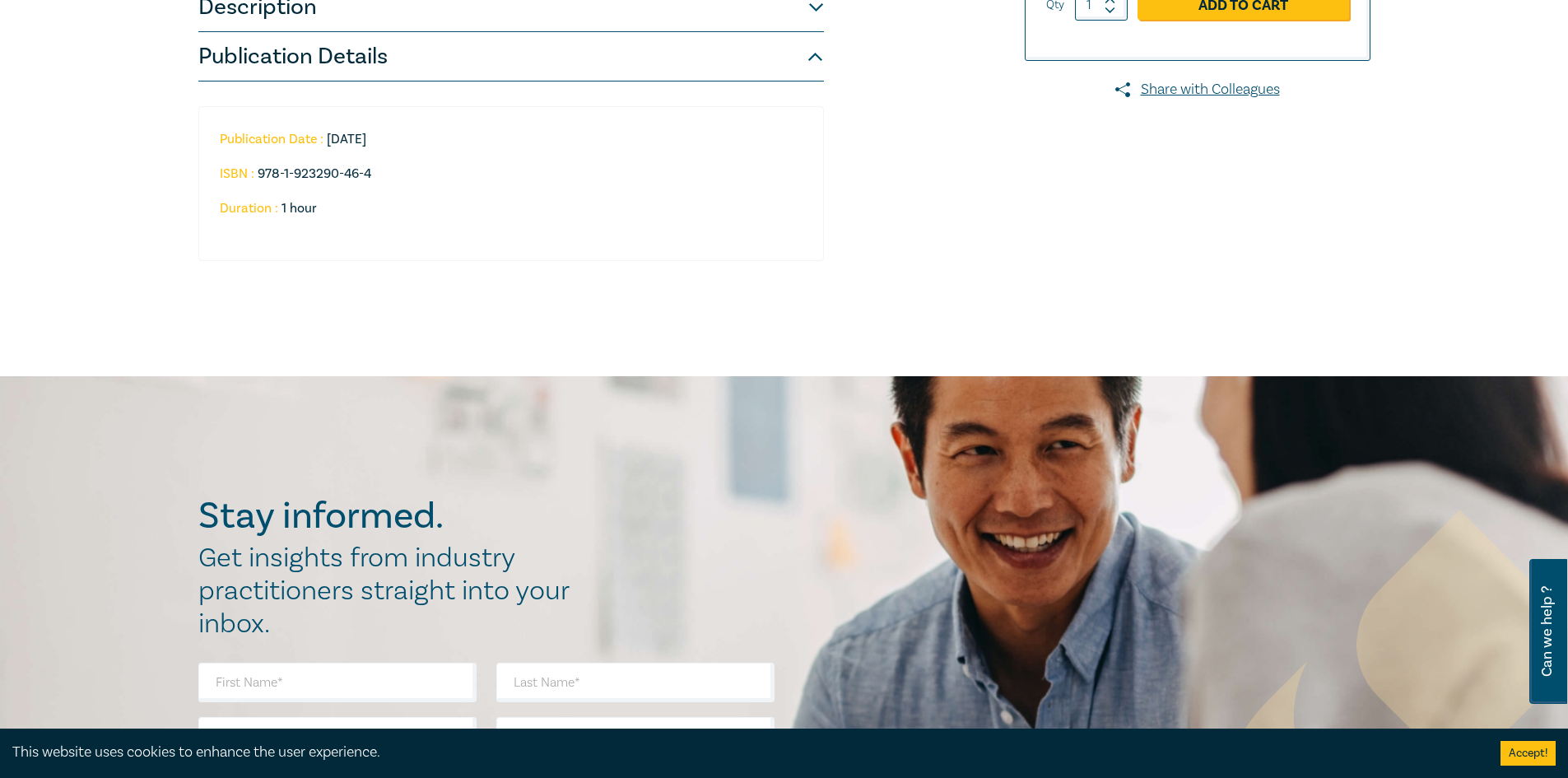
click at [454, 65] on button "Publication Details" at bounding box center [510, 56] width 626 height 50
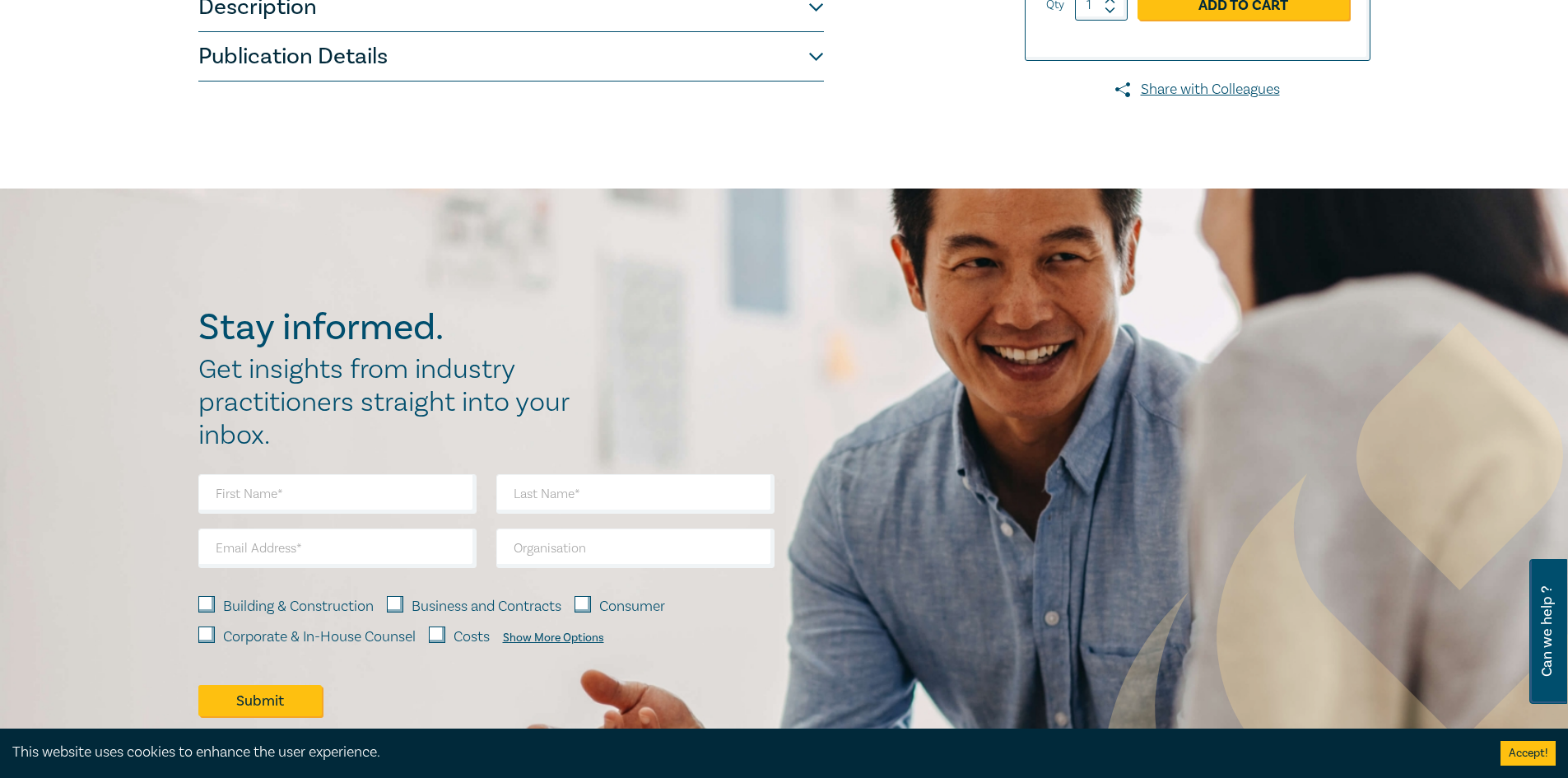
click at [399, 30] on button "Description" at bounding box center [510, 8] width 626 height 50
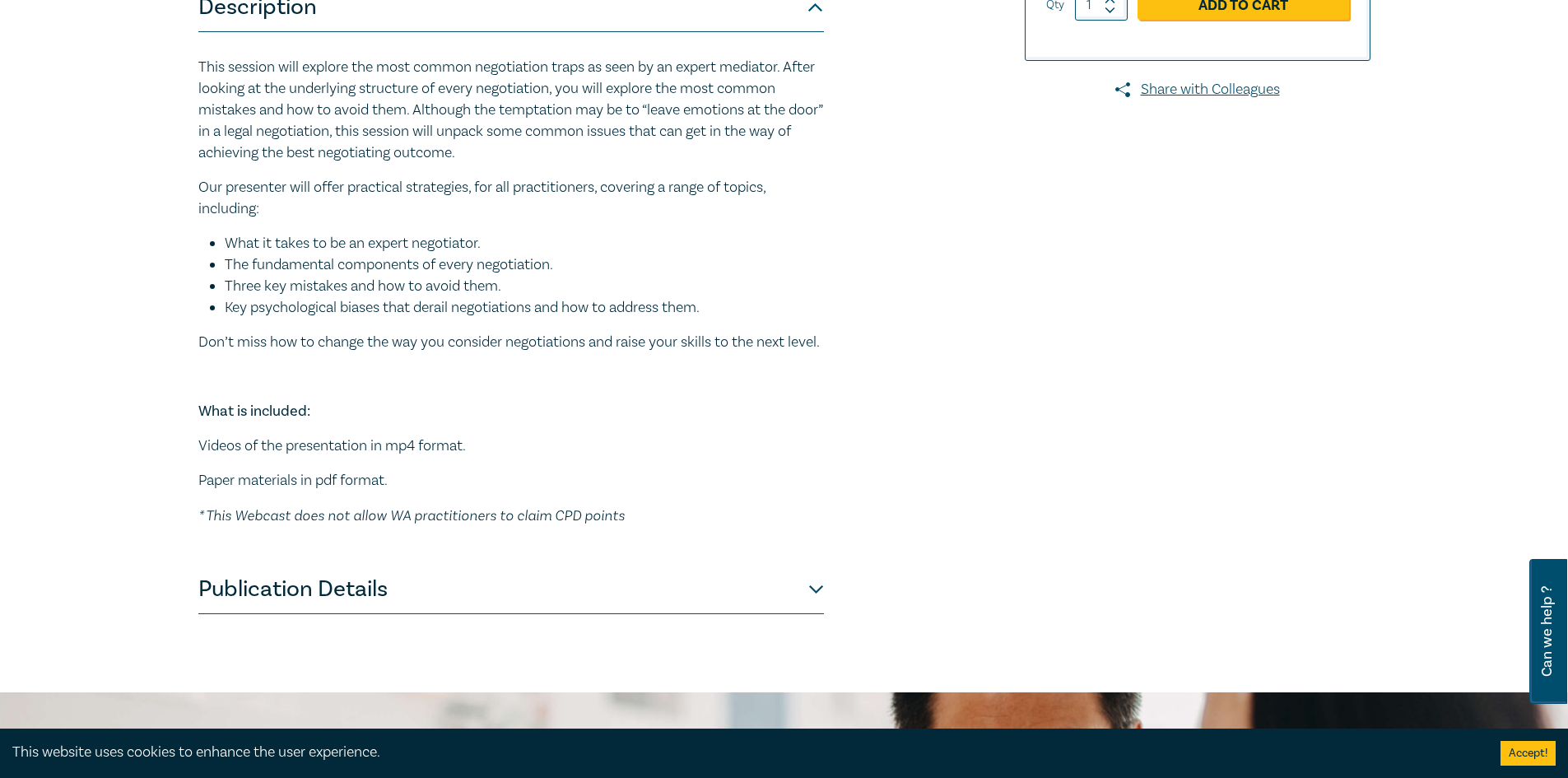
click at [395, 30] on button "Description" at bounding box center [510, 8] width 626 height 50
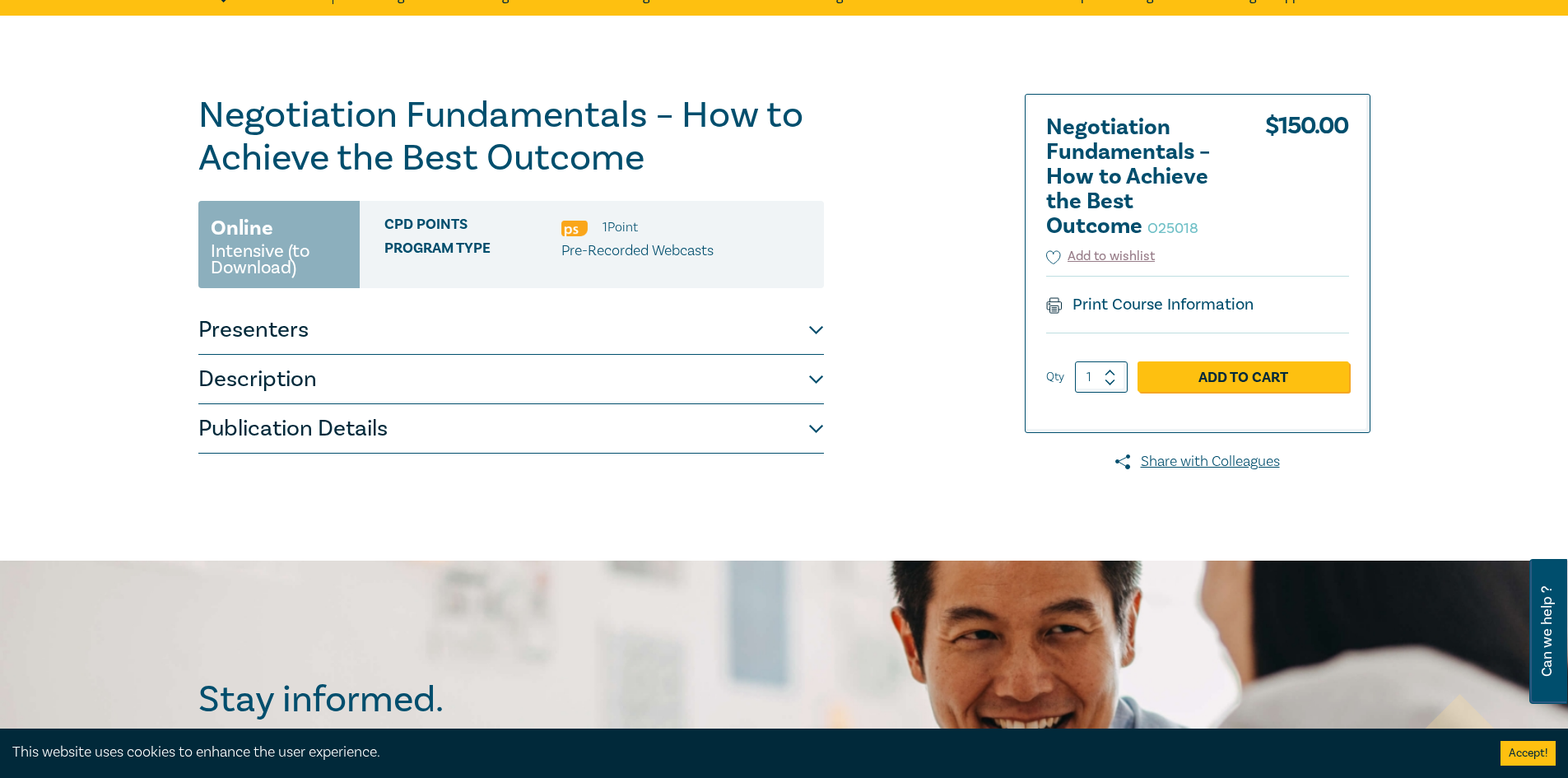
scroll to position [0, 0]
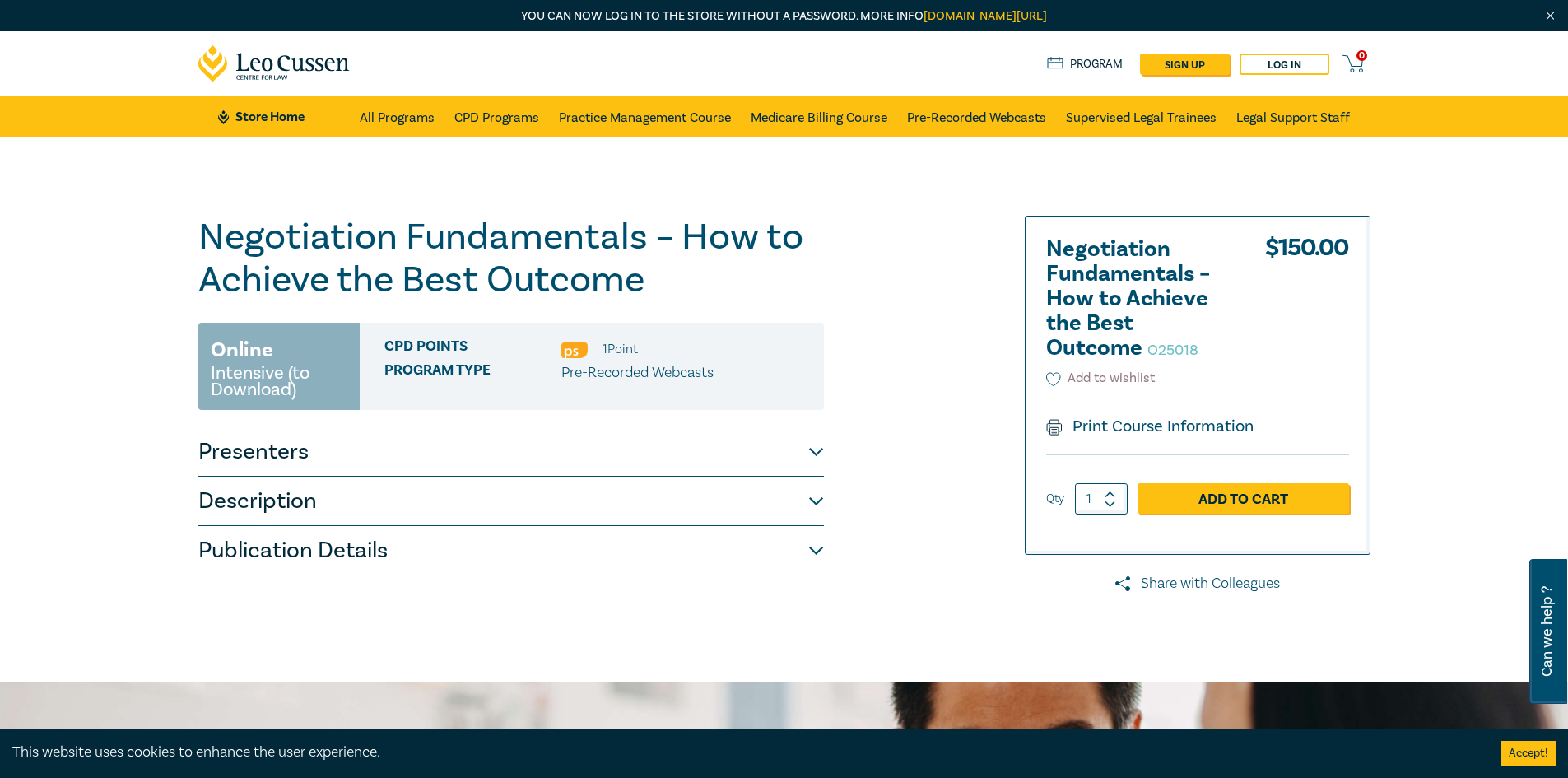
click at [1062, 381] on button "Add to wishlist" at bounding box center [1101, 378] width 110 height 19
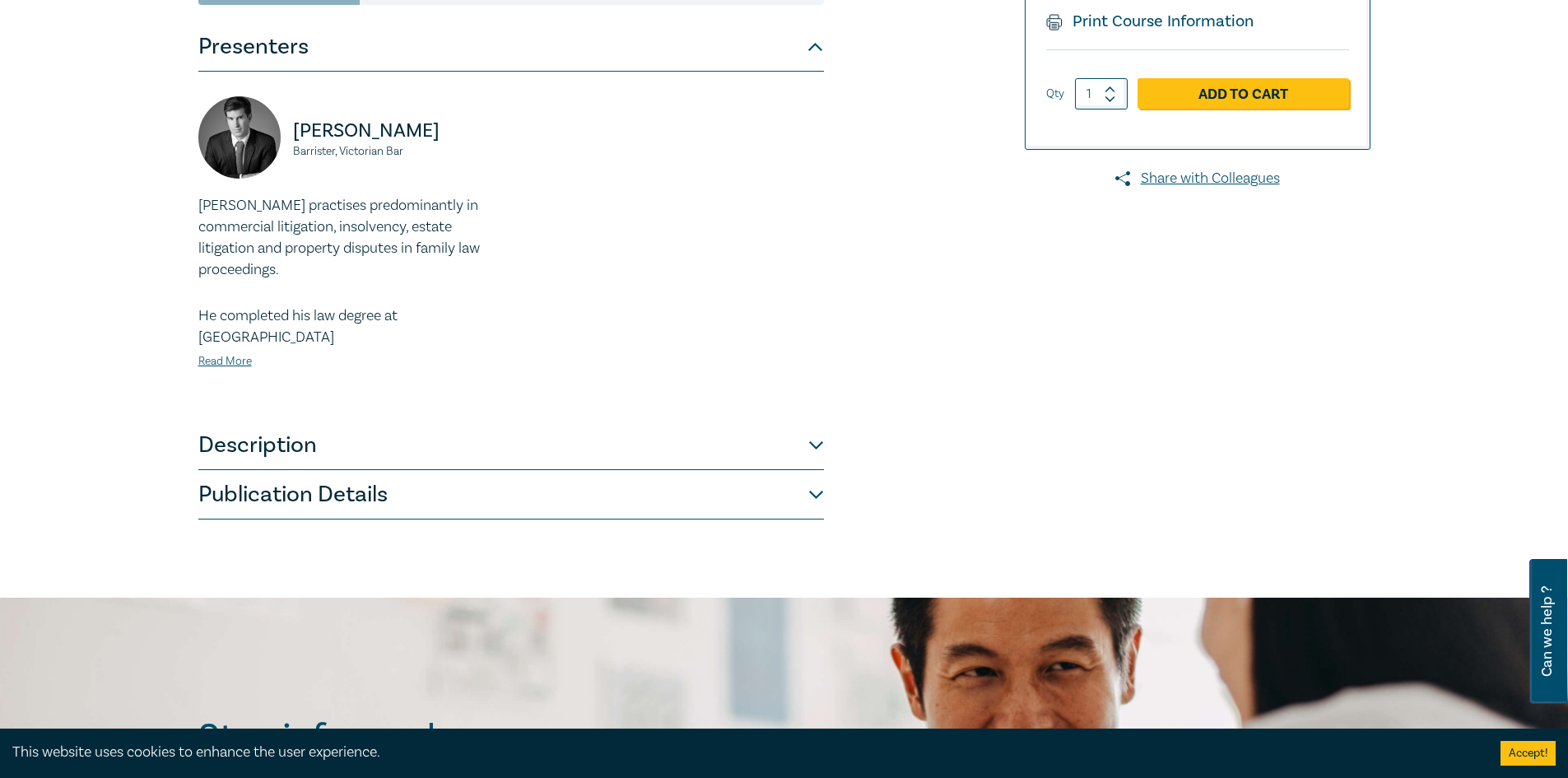
scroll to position [412, 0]
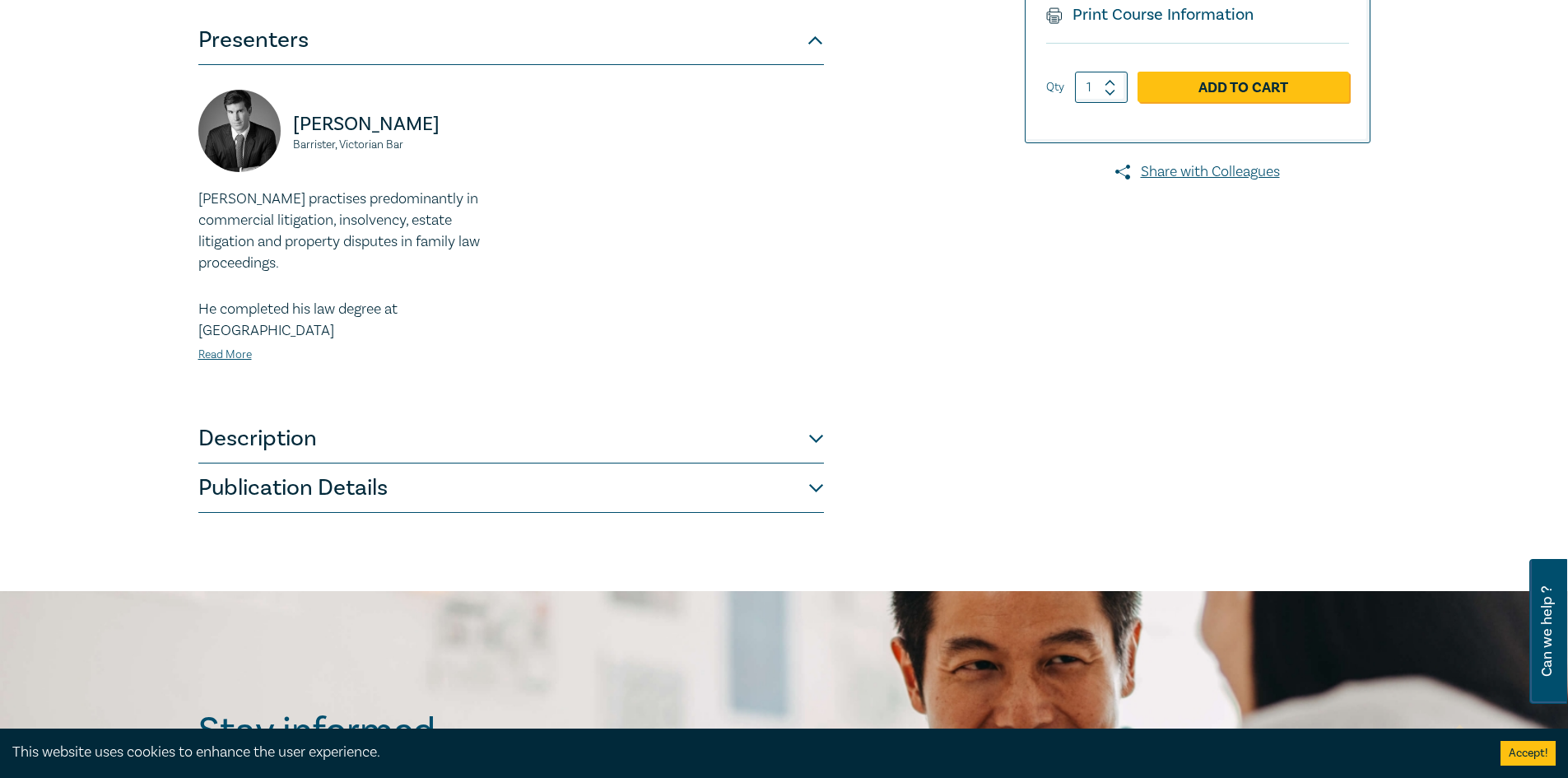
click at [385, 414] on button "Description" at bounding box center [510, 438] width 626 height 50
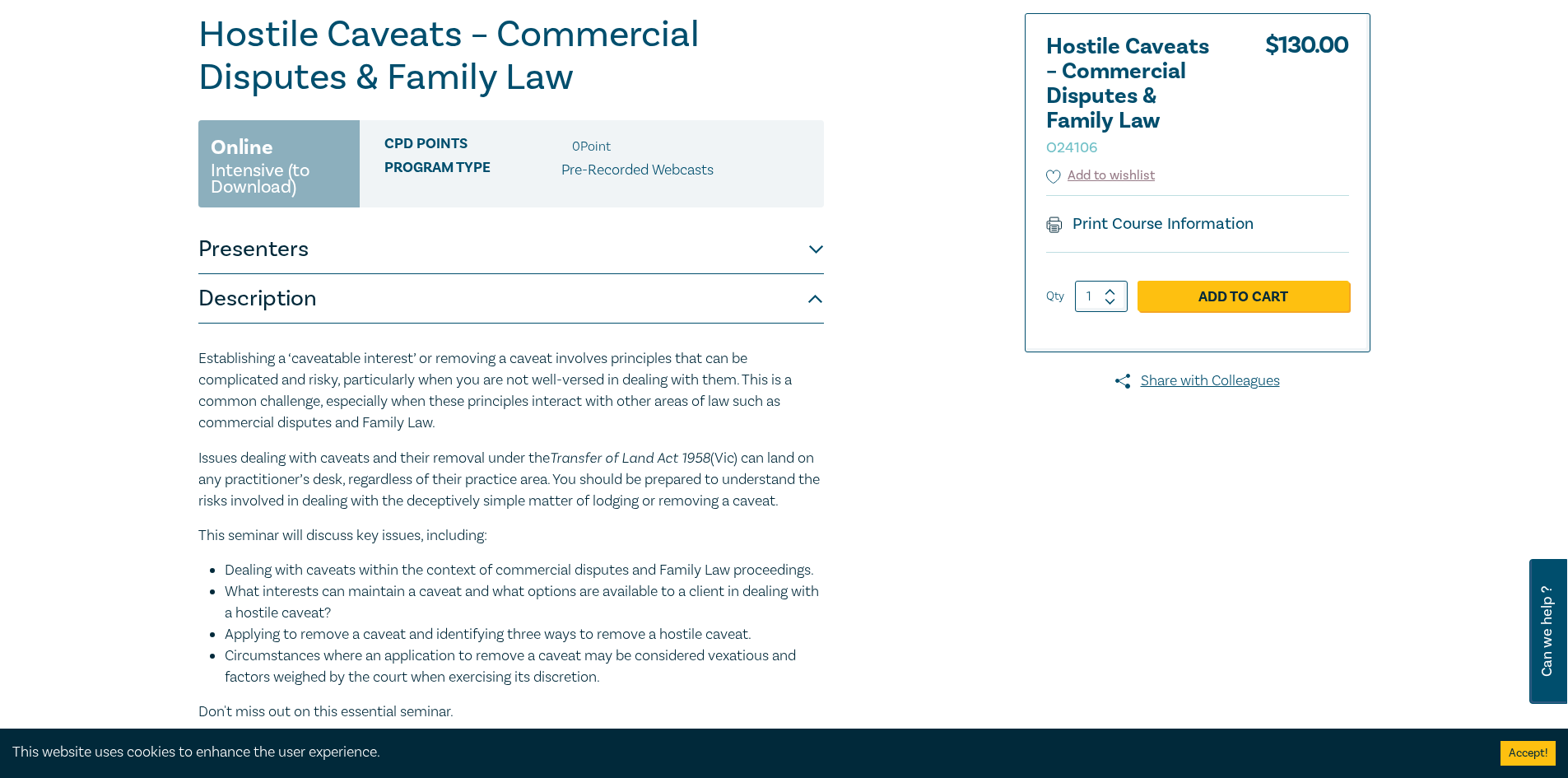
scroll to position [0, 0]
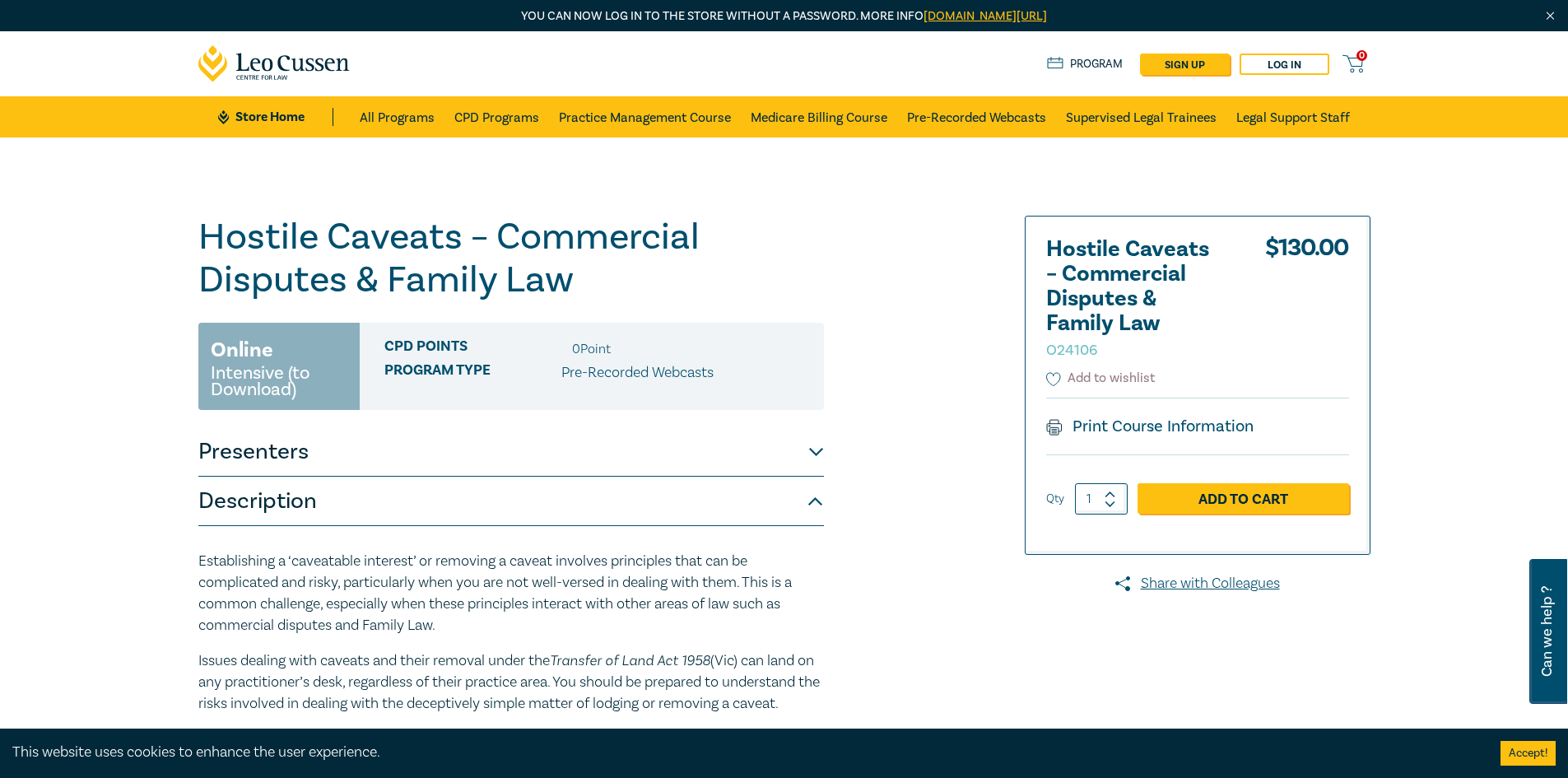
click at [1094, 386] on button "Add to wishlist" at bounding box center [1101, 378] width 110 height 19
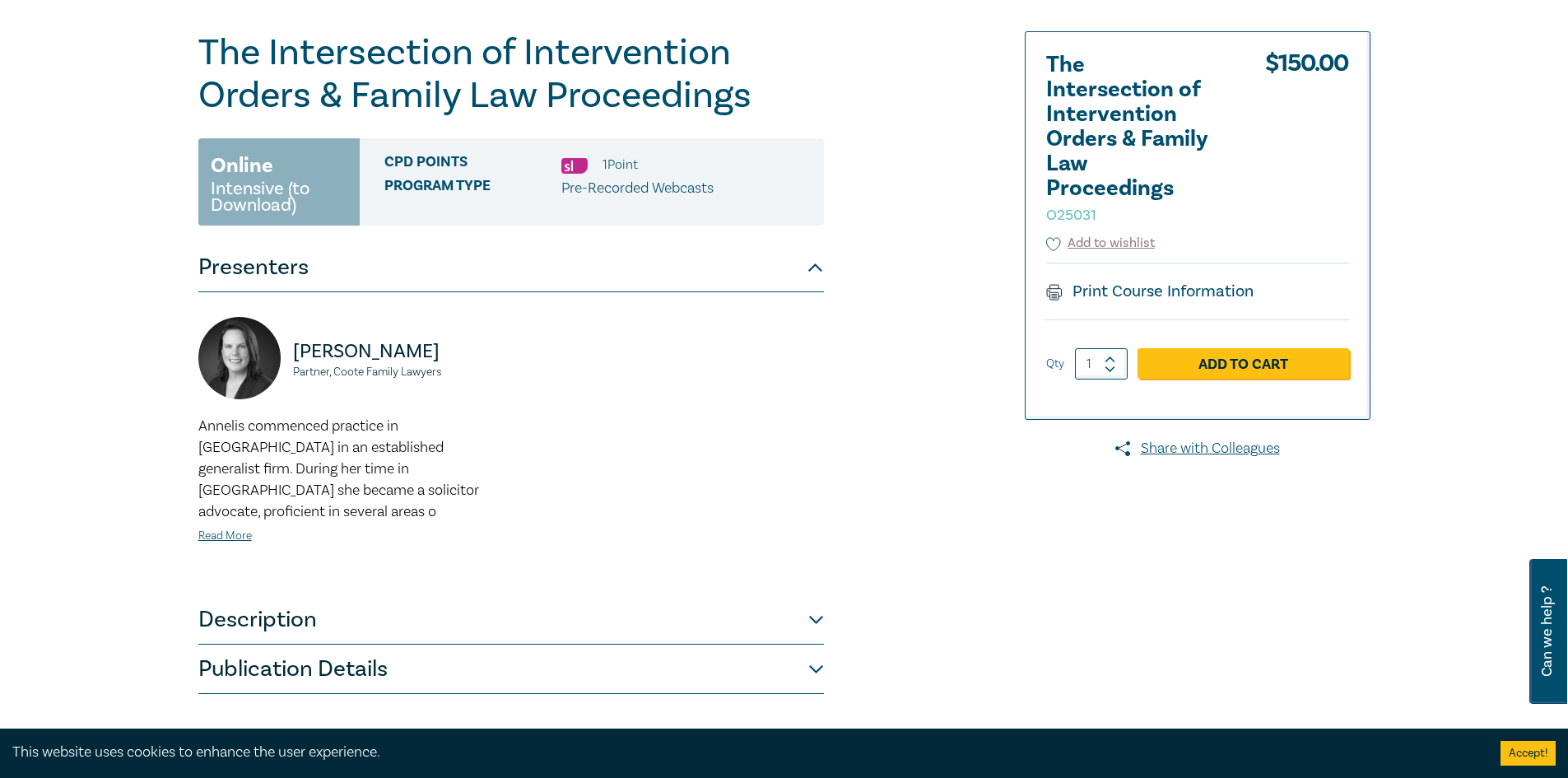
scroll to position [329, 0]
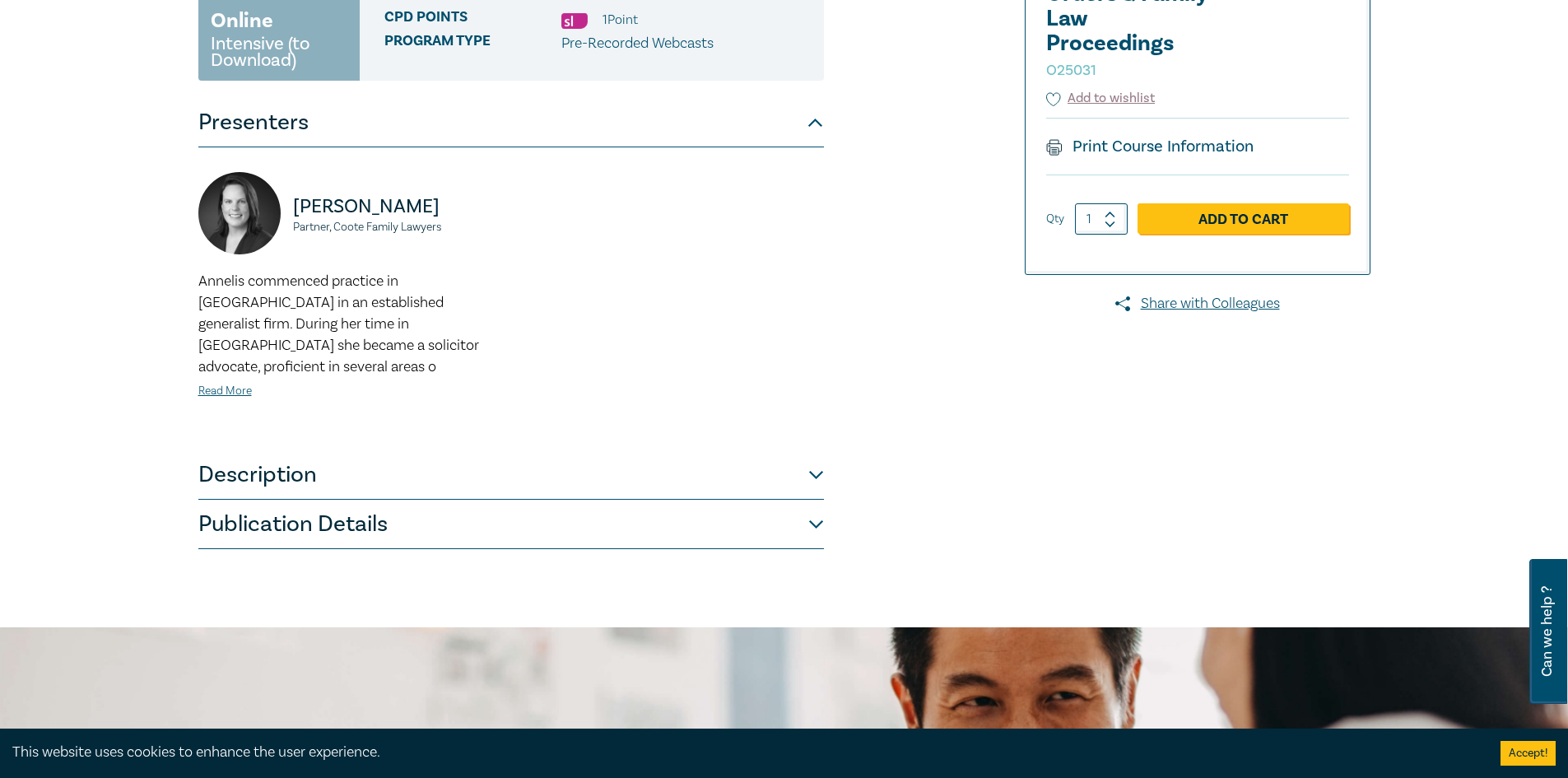
click at [312, 506] on button "Publication Details" at bounding box center [510, 524] width 626 height 50
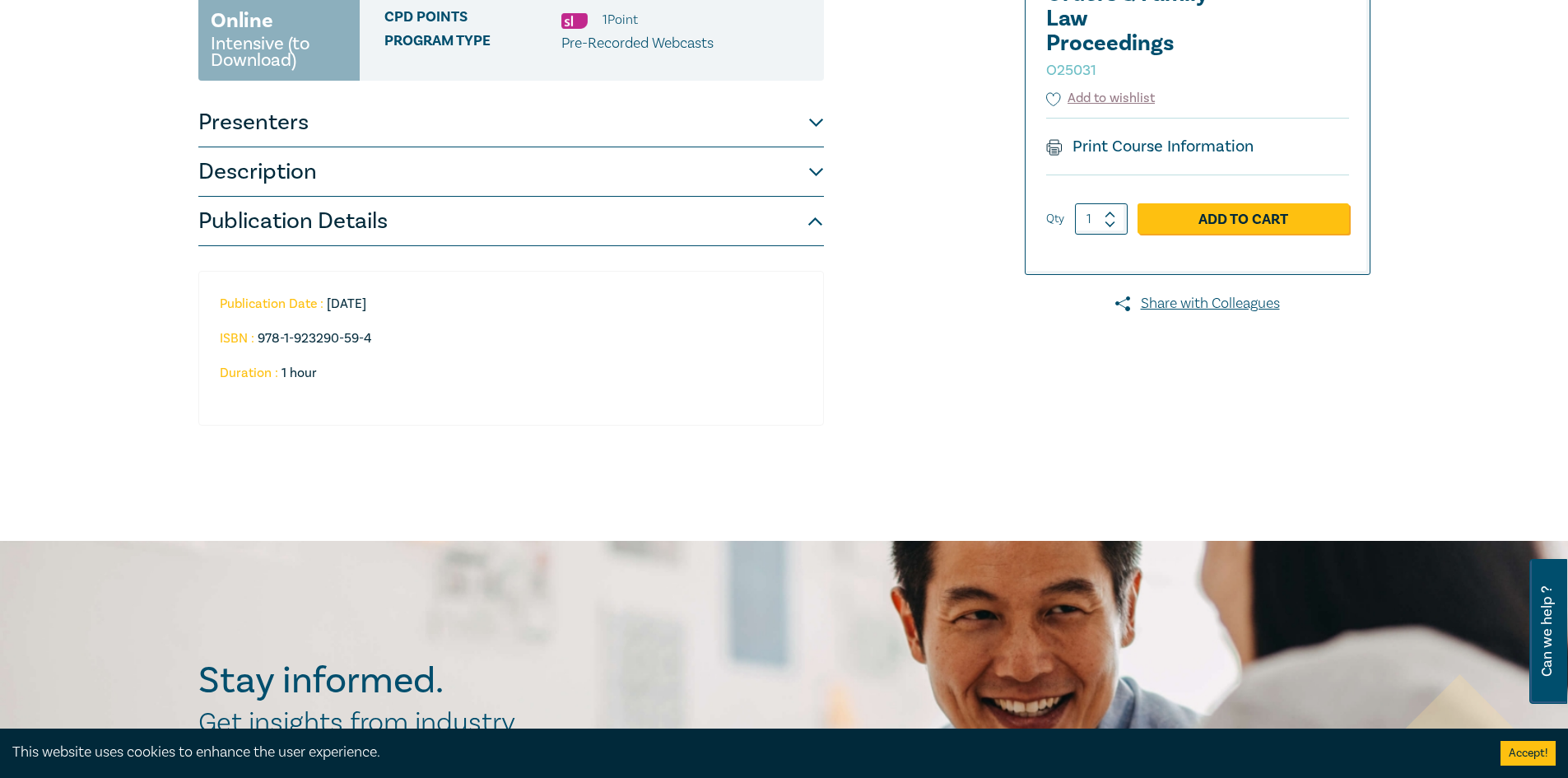
click at [365, 220] on button "Publication Details" at bounding box center [510, 221] width 626 height 50
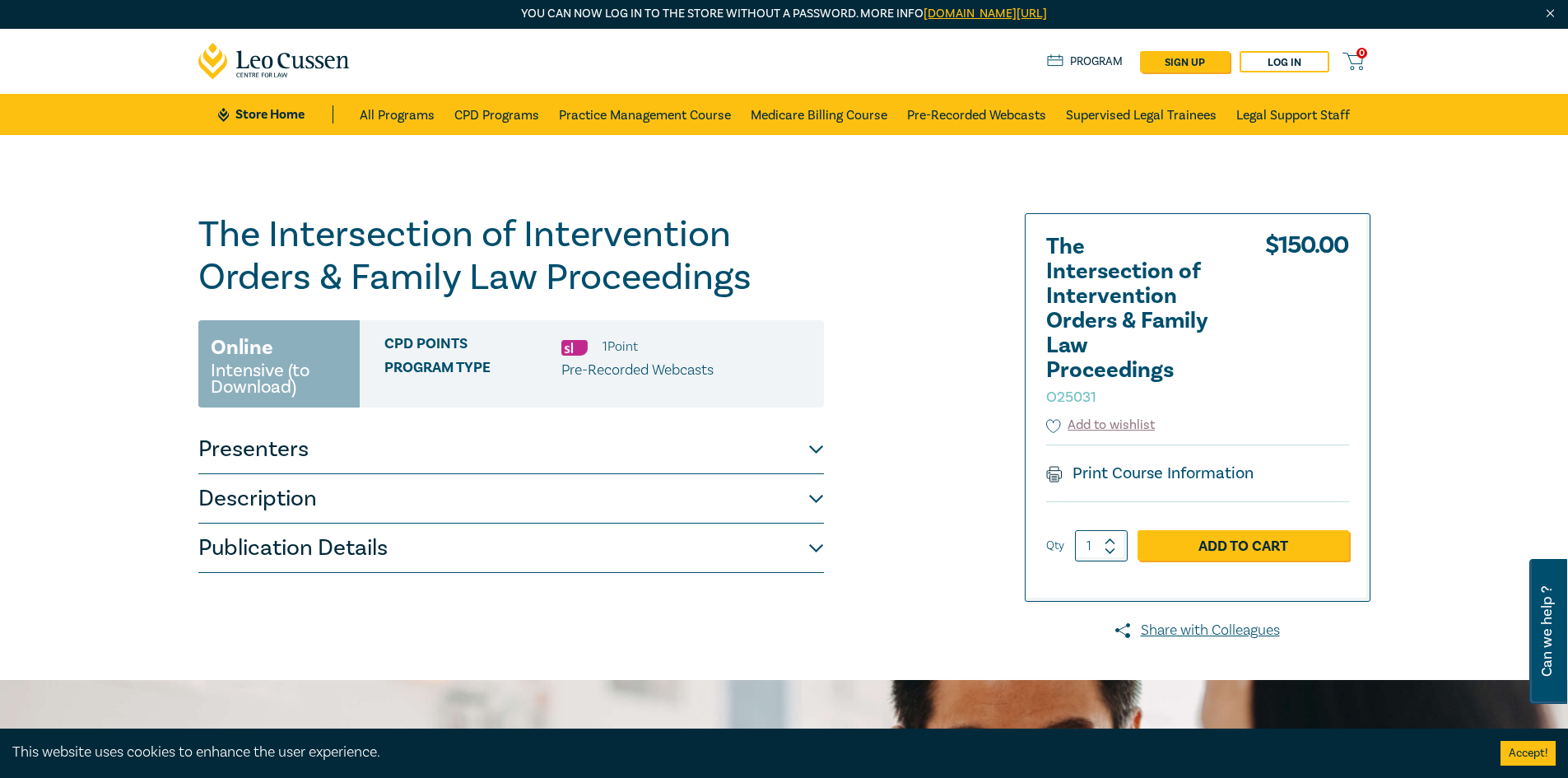
scroll to position [0, 0]
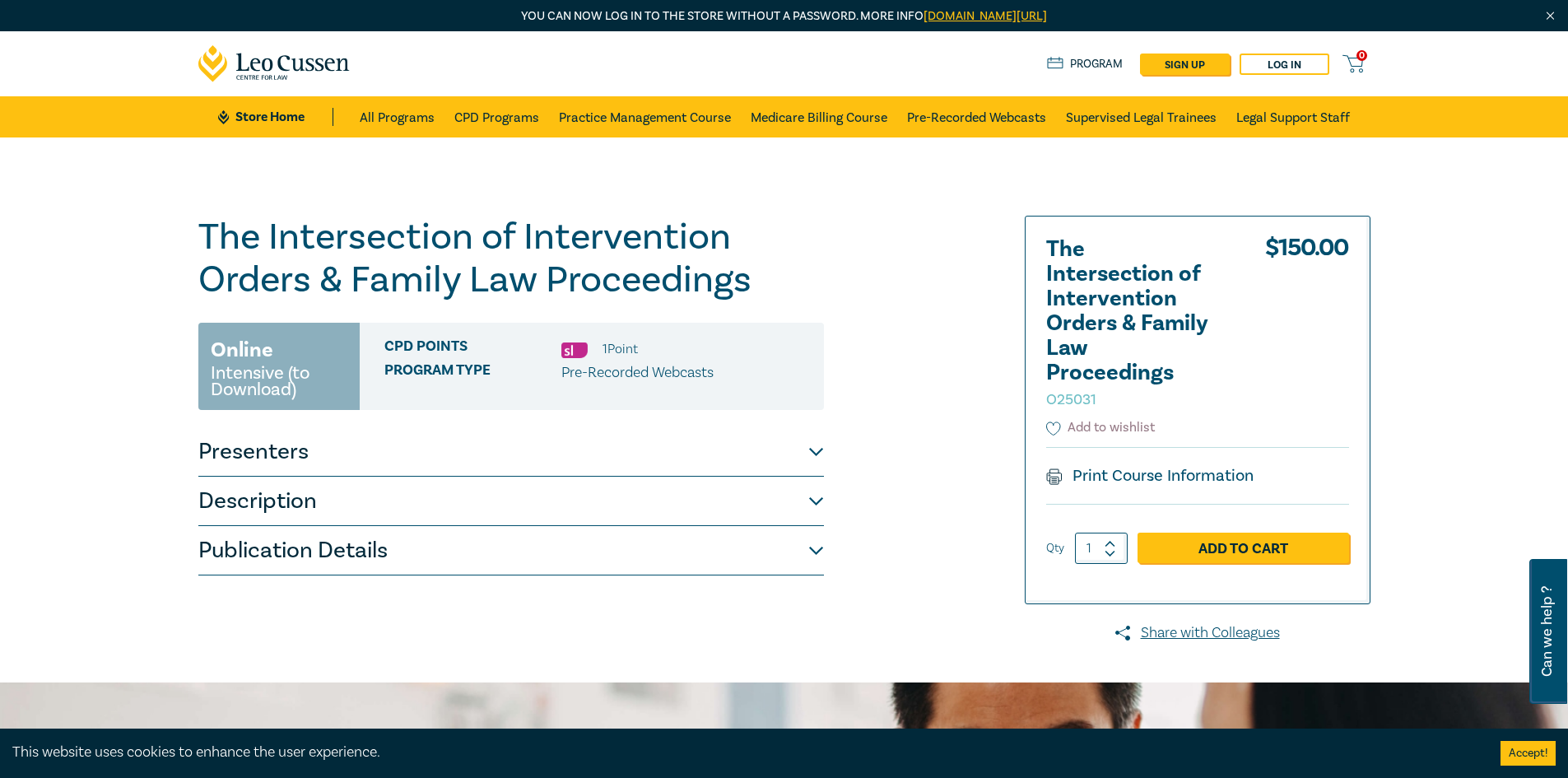
click at [1114, 432] on button "Add to wishlist" at bounding box center [1101, 428] width 110 height 19
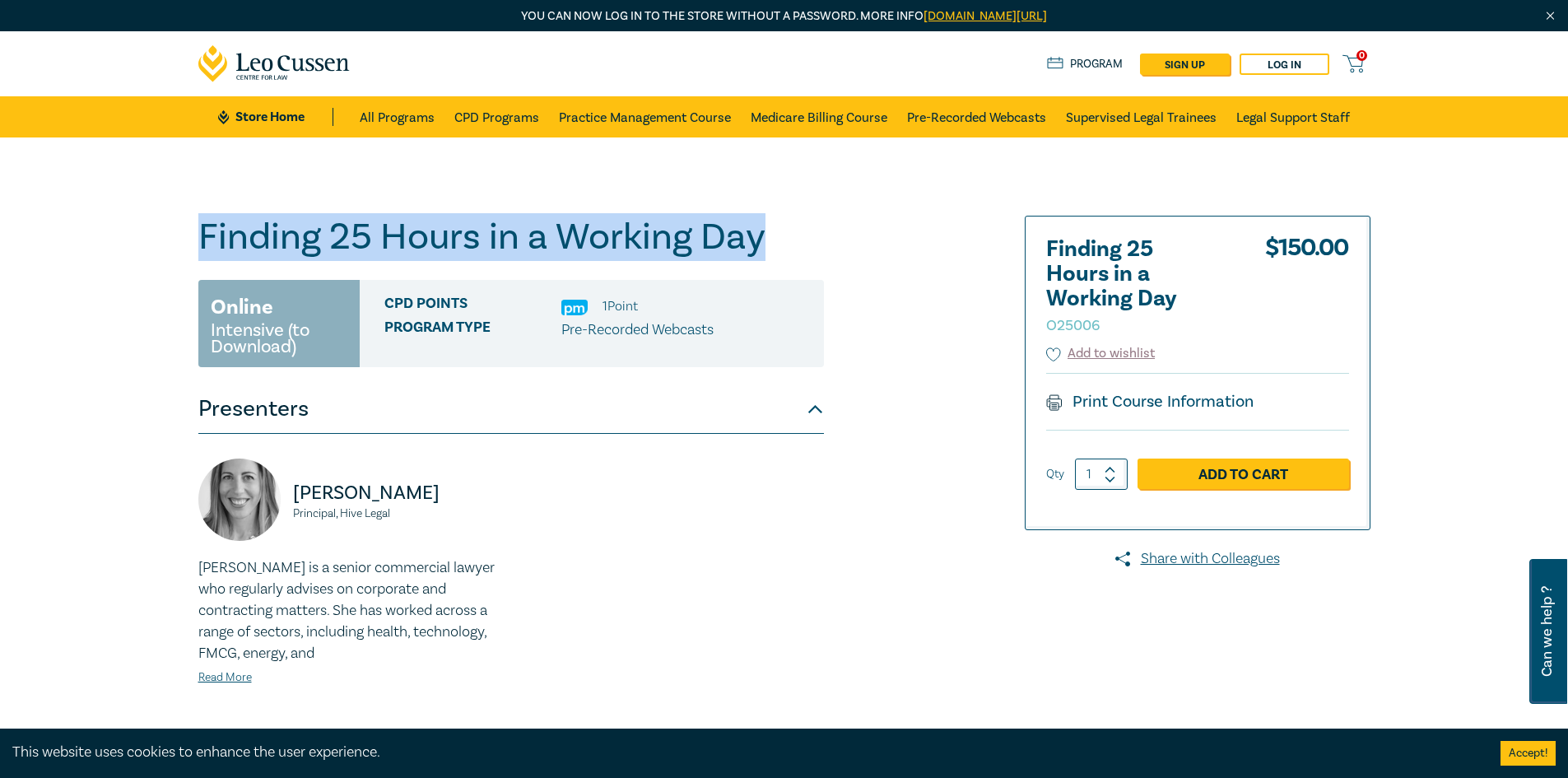
drag, startPoint x: 204, startPoint y: 230, endPoint x: 801, endPoint y: 221, distance: 597.1
click at [801, 221] on h1 "Finding 25 Hours in a Working Day O25006" at bounding box center [510, 237] width 626 height 43
click at [693, 235] on h1 "Finding 25 Hours in a Working Day O25006" at bounding box center [510, 237] width 626 height 43
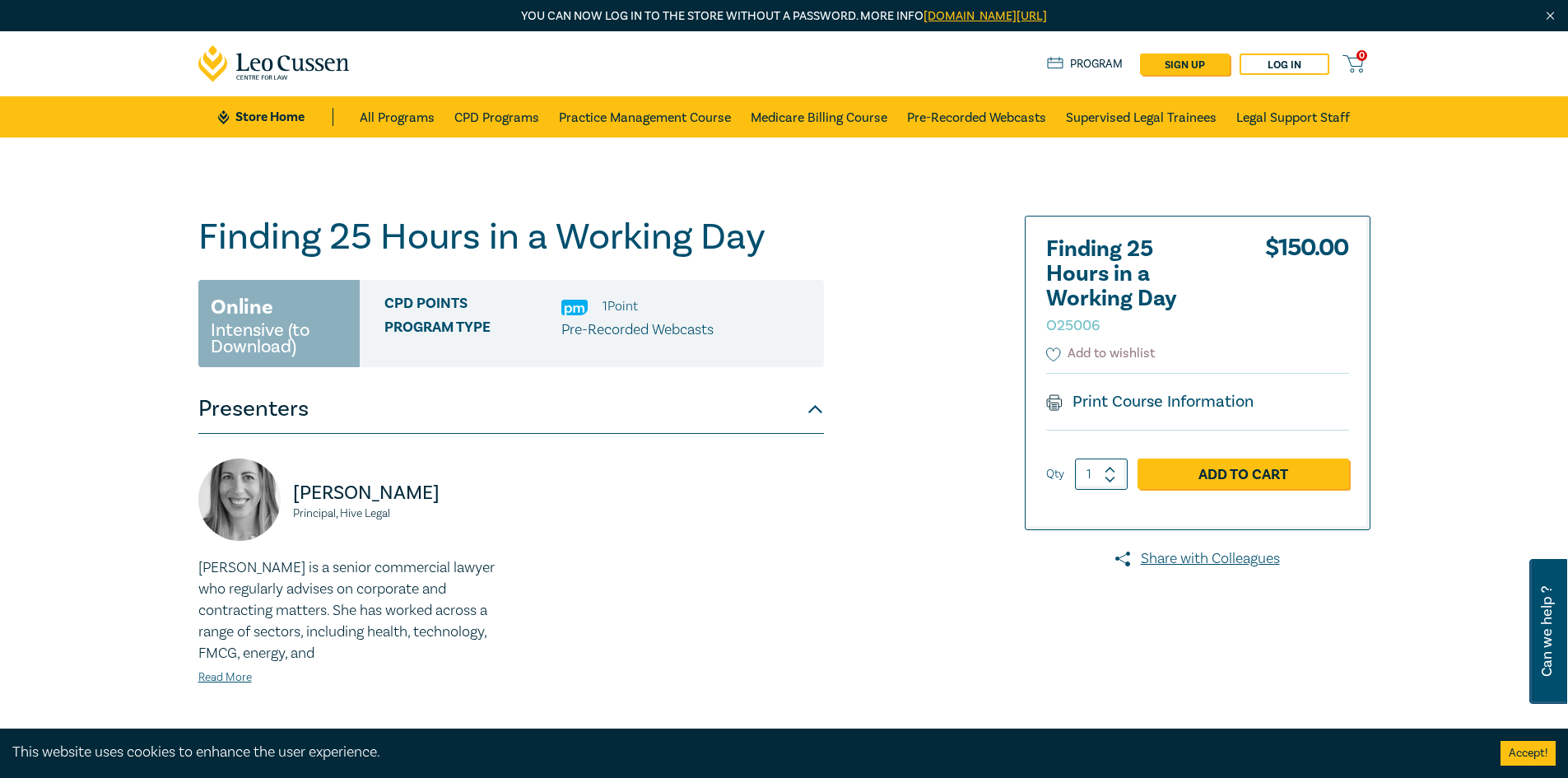
click at [1058, 350] on icon at bounding box center [1054, 355] width 15 height 15
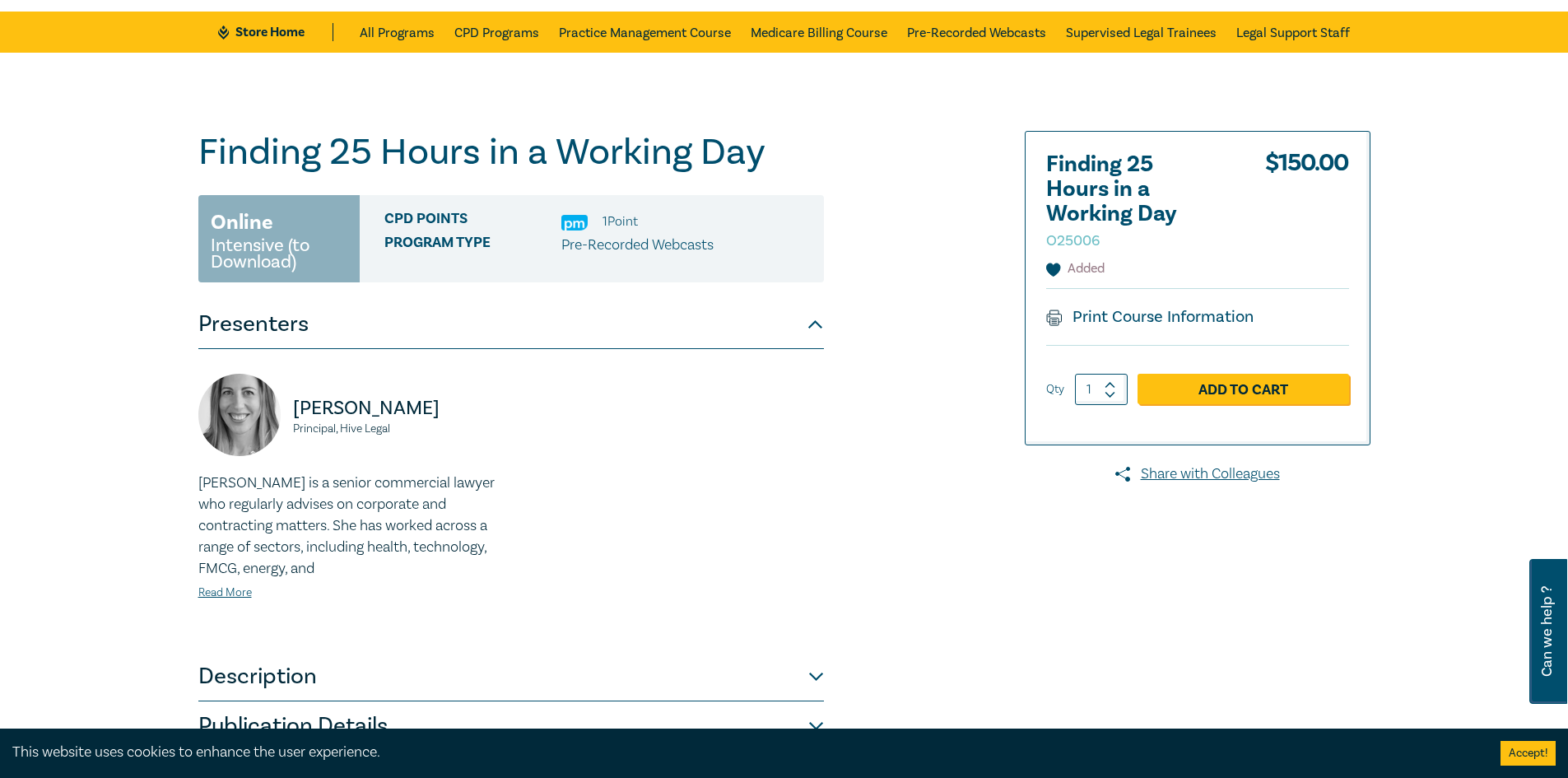
scroll to position [164, 0]
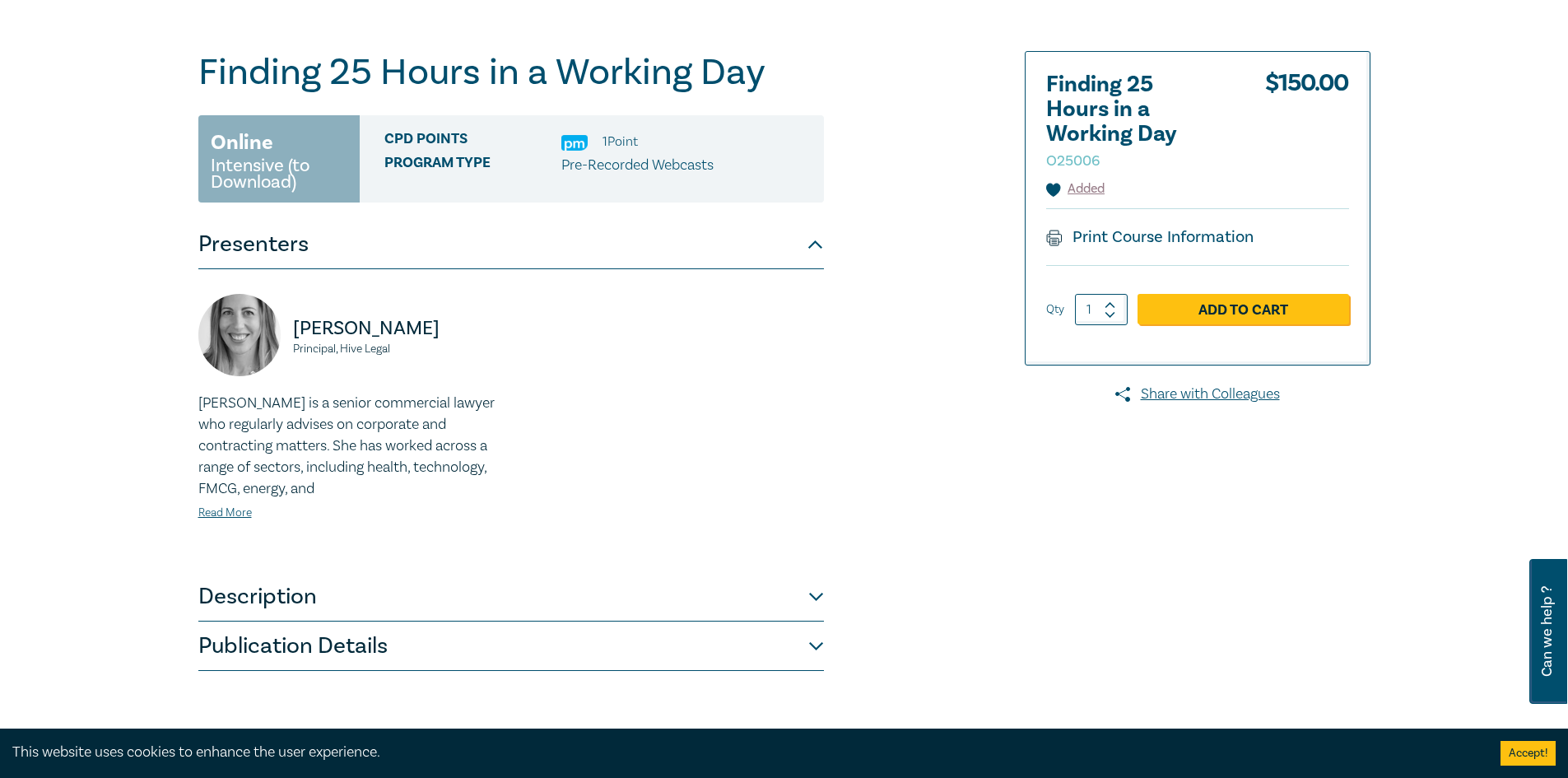
click at [301, 620] on button "Description" at bounding box center [510, 597] width 626 height 50
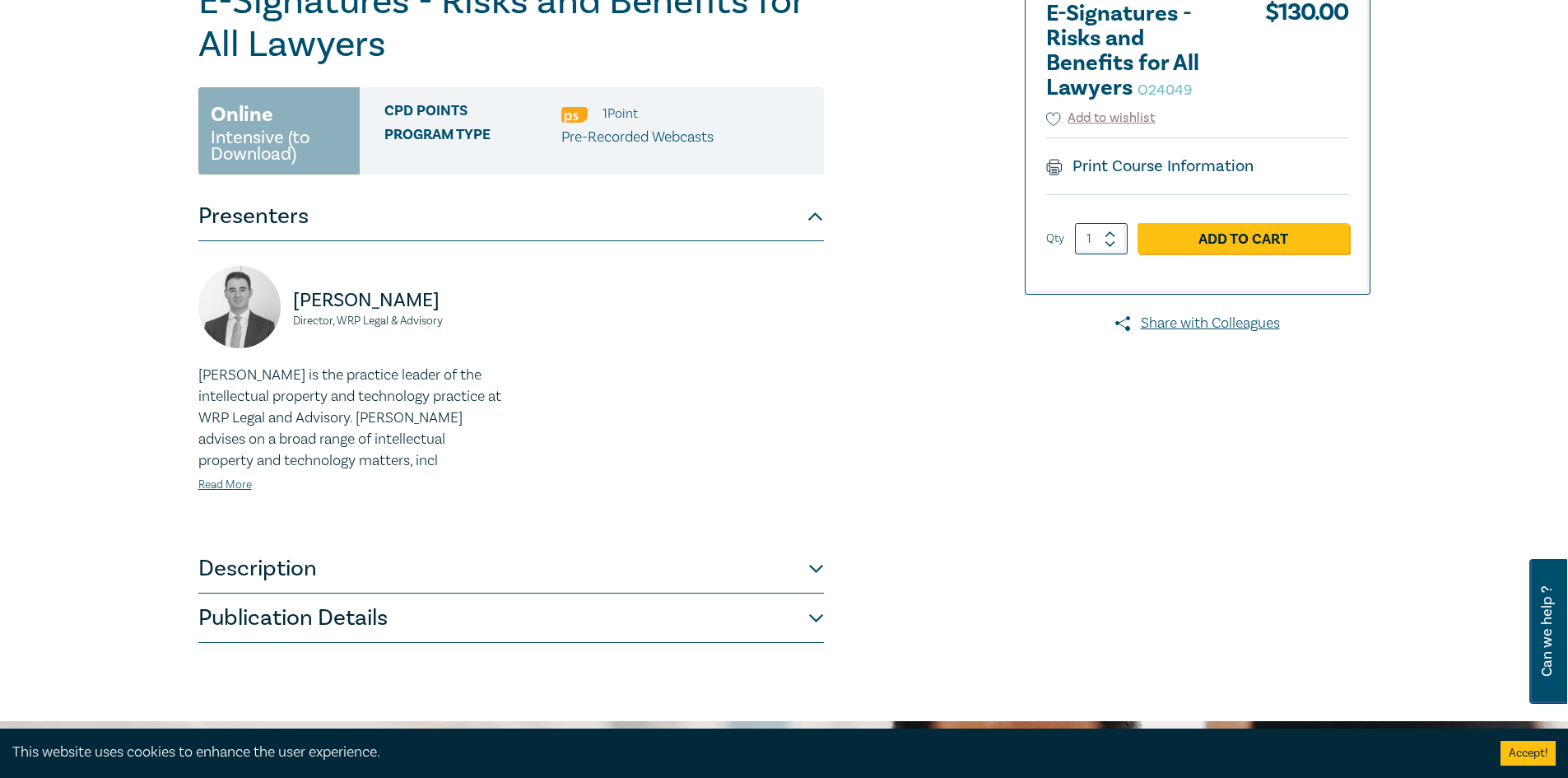
scroll to position [329, 0]
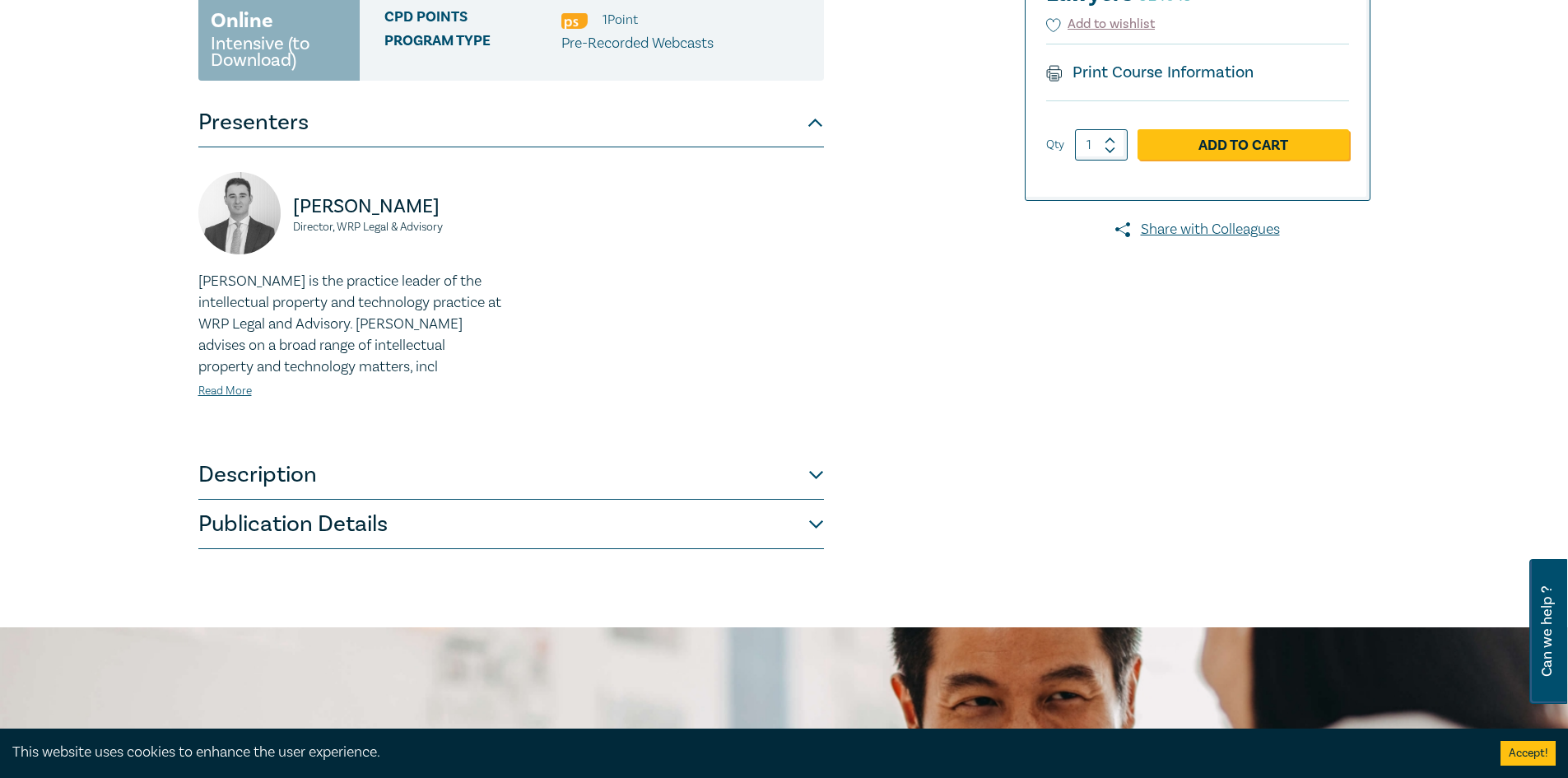
click at [316, 486] on button "Description" at bounding box center [510, 475] width 626 height 50
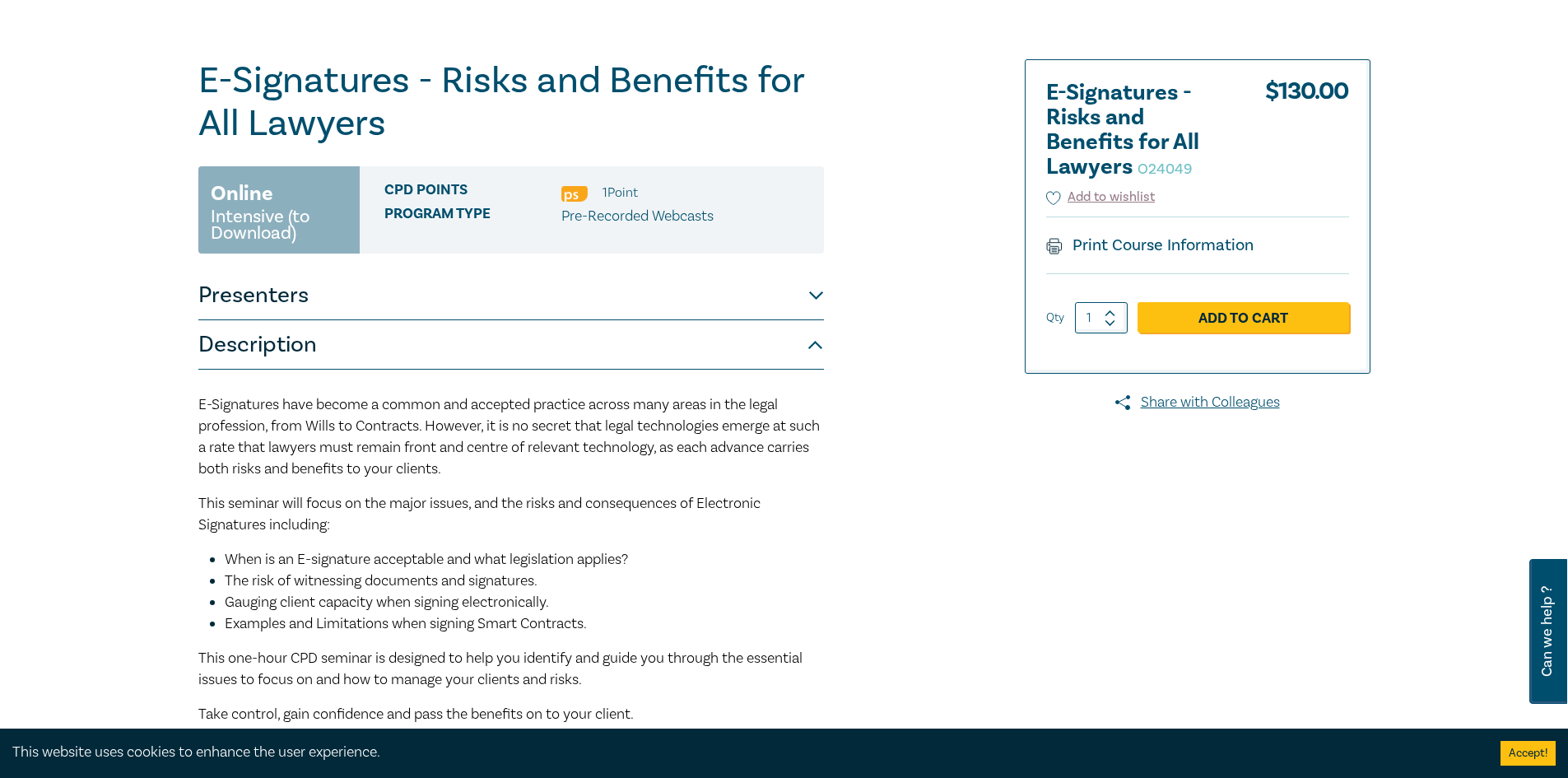
scroll to position [0, 0]
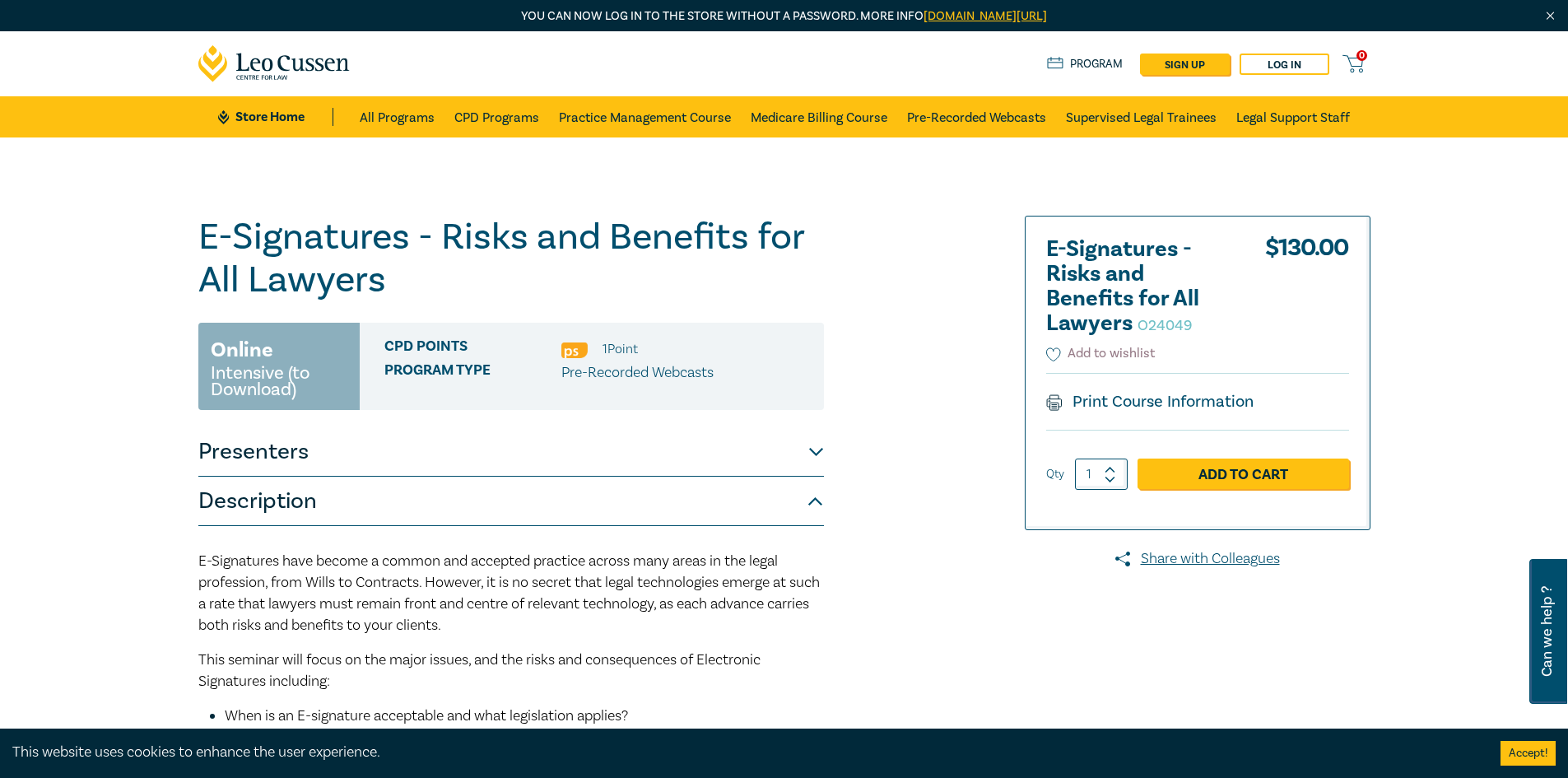
click at [1058, 358] on icon at bounding box center [1054, 355] width 15 height 15
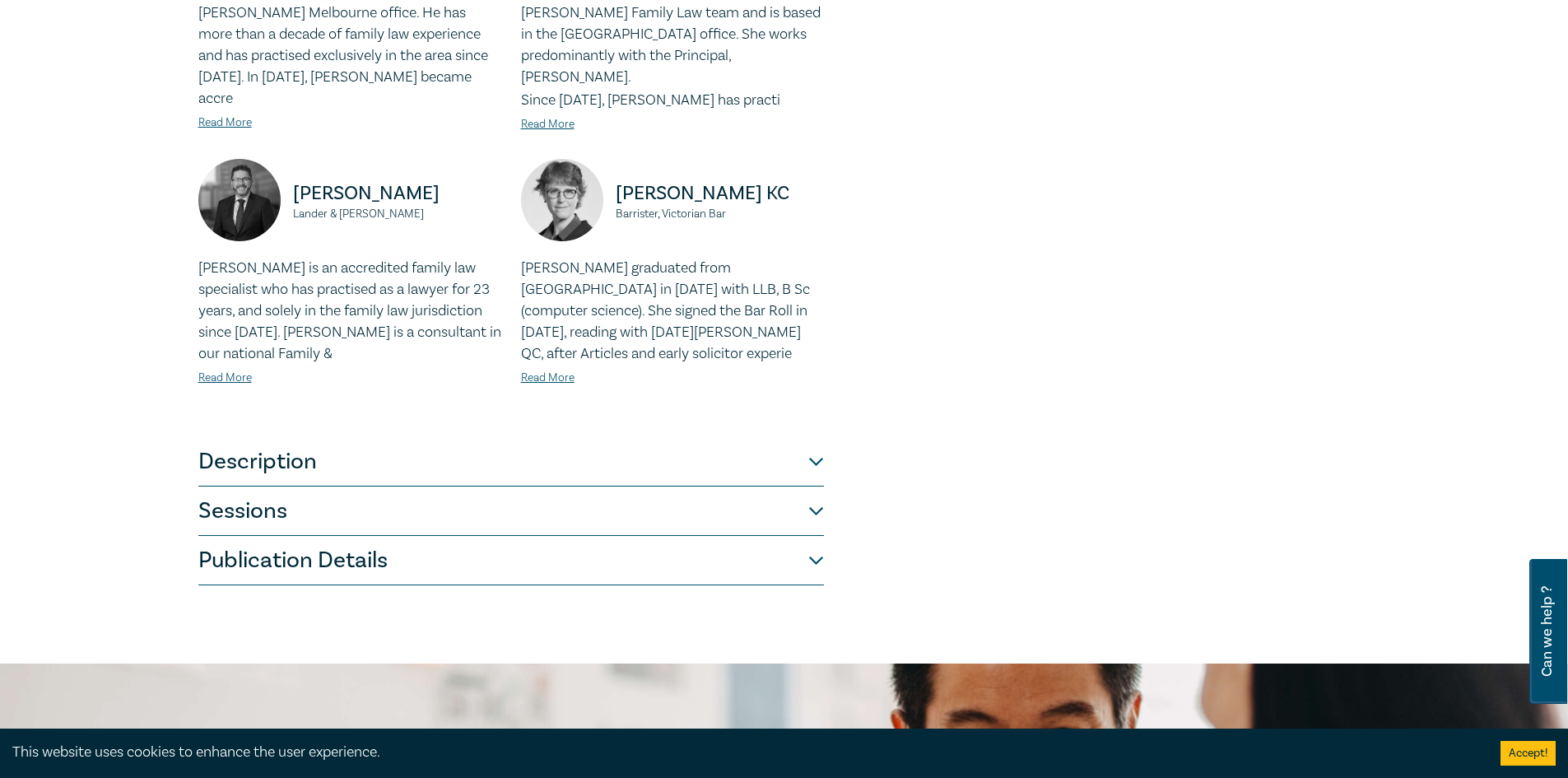
click at [357, 437] on button "Description" at bounding box center [510, 462] width 626 height 50
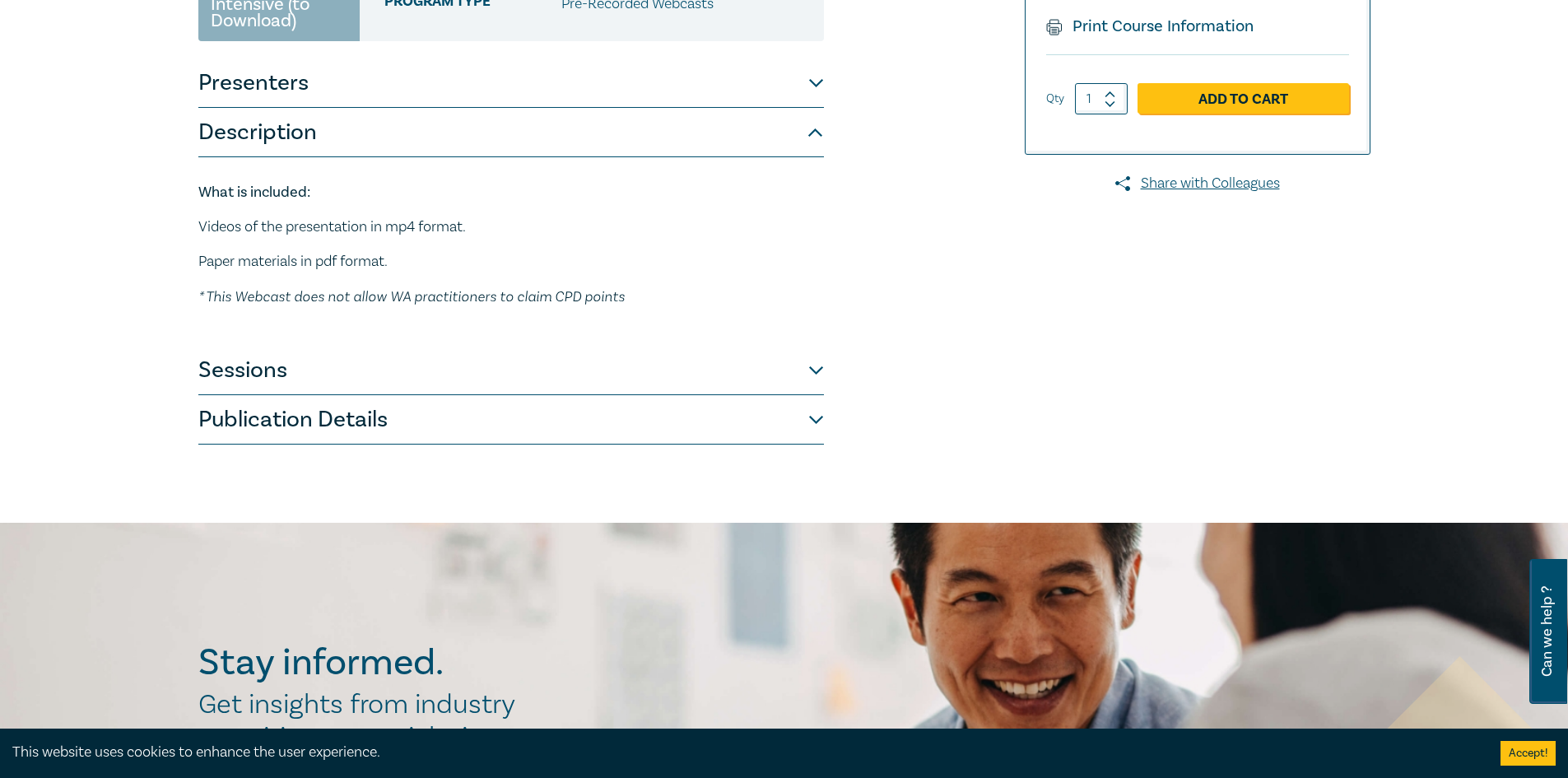
scroll to position [322, 0]
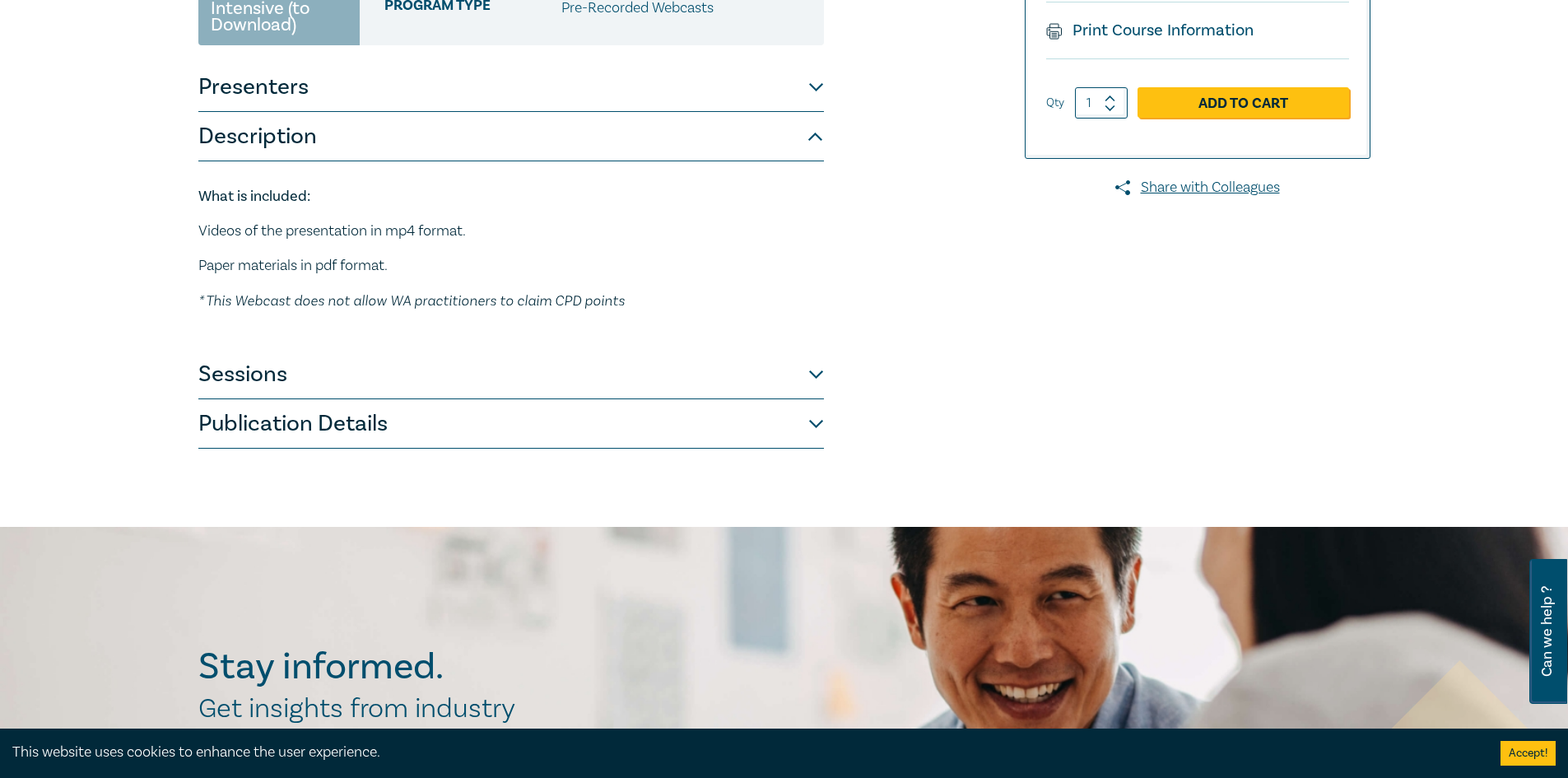
click at [339, 389] on button "Sessions" at bounding box center [510, 374] width 626 height 50
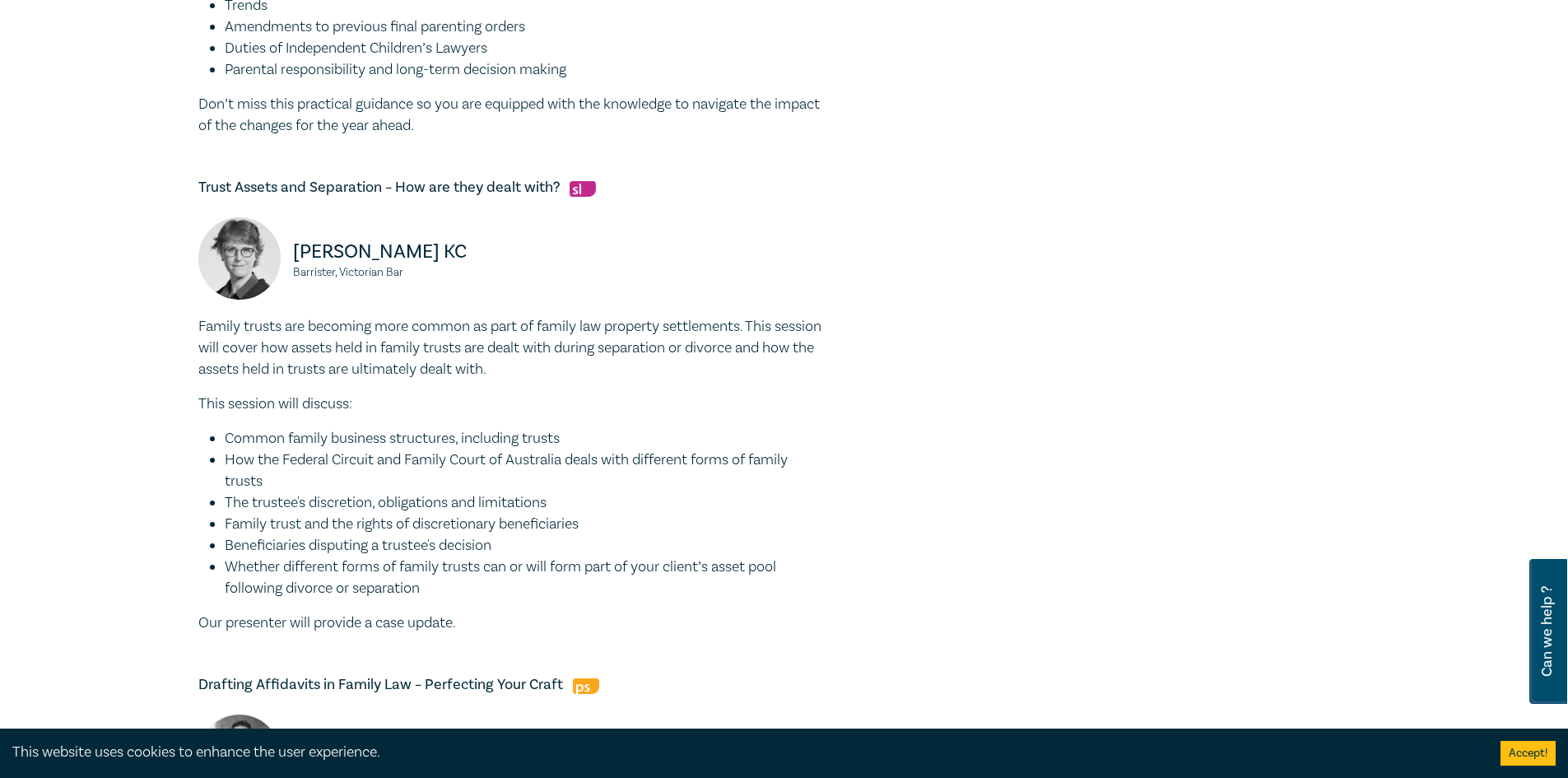
scroll to position [1062, 0]
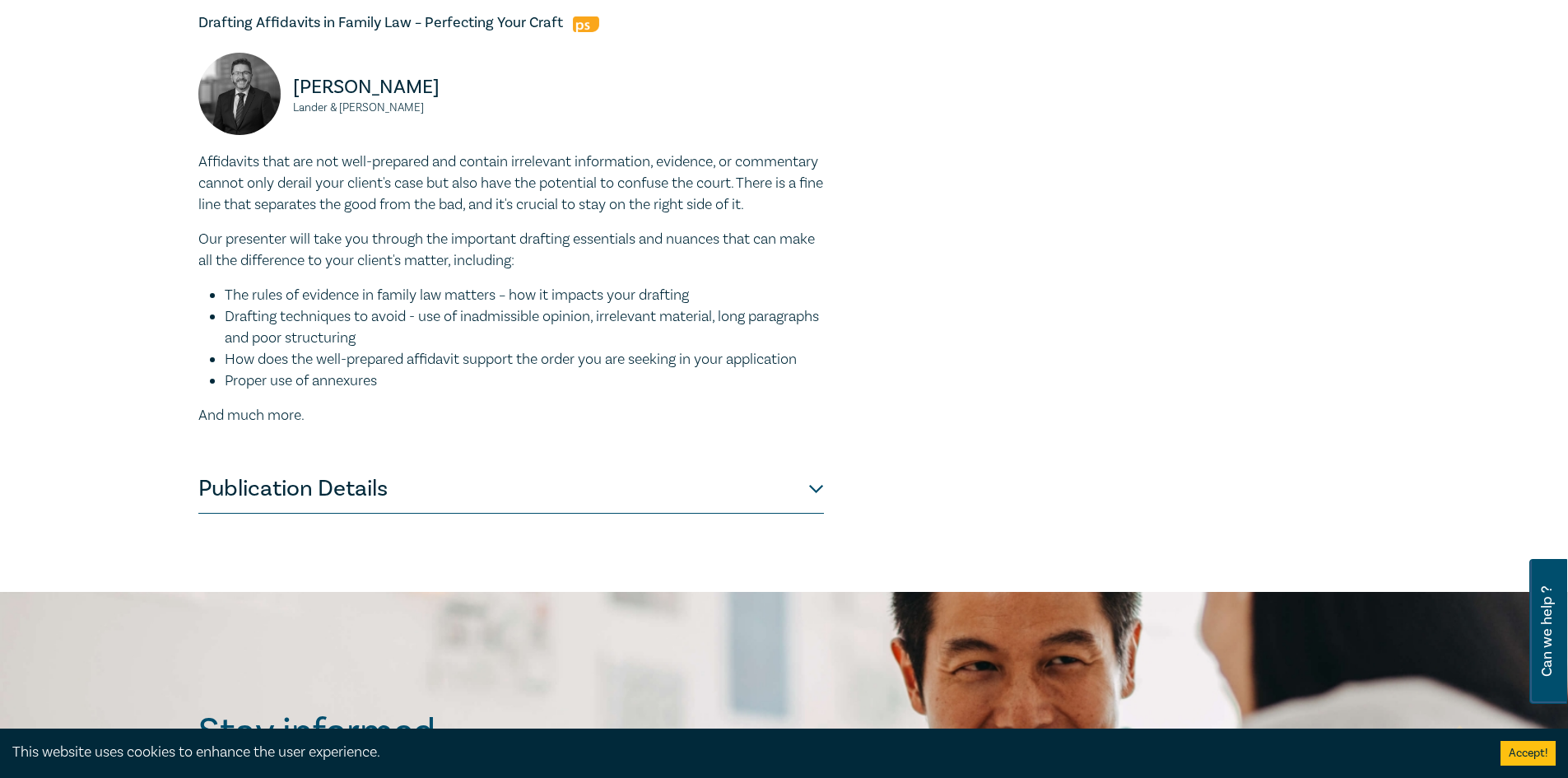
click at [318, 499] on button "Publication Details" at bounding box center [510, 489] width 626 height 50
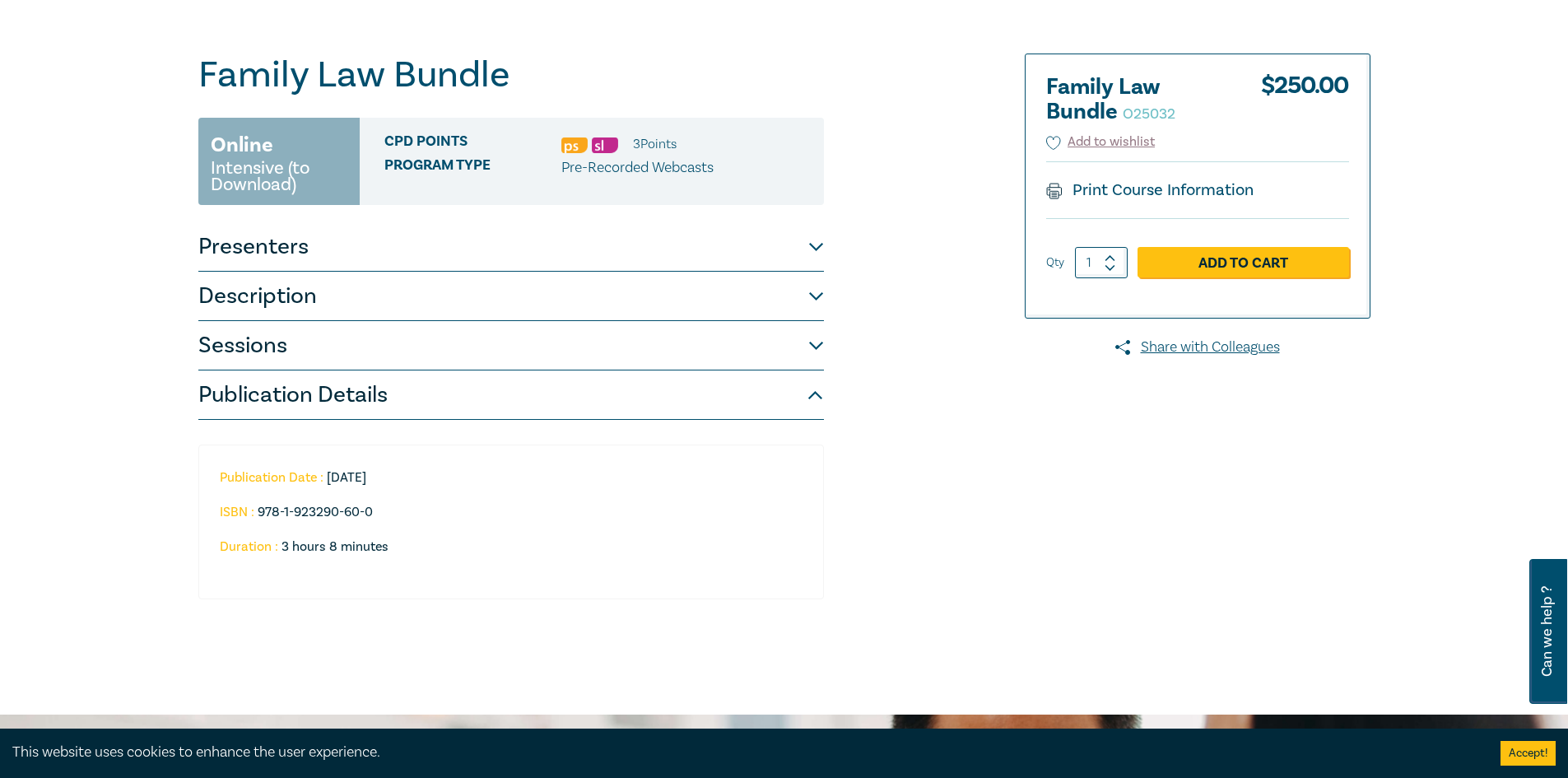
scroll to position [0, 0]
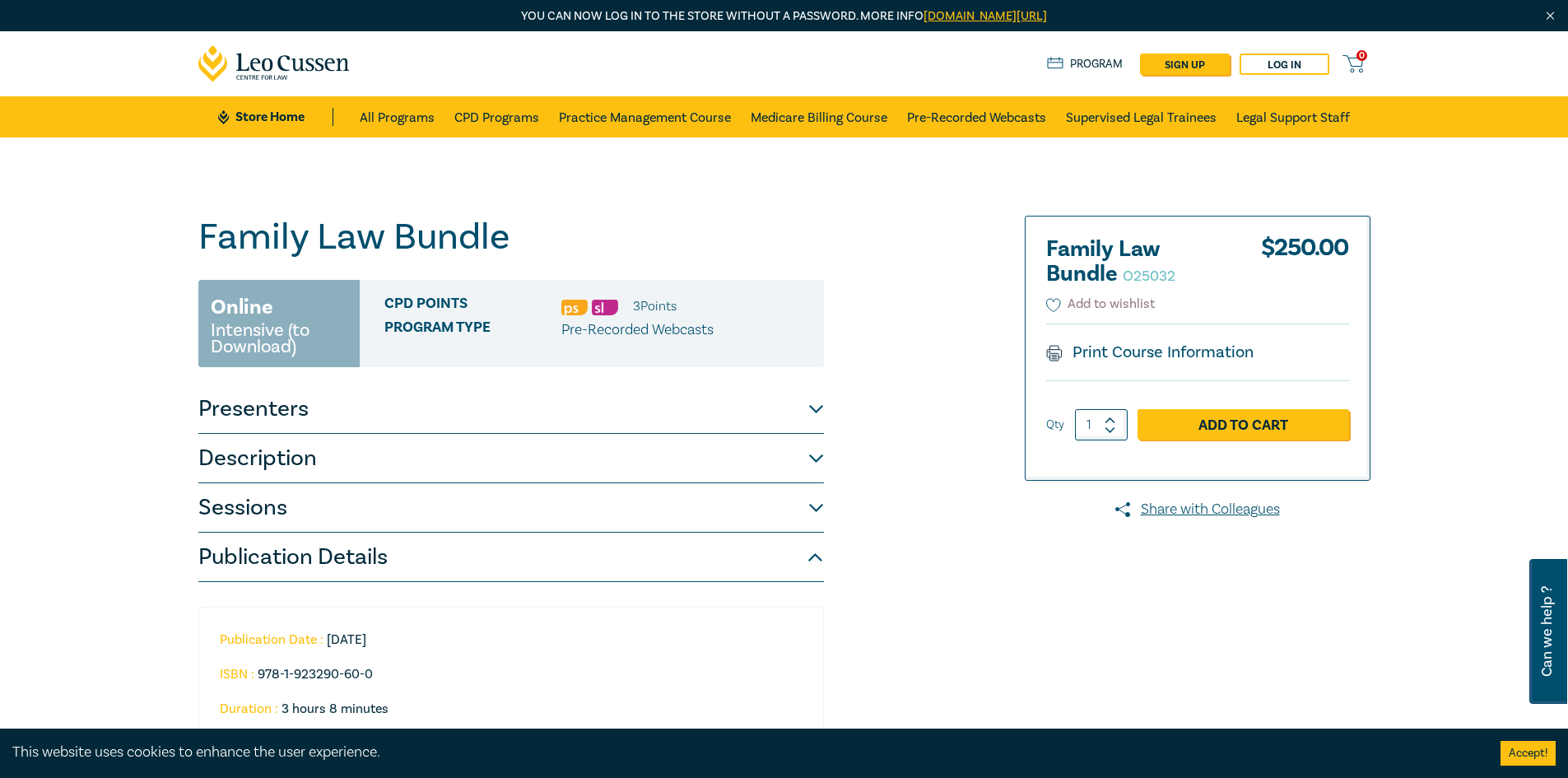
click at [1054, 298] on icon at bounding box center [1054, 306] width 15 height 15
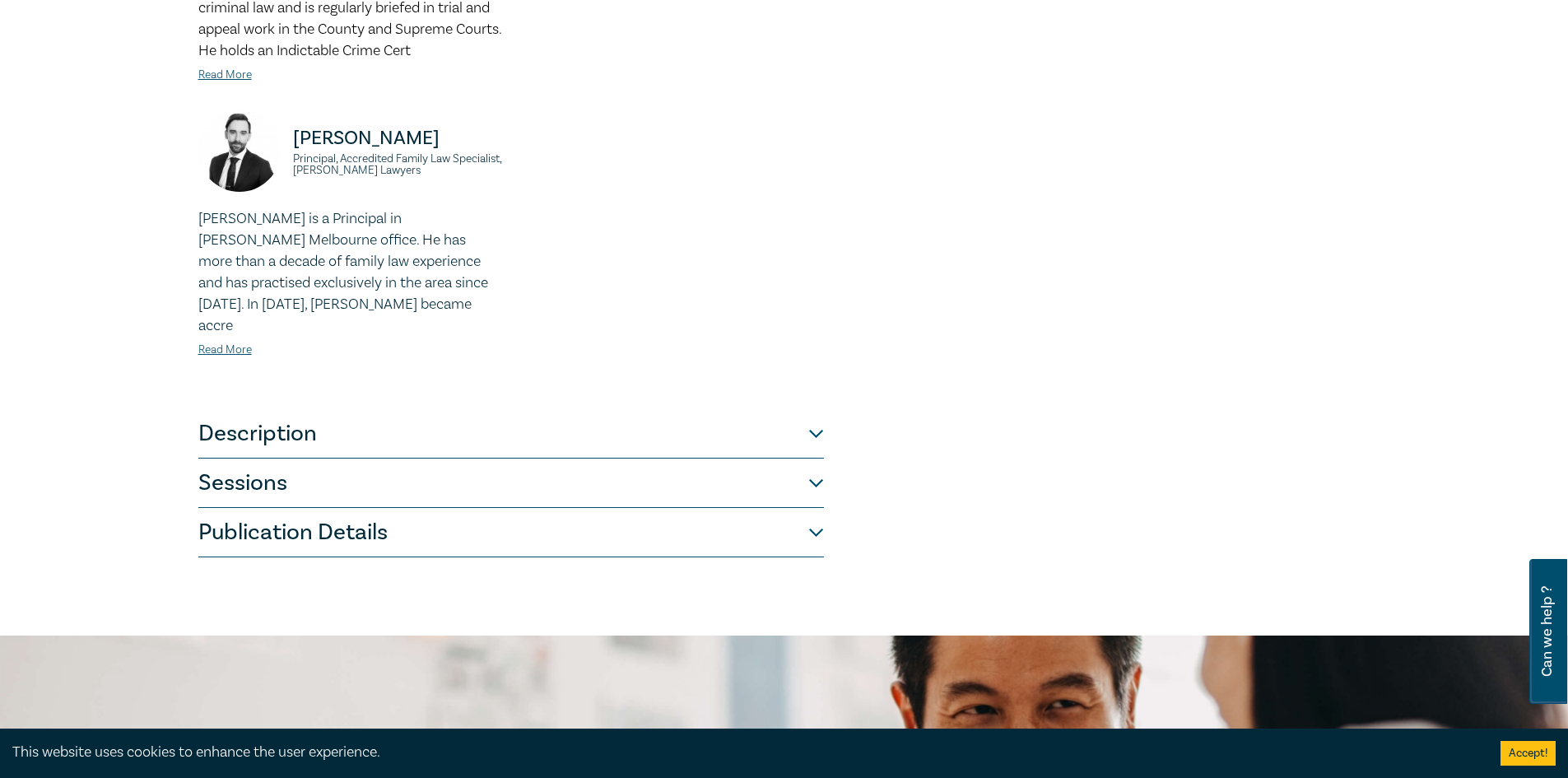
click at [392, 409] on button "Description" at bounding box center [510, 434] width 626 height 50
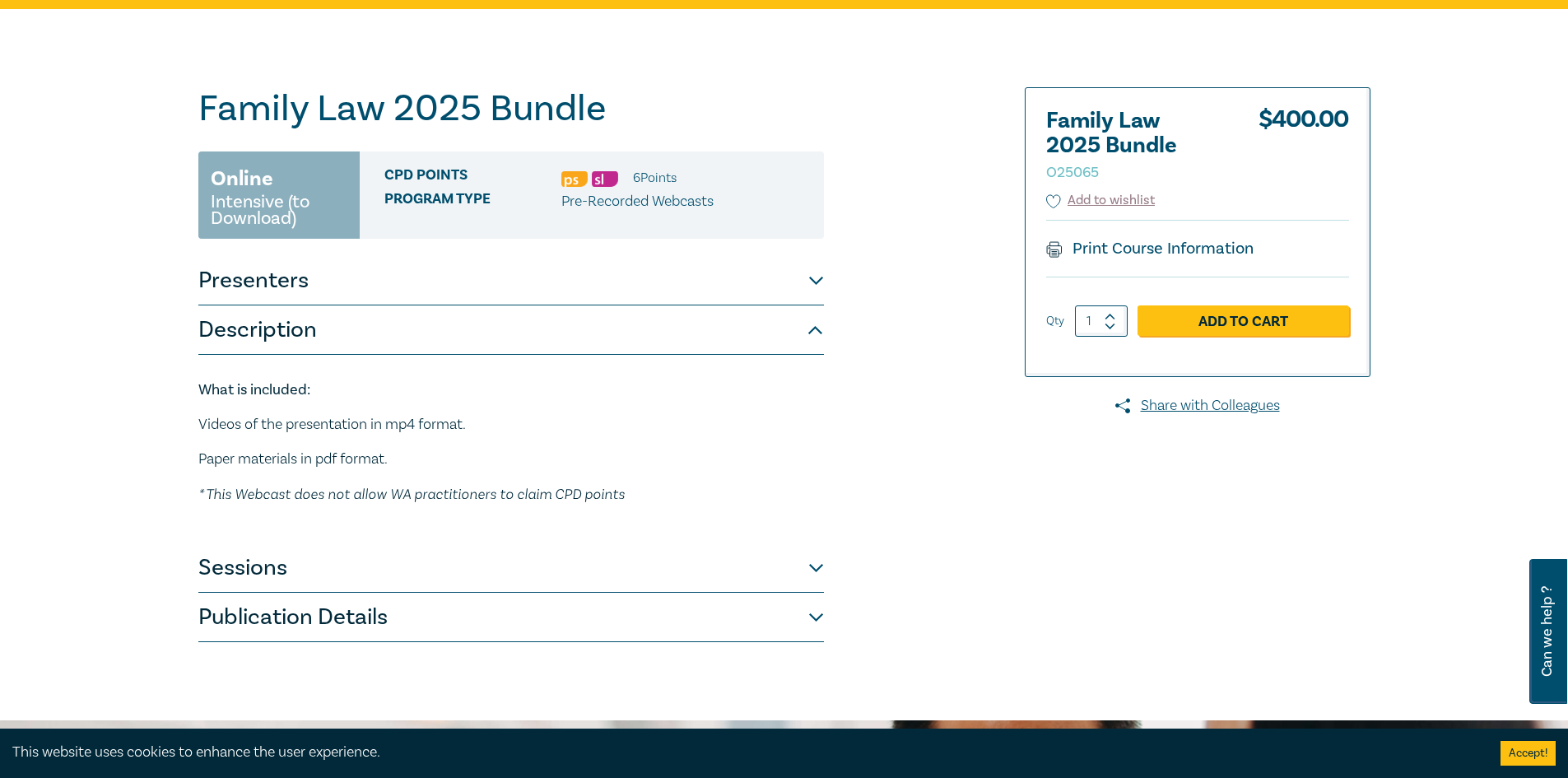
scroll to position [227, 0]
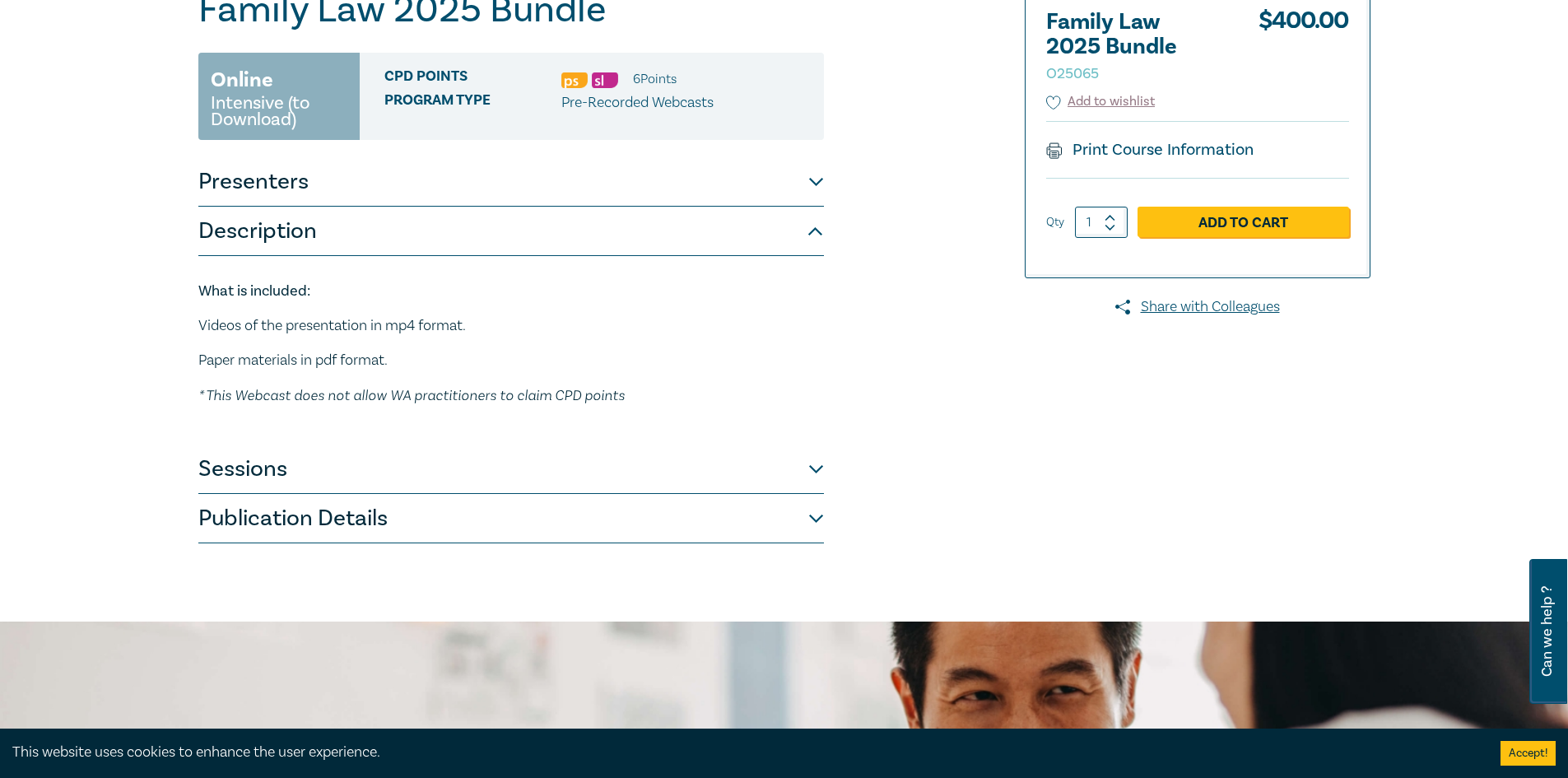
click at [347, 470] on button "Sessions" at bounding box center [510, 469] width 626 height 50
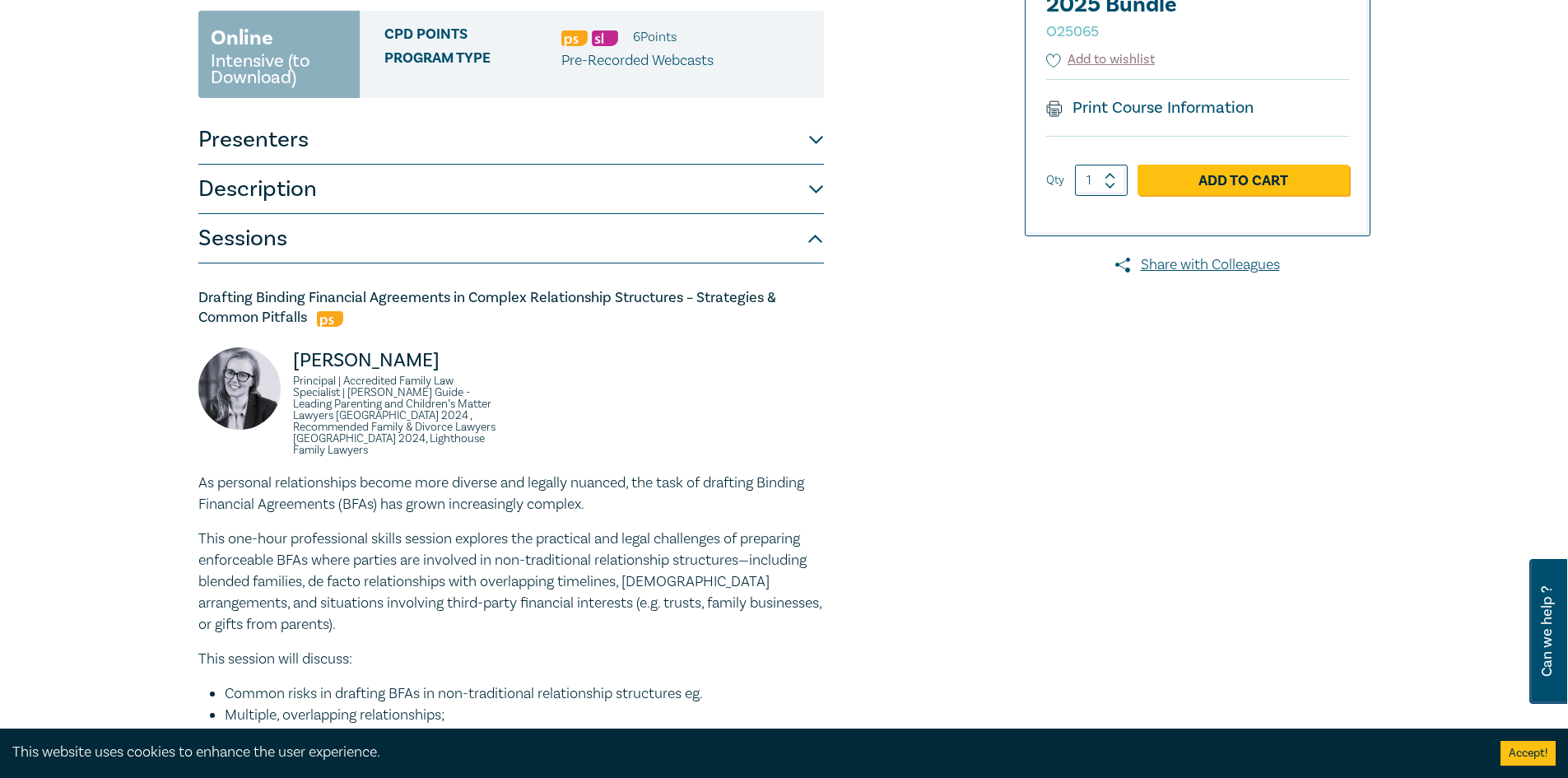
scroll to position [0, 0]
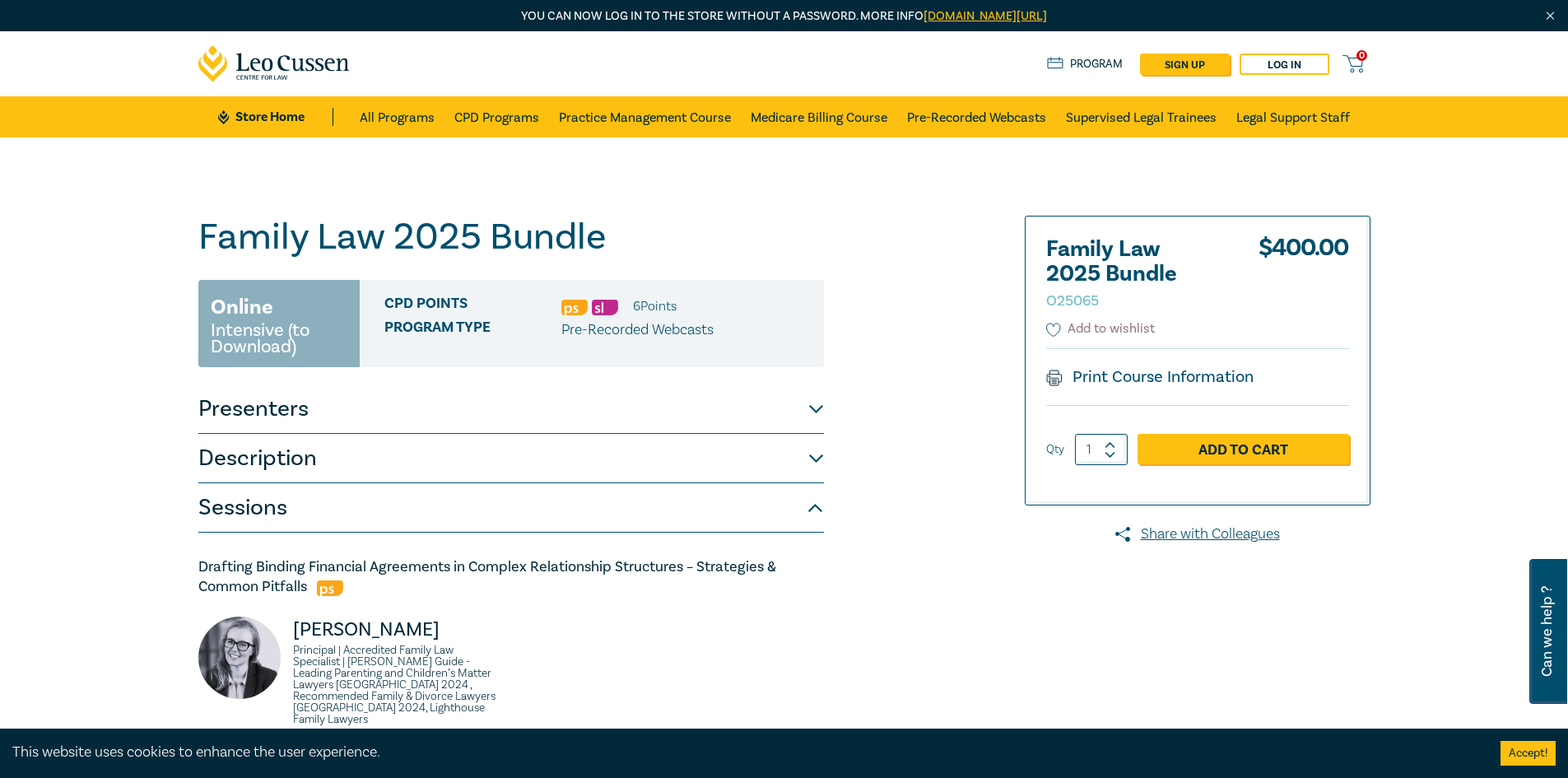
click at [1058, 326] on icon at bounding box center [1054, 330] width 15 height 15
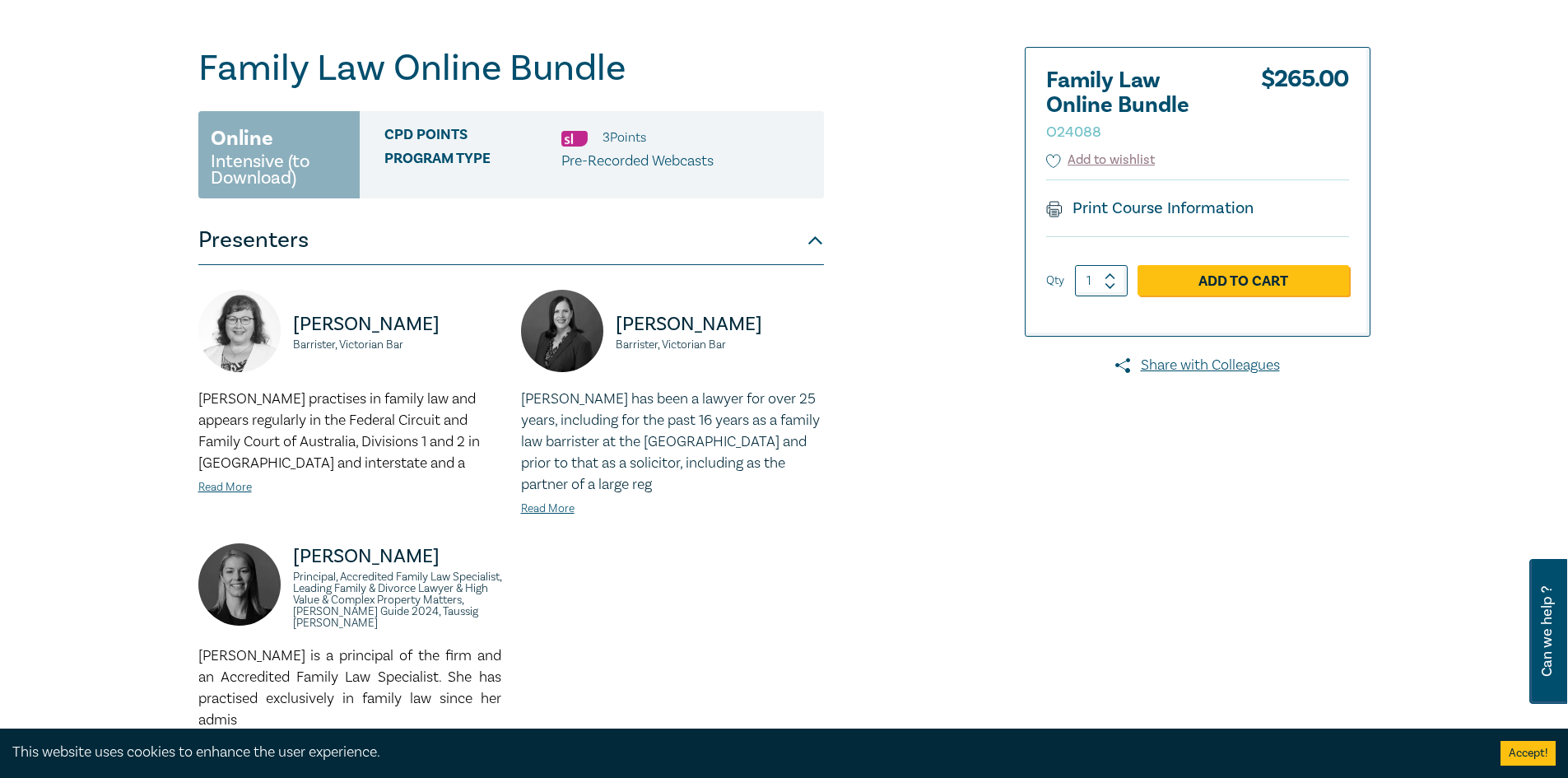
scroll to position [659, 0]
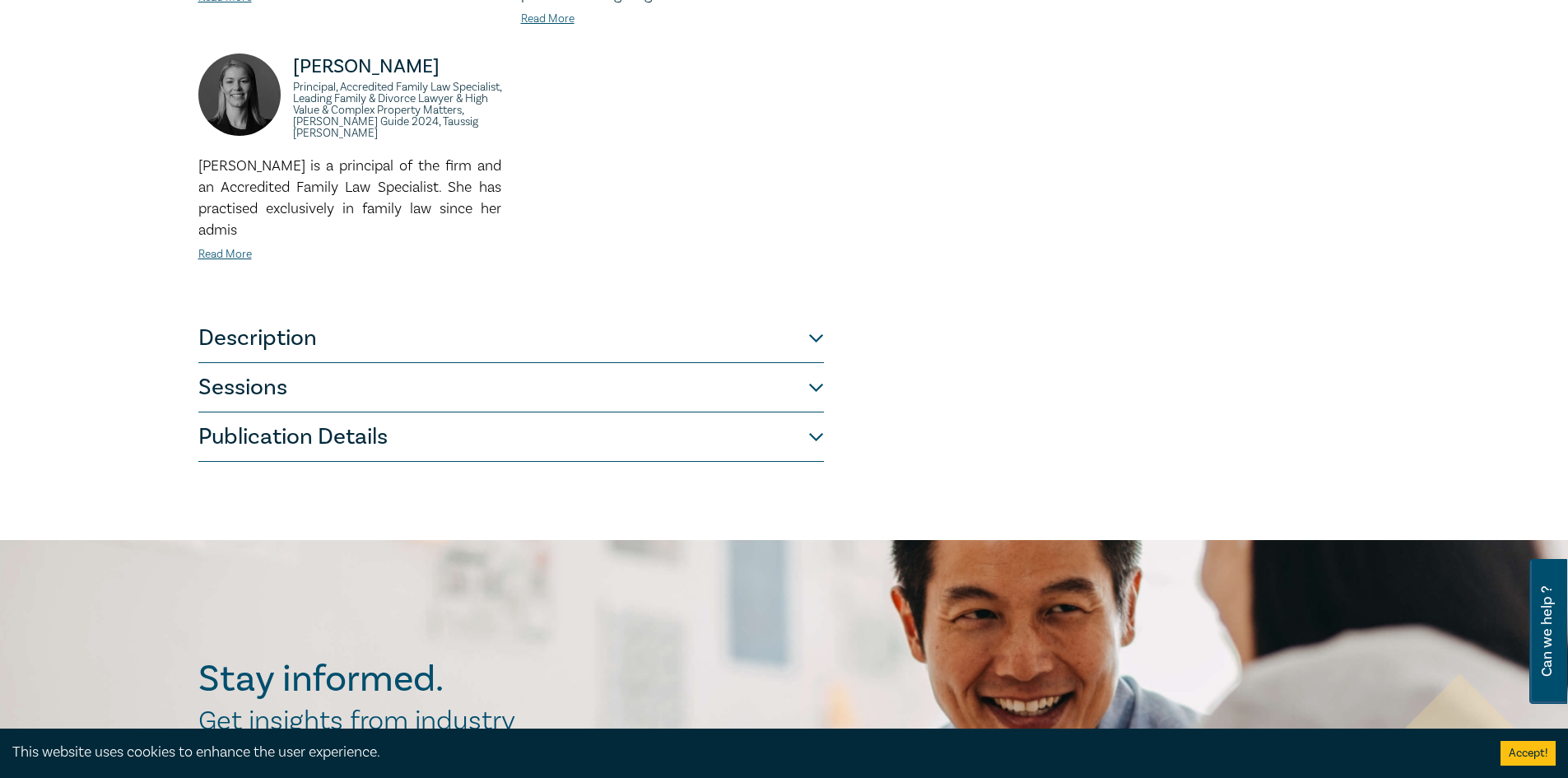
click at [311, 340] on button "Description" at bounding box center [510, 338] width 626 height 50
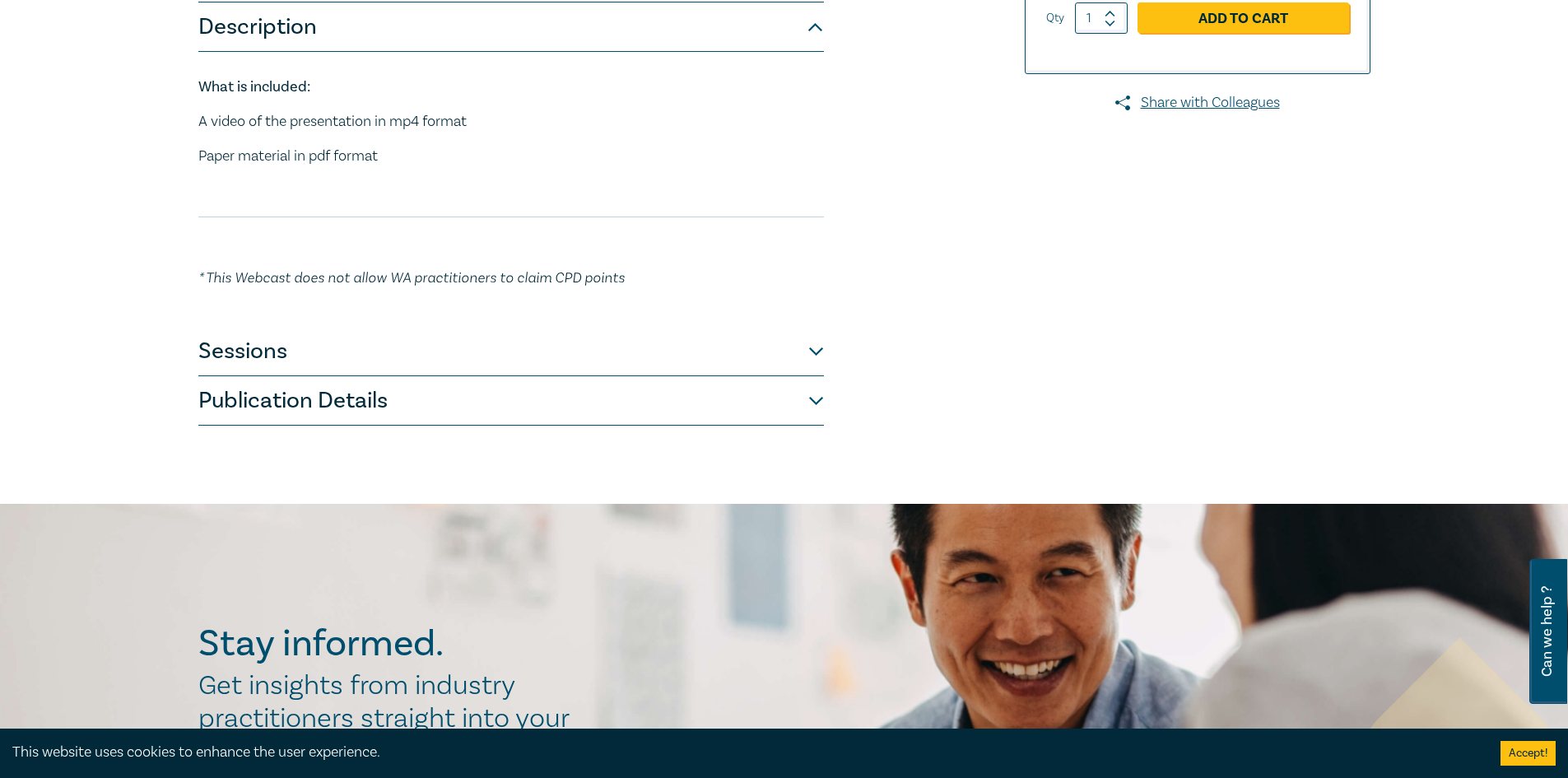
scroll to position [164, 0]
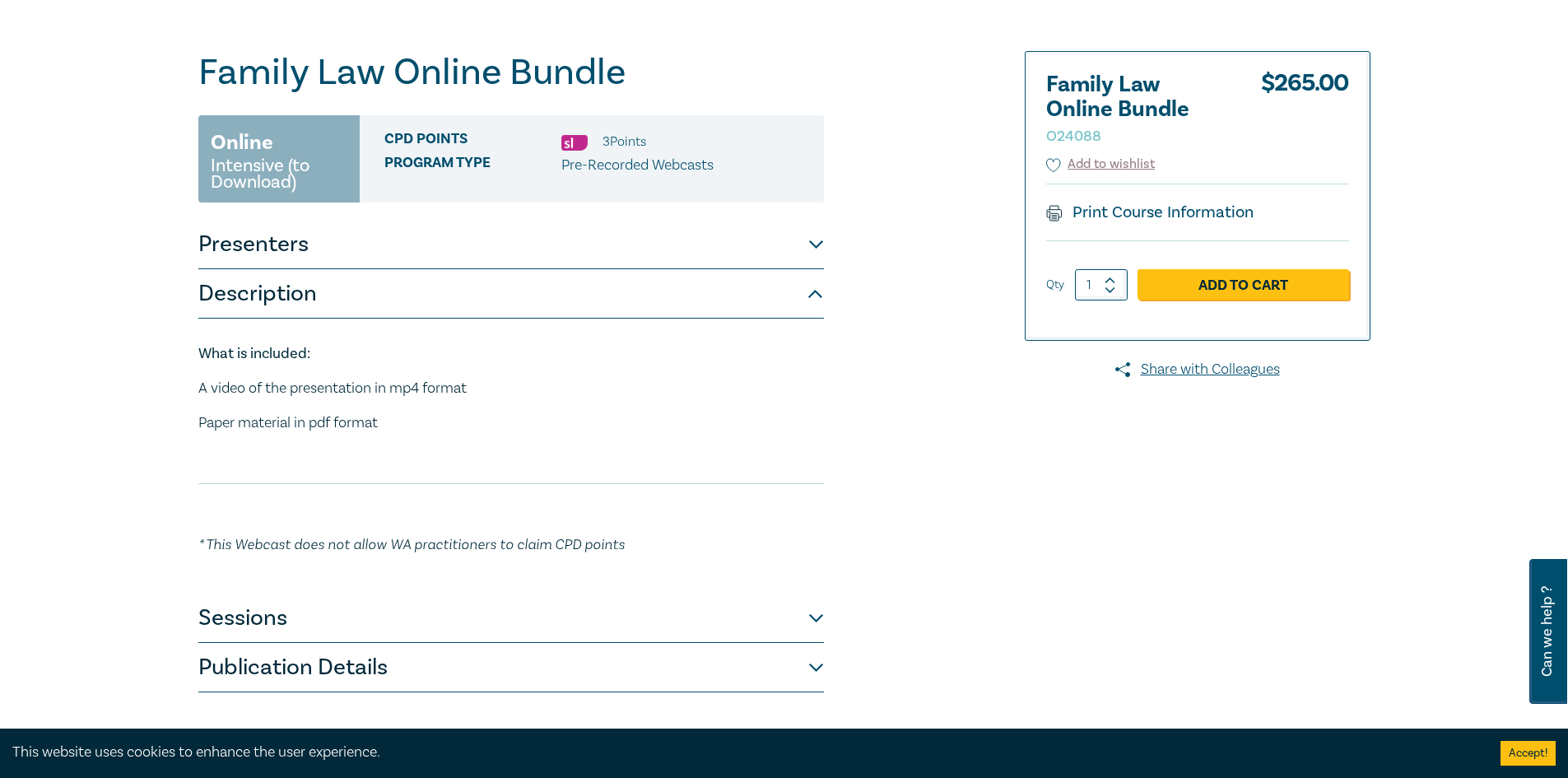
click at [283, 606] on button "Sessions" at bounding box center [510, 618] width 626 height 50
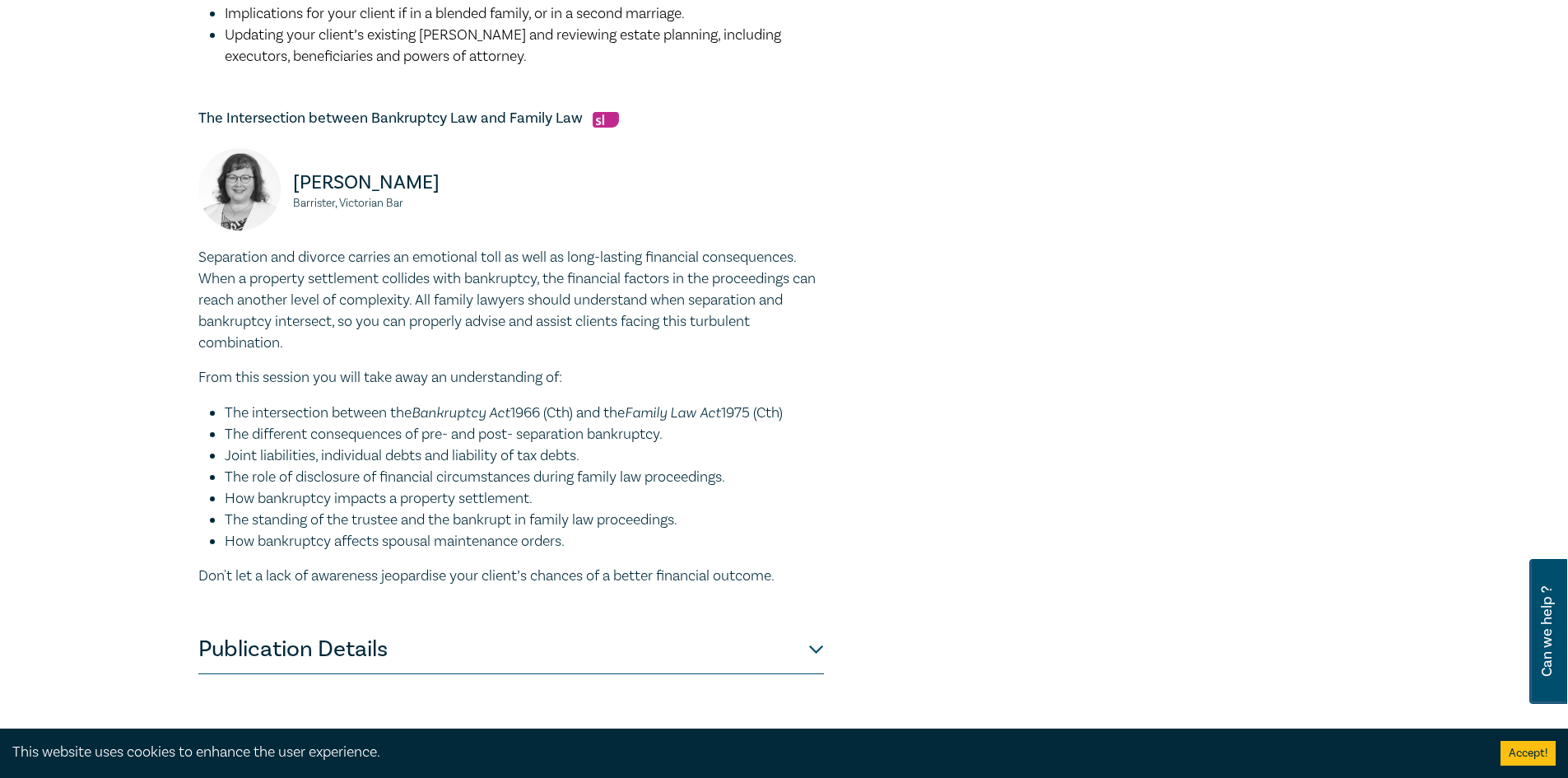
scroll to position [1646, 0]
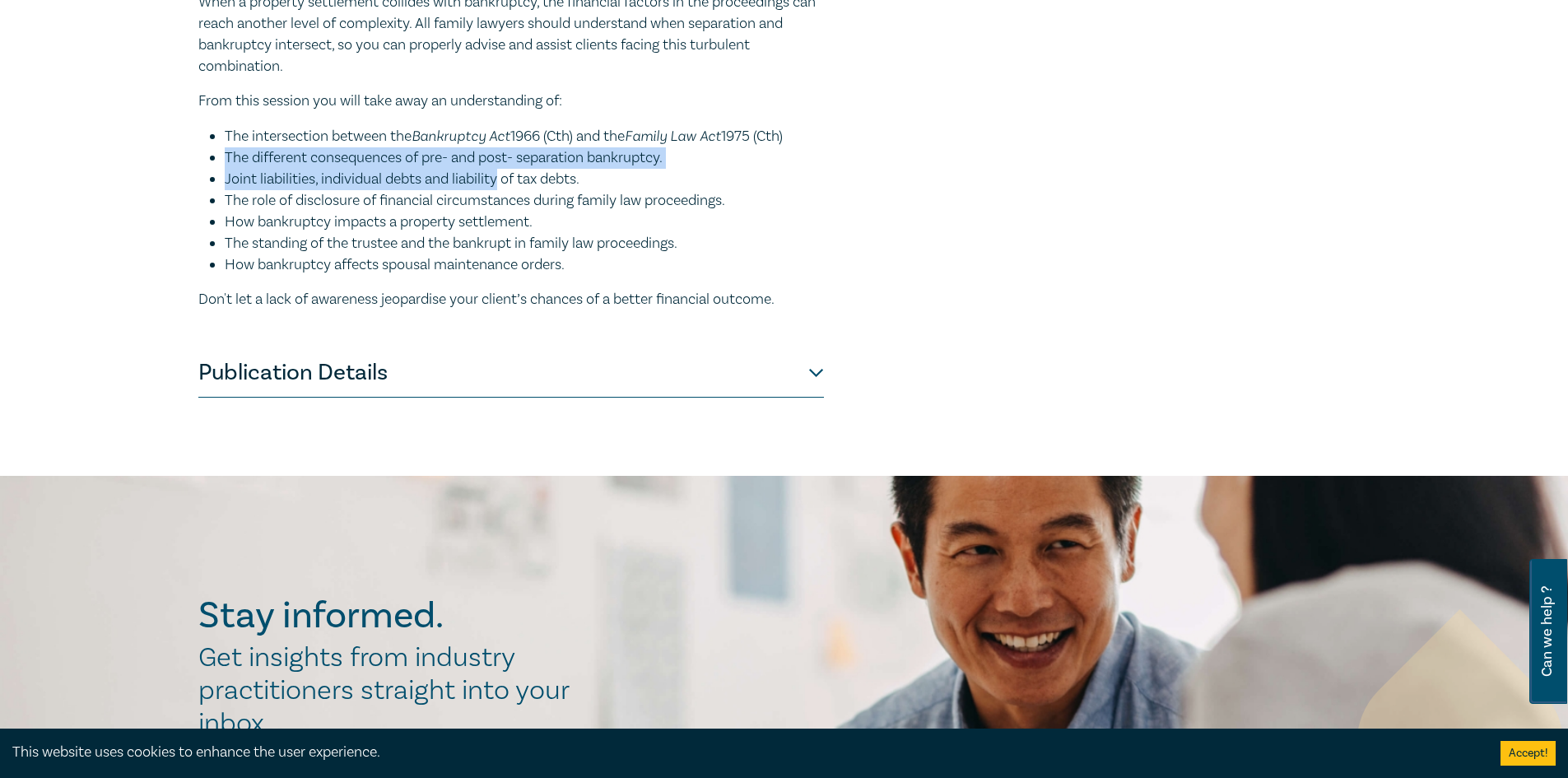
drag, startPoint x: 221, startPoint y: 169, endPoint x: 502, endPoint y: 171, distance: 281.0
click at [502, 171] on ul "The intersection between the Bankruptcy Act 1966 (Cth) and the Family Law Act 1…" at bounding box center [510, 200] width 626 height 151
click at [498, 189] on li "Joint liabilities, individual debts and liability of tax debts." at bounding box center [524, 179] width 600 height 22
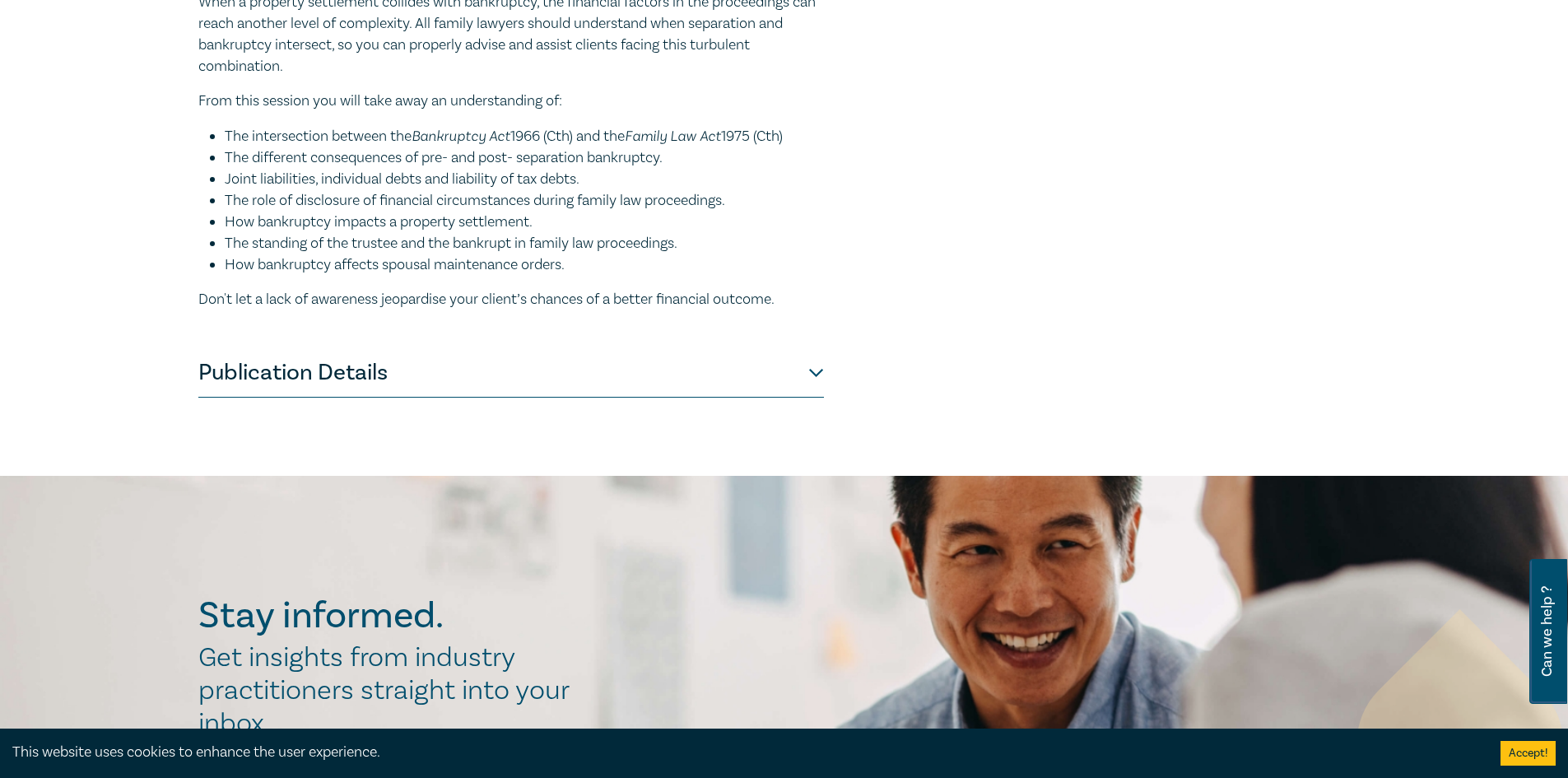
drag, startPoint x: 230, startPoint y: 243, endPoint x: 687, endPoint y: 252, distance: 457.1
click at [687, 252] on li "The standing of the trustee and the bankrupt in family law proceedings." at bounding box center [524, 243] width 600 height 22
drag, startPoint x: 519, startPoint y: 261, endPoint x: 507, endPoint y: 261, distance: 12.0
click at [518, 261] on li "How bankruptcy affects spousal maintenance orders." at bounding box center [524, 265] width 600 height 22
drag, startPoint x: 246, startPoint y: 265, endPoint x: 553, endPoint y: 265, distance: 307.0
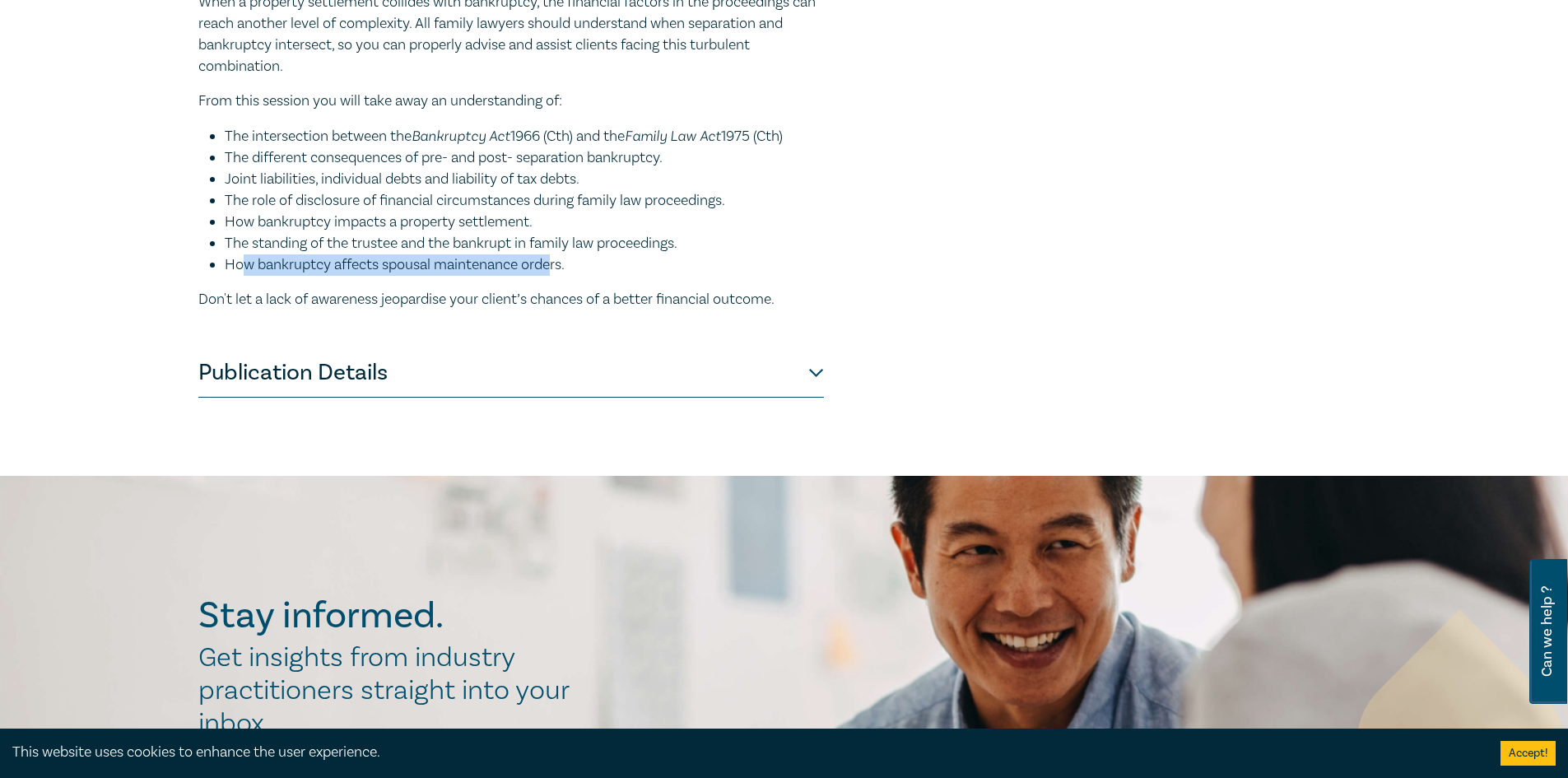
click at [553, 265] on li "How bankruptcy affects spousal maintenance orders." at bounding box center [524, 265] width 600 height 22
click at [475, 283] on div "Separation and divorce carries an emotional toll as well as long-lasting financ…" at bounding box center [510, 140] width 626 height 340
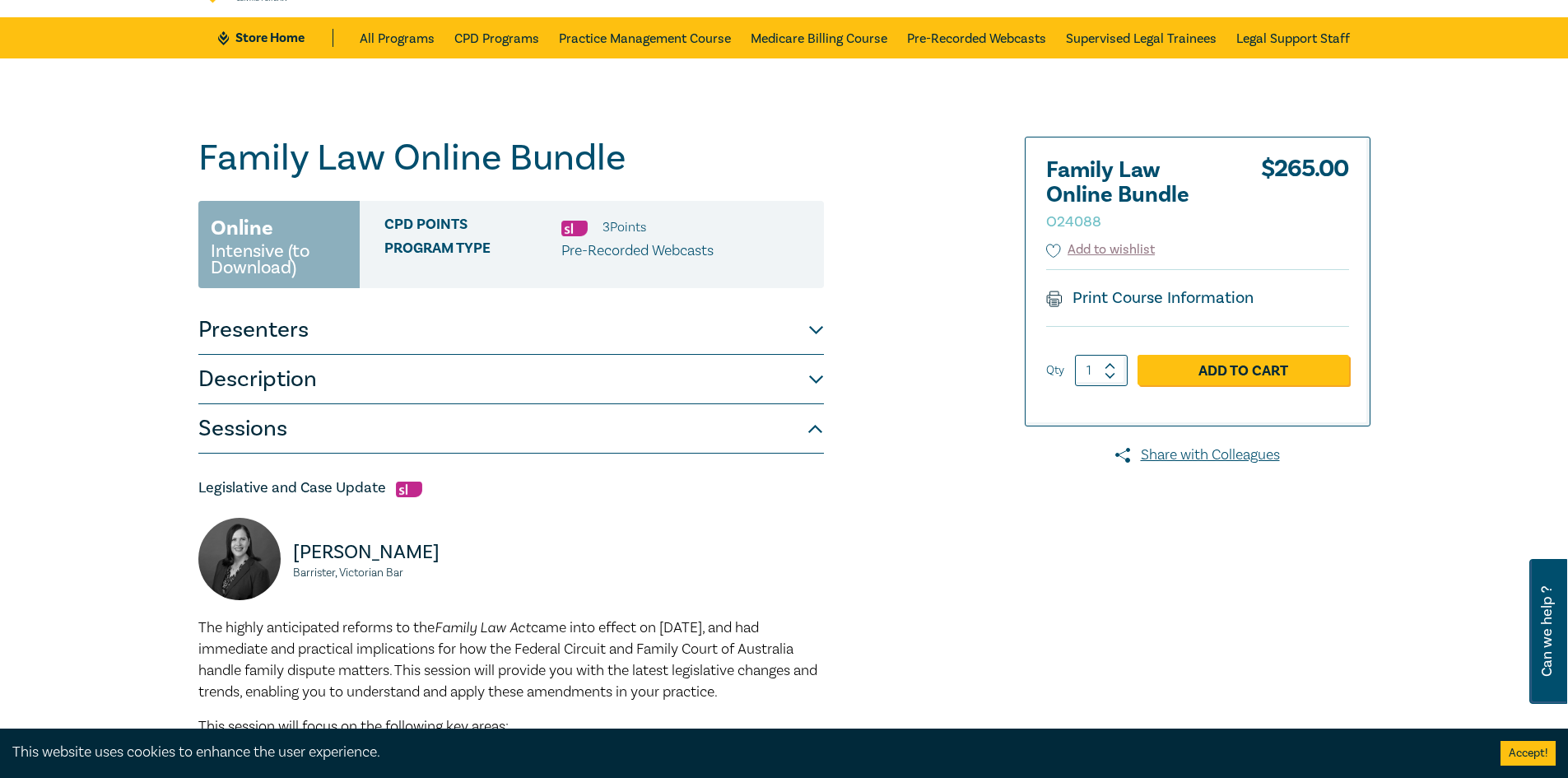
scroll to position [0, 0]
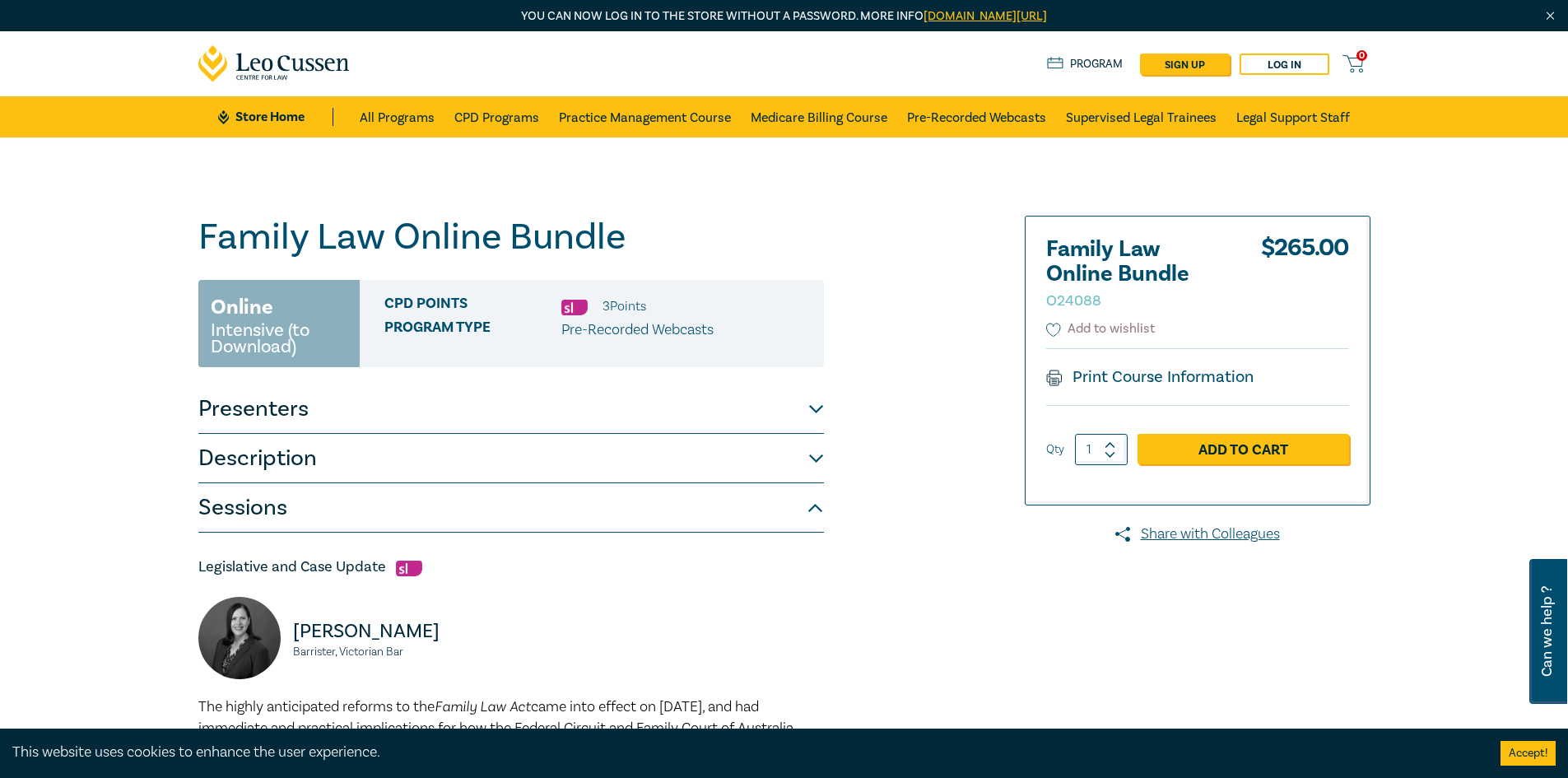
click at [1049, 326] on icon at bounding box center [1054, 330] width 15 height 15
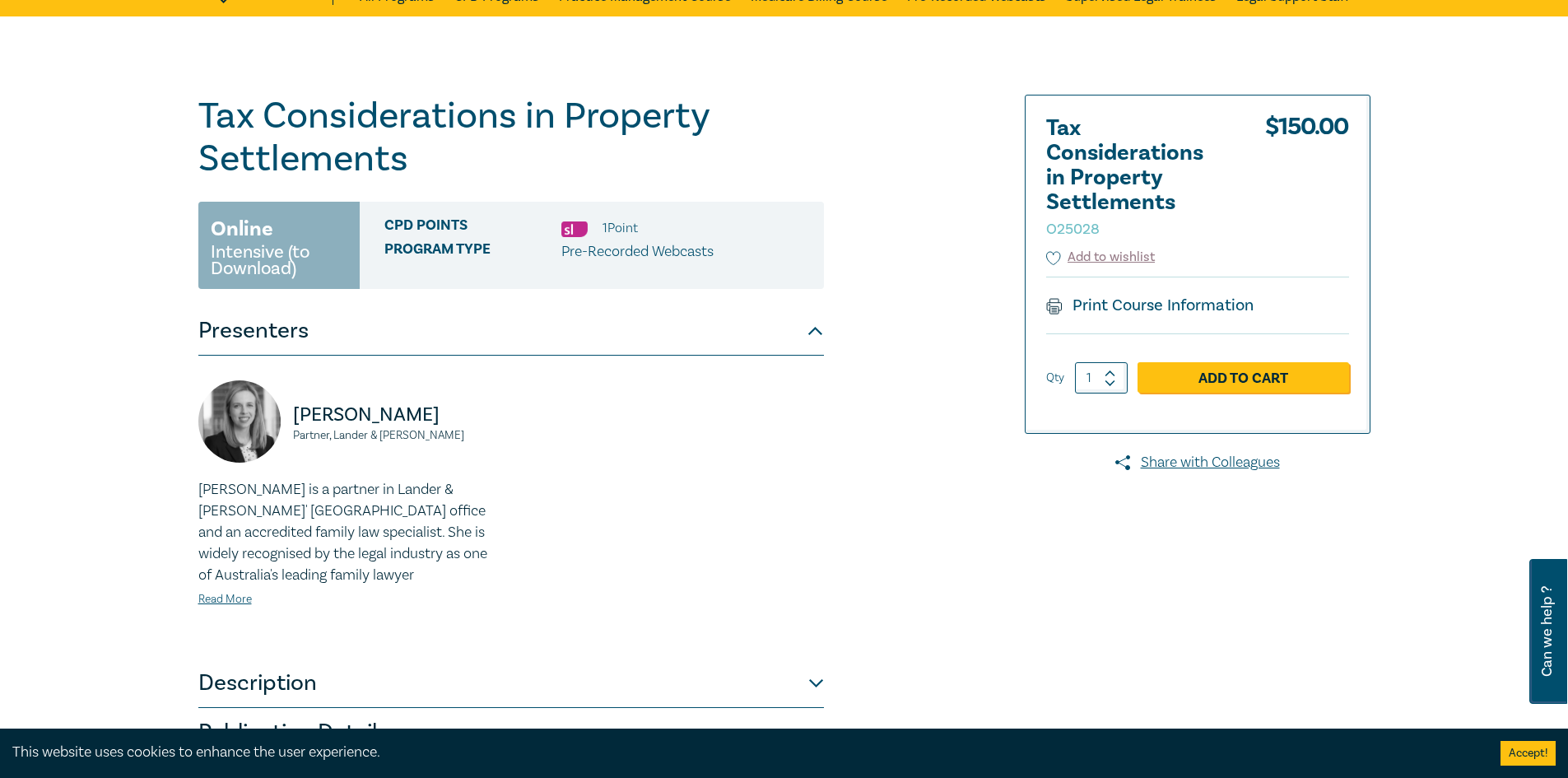
scroll to position [247, 0]
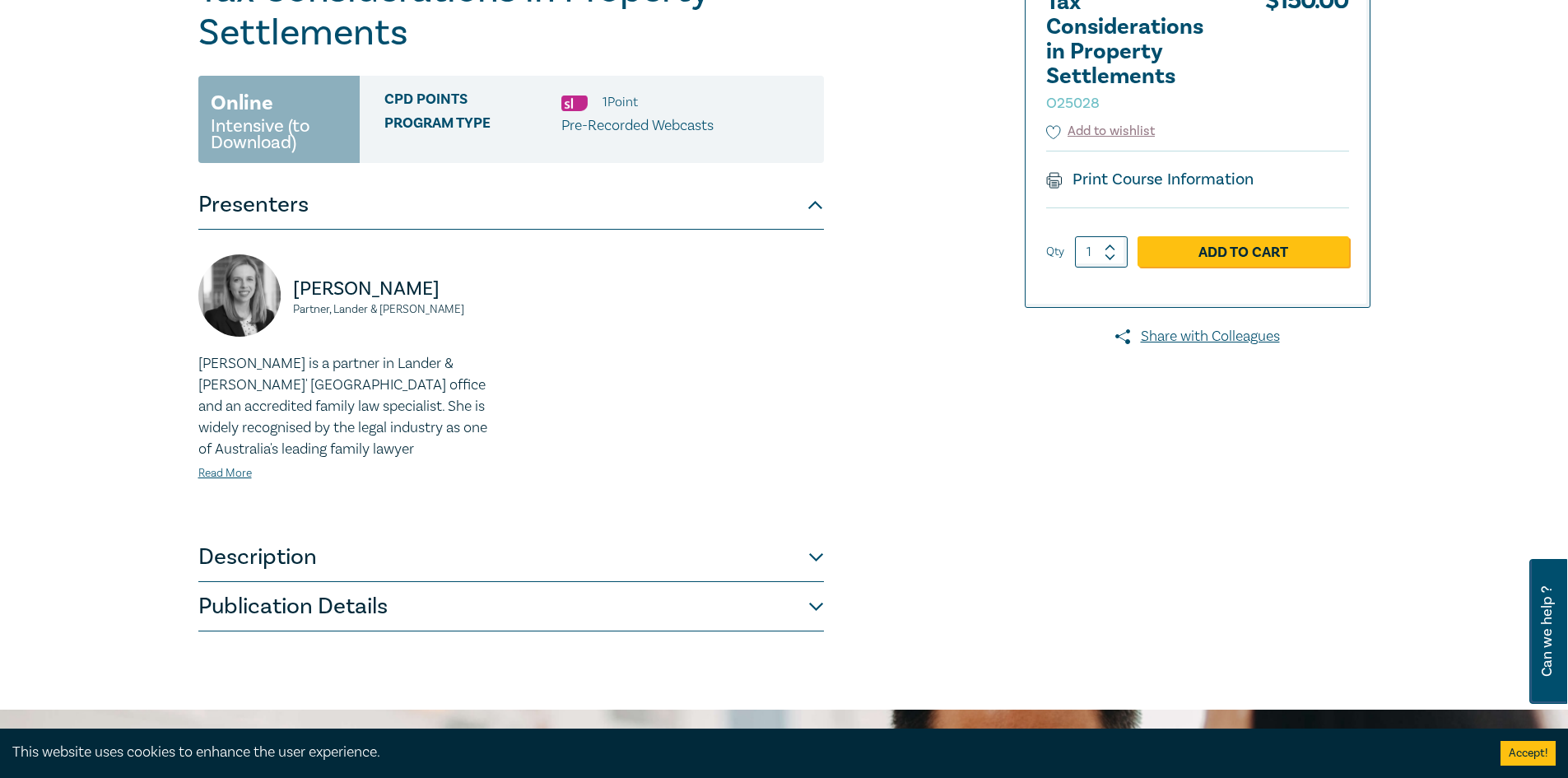
click at [275, 533] on button "Description" at bounding box center [510, 557] width 626 height 50
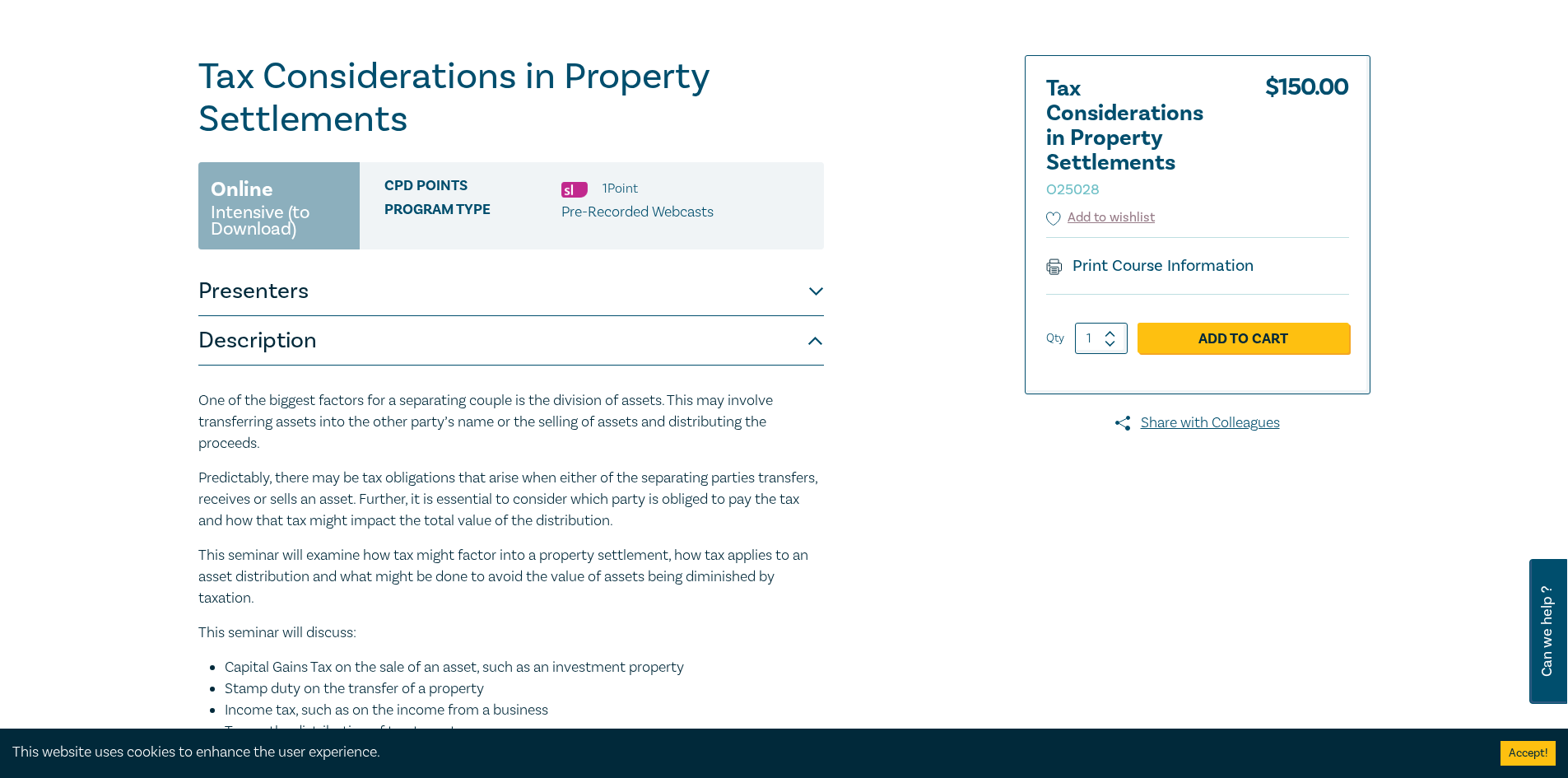
scroll to position [0, 0]
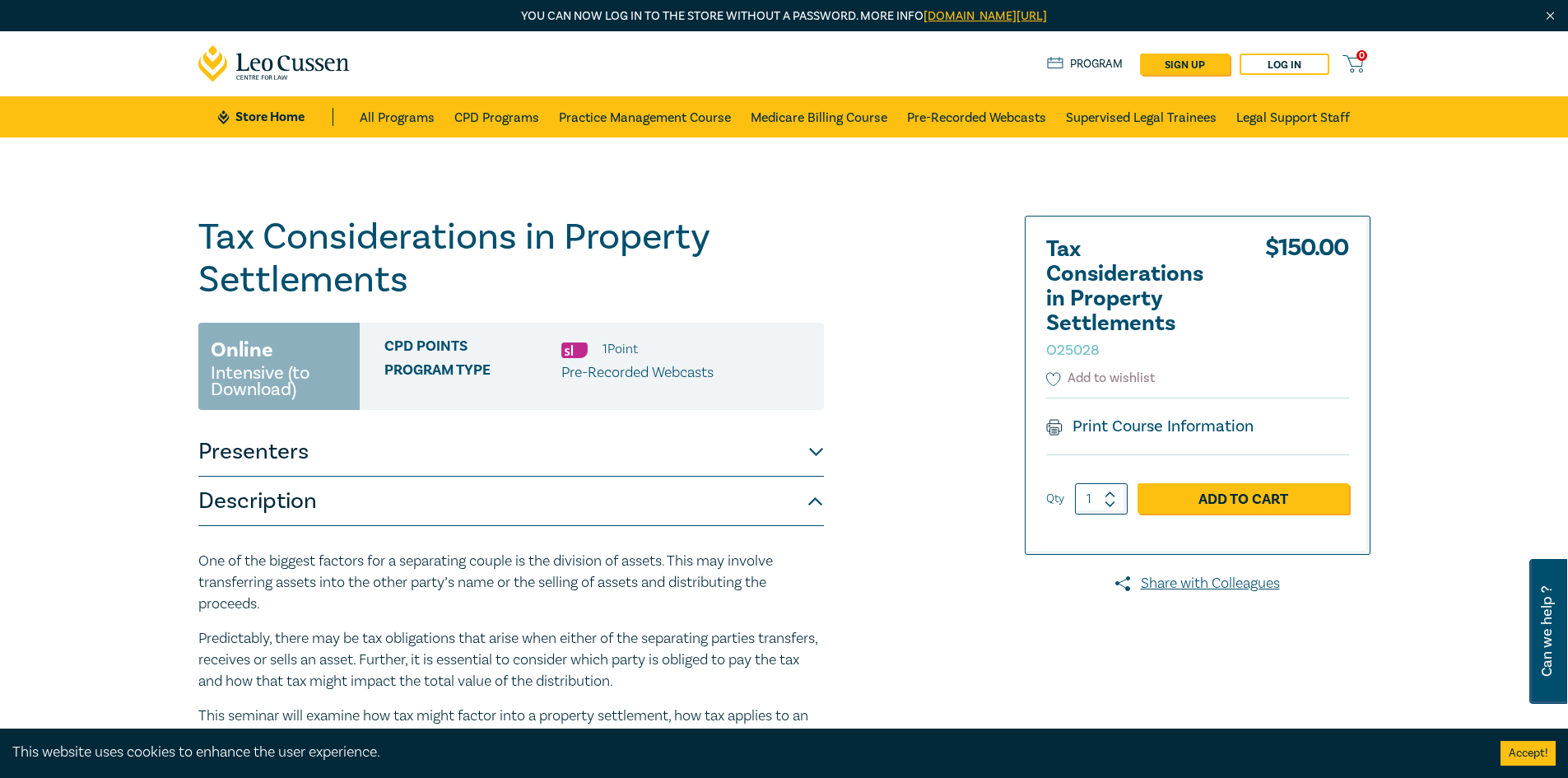
click at [1084, 387] on button "Add to wishlist" at bounding box center [1101, 378] width 110 height 19
